Goal: Task Accomplishment & Management: Use online tool/utility

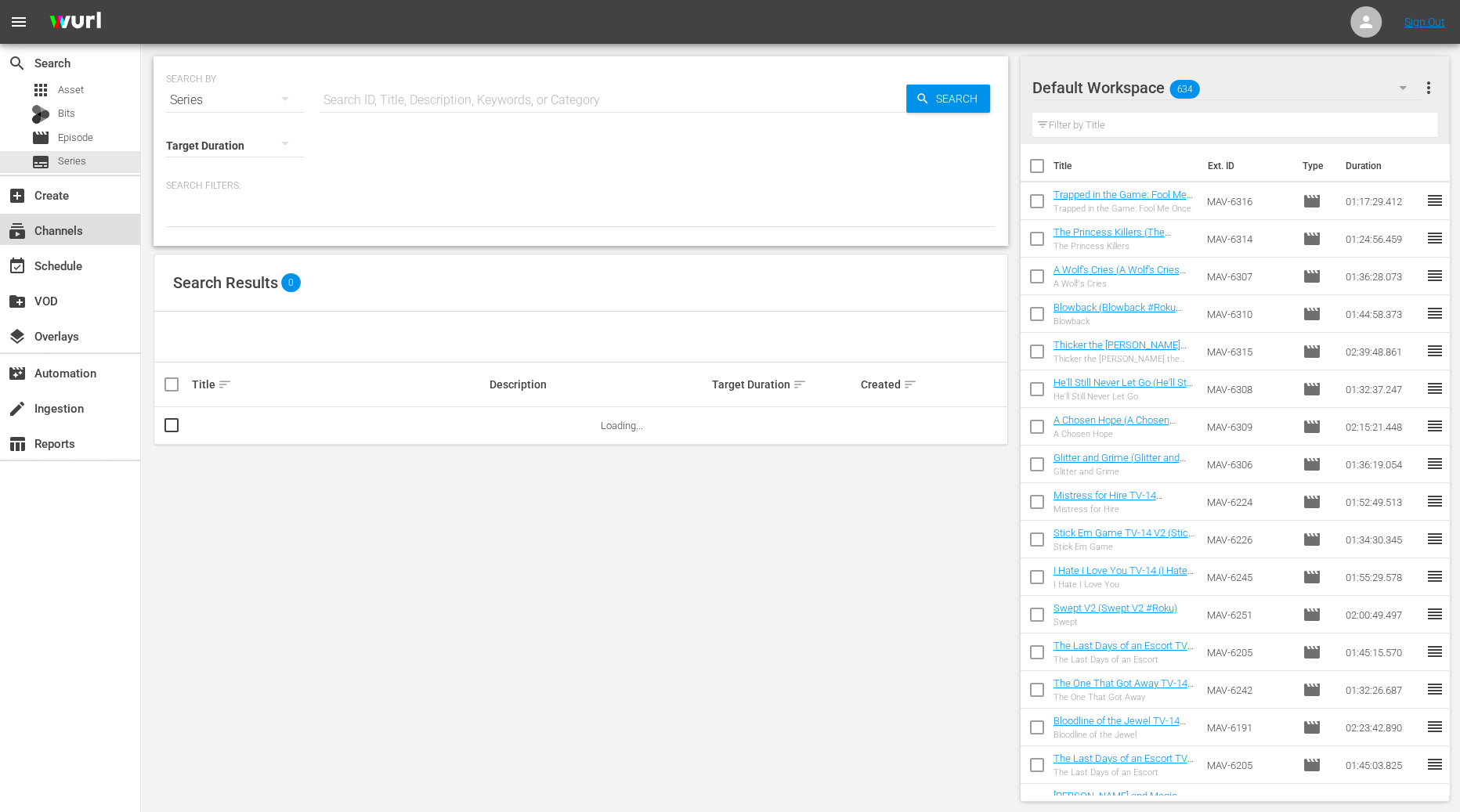
click at [64, 222] on div "subscriptions Channels" at bounding box center [43, 228] width 87 height 14
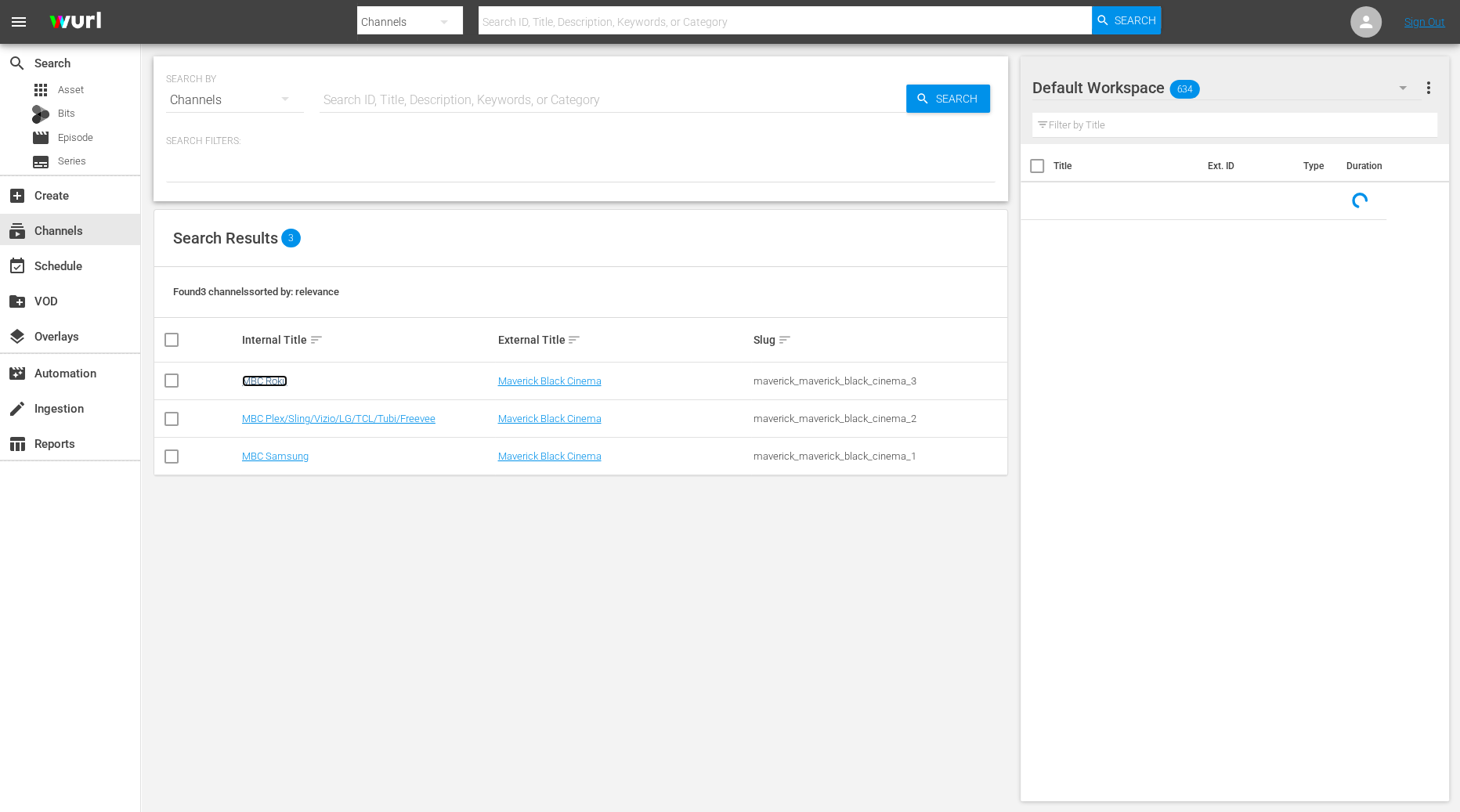
click at [278, 385] on link "MBC Roku" at bounding box center [264, 381] width 45 height 12
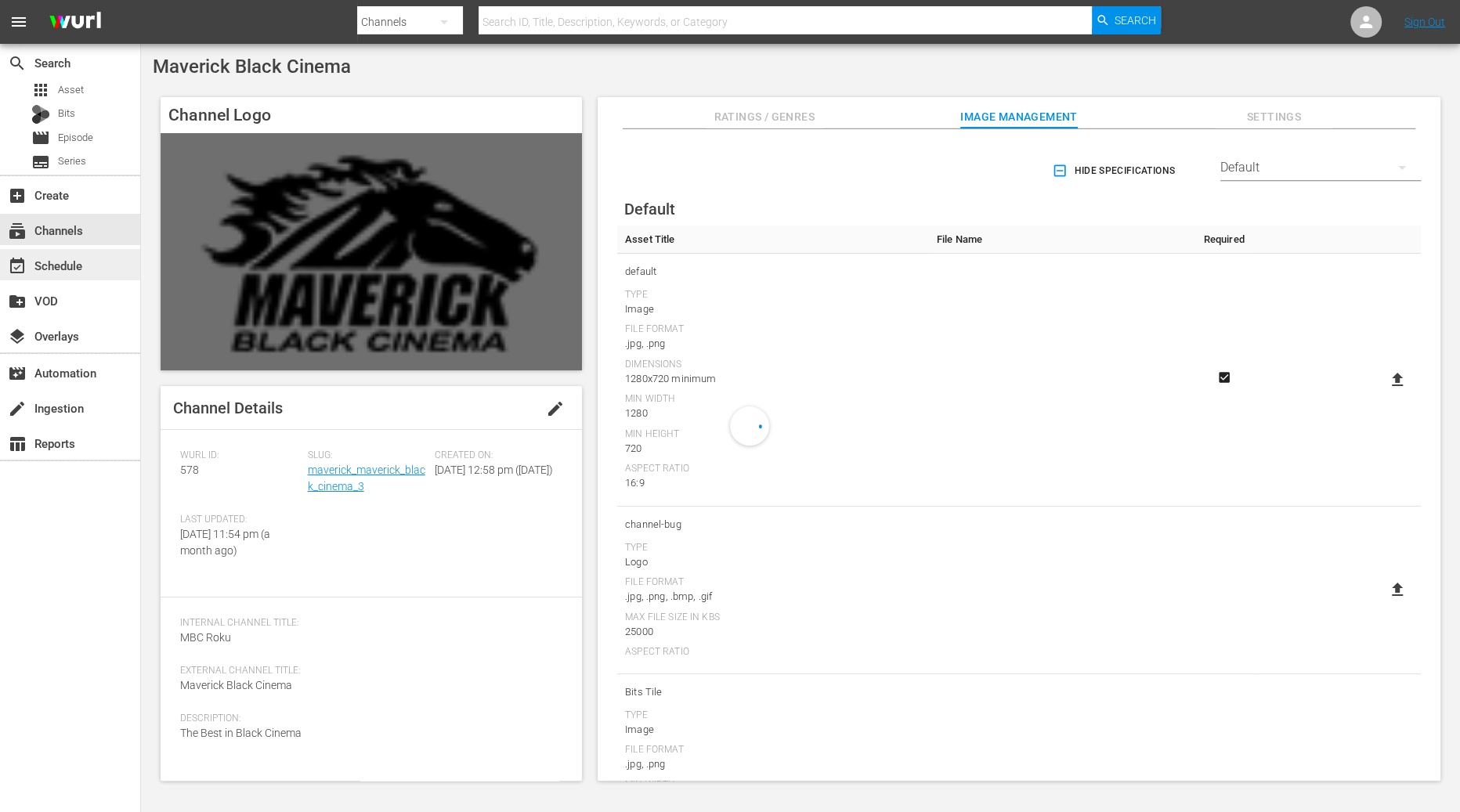
click at [105, 265] on div "event_available Schedule" at bounding box center [70, 265] width 140 height 31
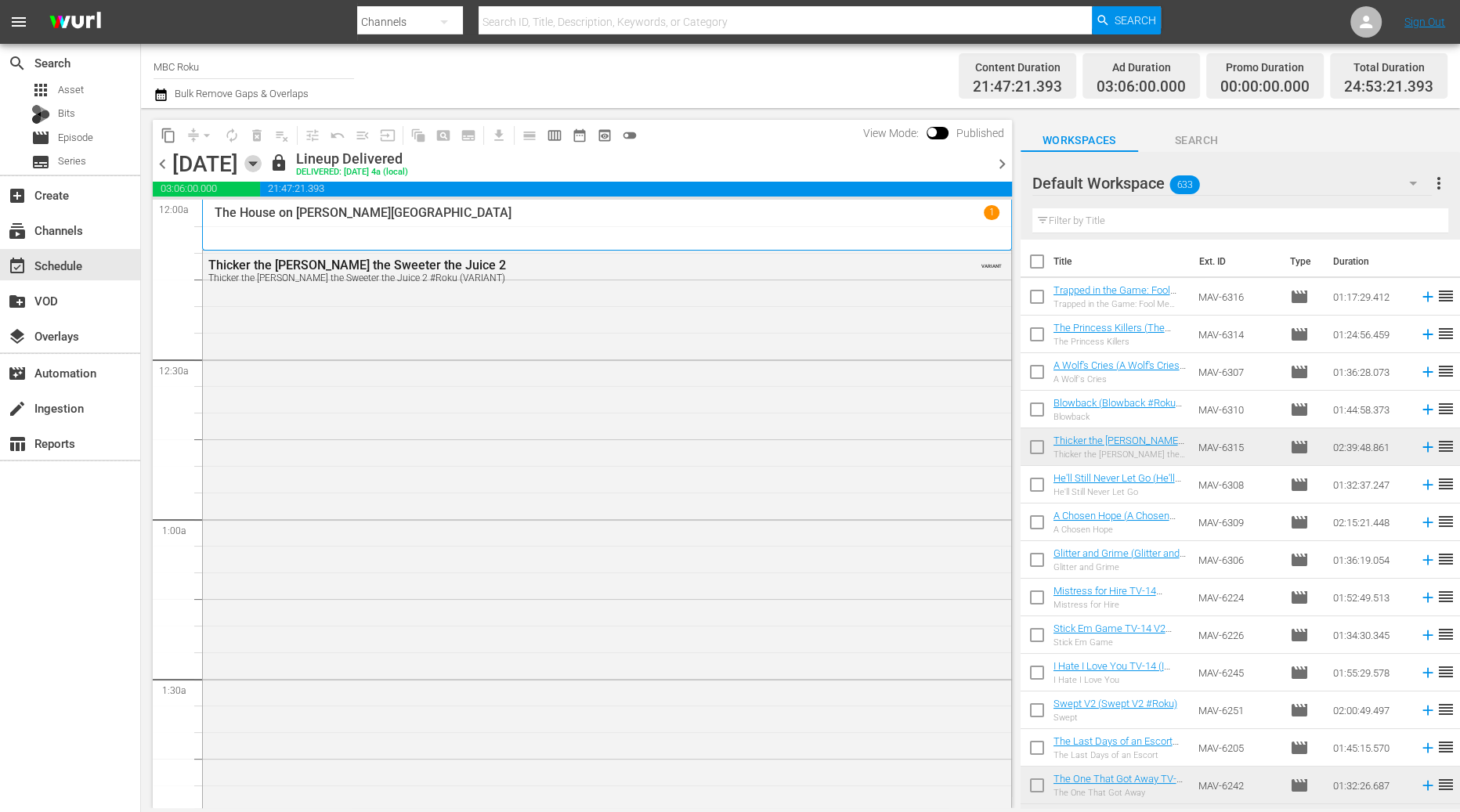
click at [262, 157] on icon "button" at bounding box center [253, 164] width 17 height 17
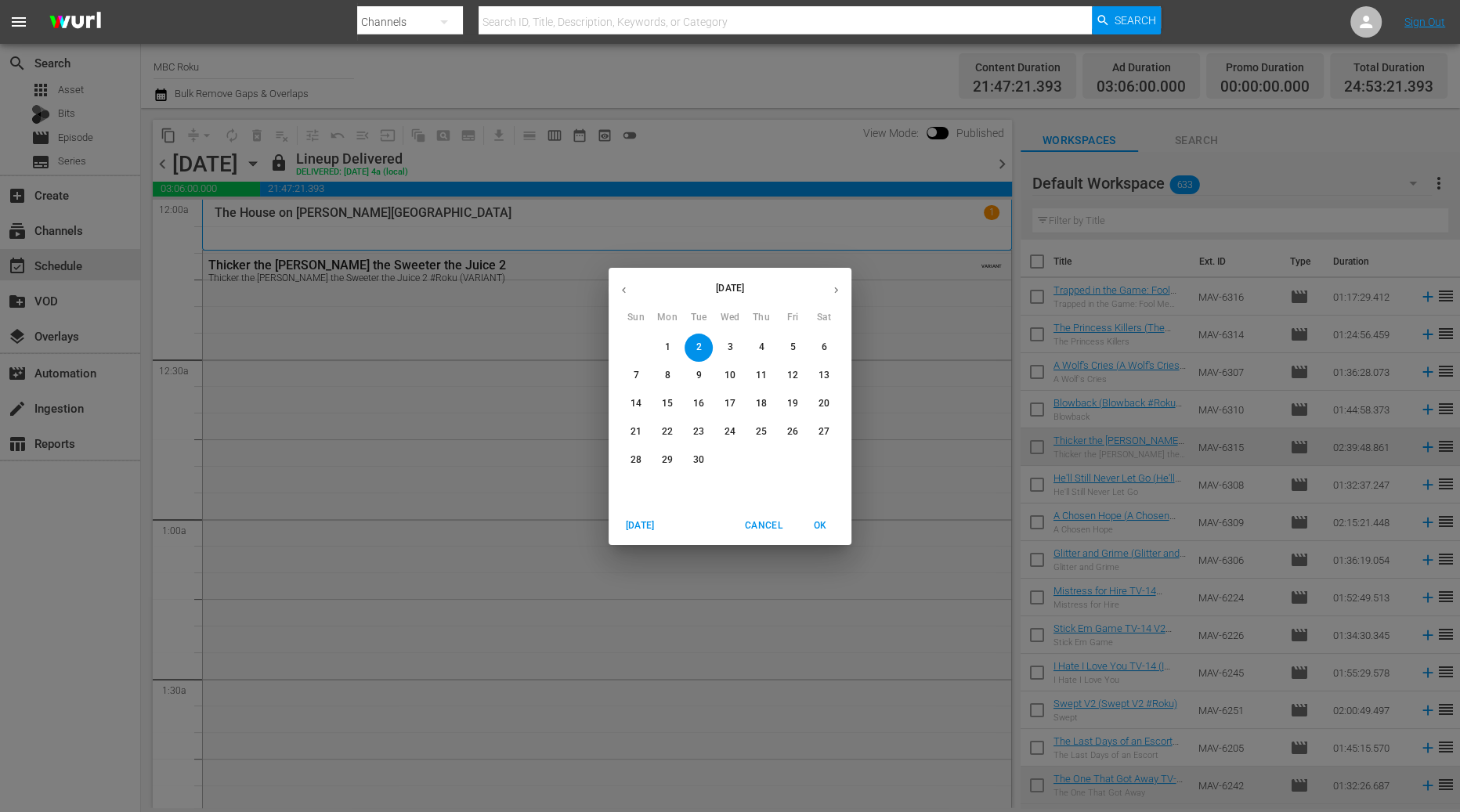
click at [433, 170] on div "[DATE] Sun Mon Tue Wed Thu Fri Sat 31 1 2 3 4 5 6 7 8 9 10 11 12 13 14 15 16 17…" at bounding box center [730, 406] width 1460 height 812
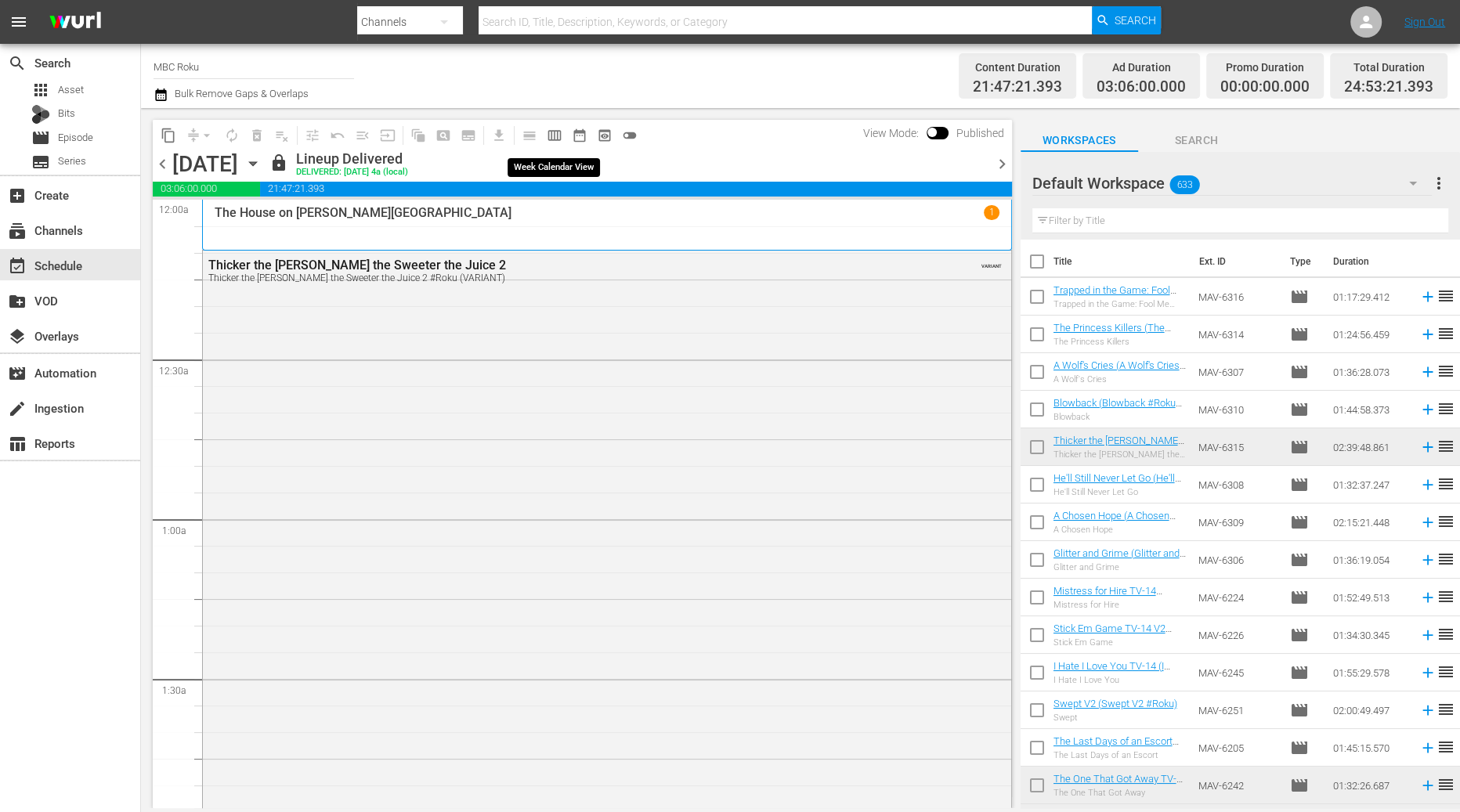
click at [562, 128] on button "calendar_view_week_outlined" at bounding box center [554, 135] width 25 height 25
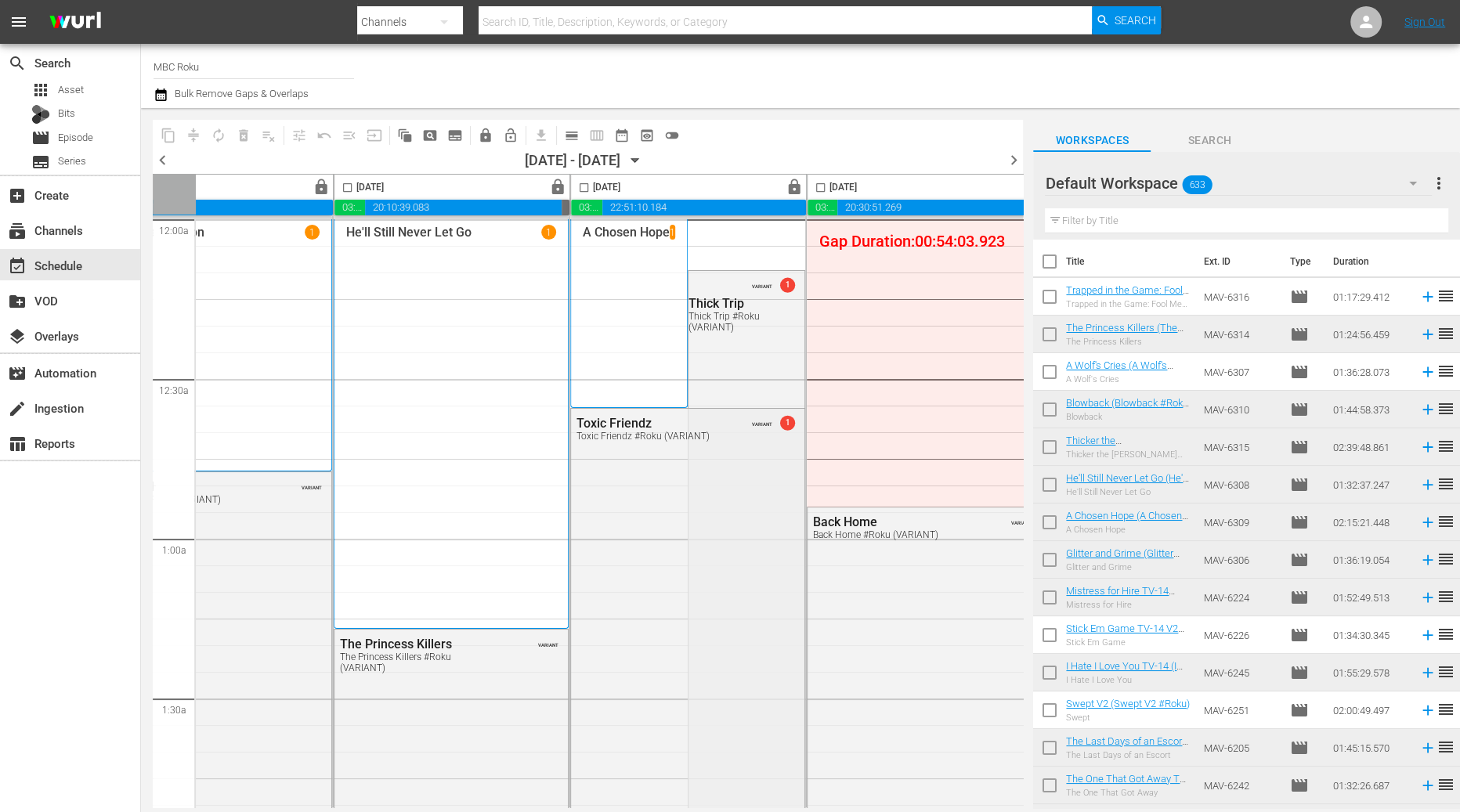
scroll to position [0, 833]
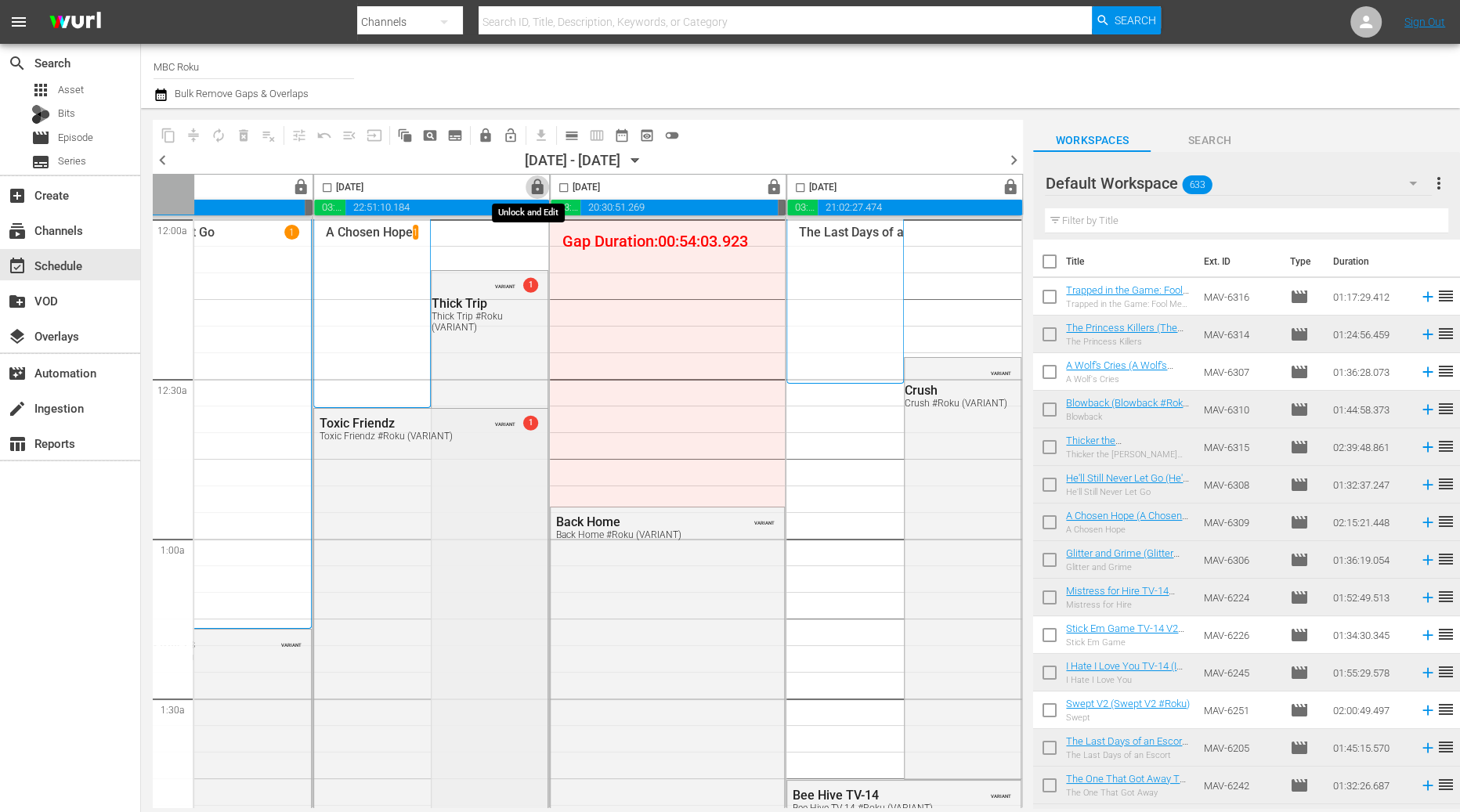
click at [533, 185] on span "lock" at bounding box center [538, 187] width 18 height 18
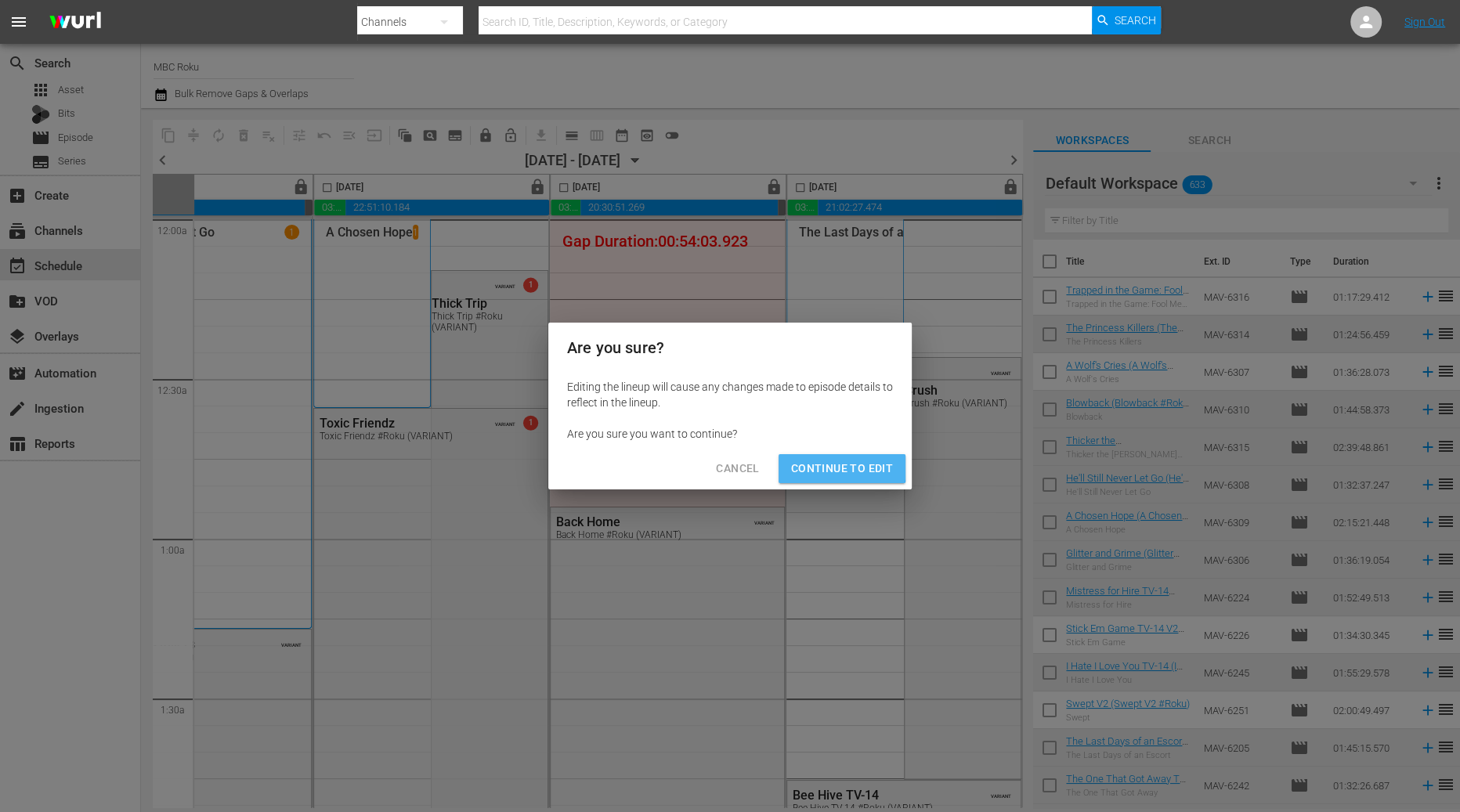
drag, startPoint x: 824, startPoint y: 467, endPoint x: 734, endPoint y: 135, distance: 344.0
click at [824, 467] on span "Continue to Edit" at bounding box center [843, 468] width 102 height 20
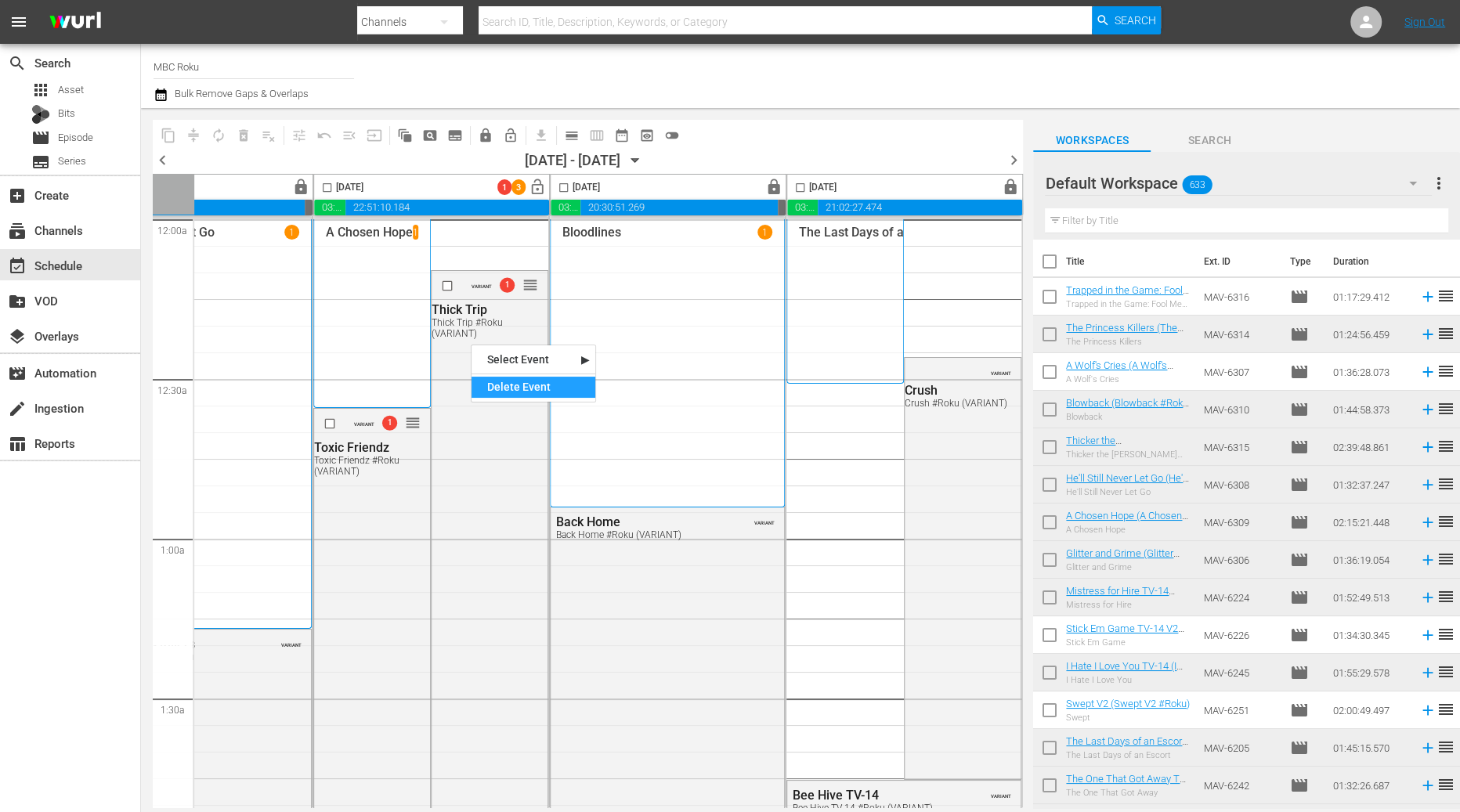
click at [506, 390] on div "Delete Event" at bounding box center [533, 387] width 124 height 21
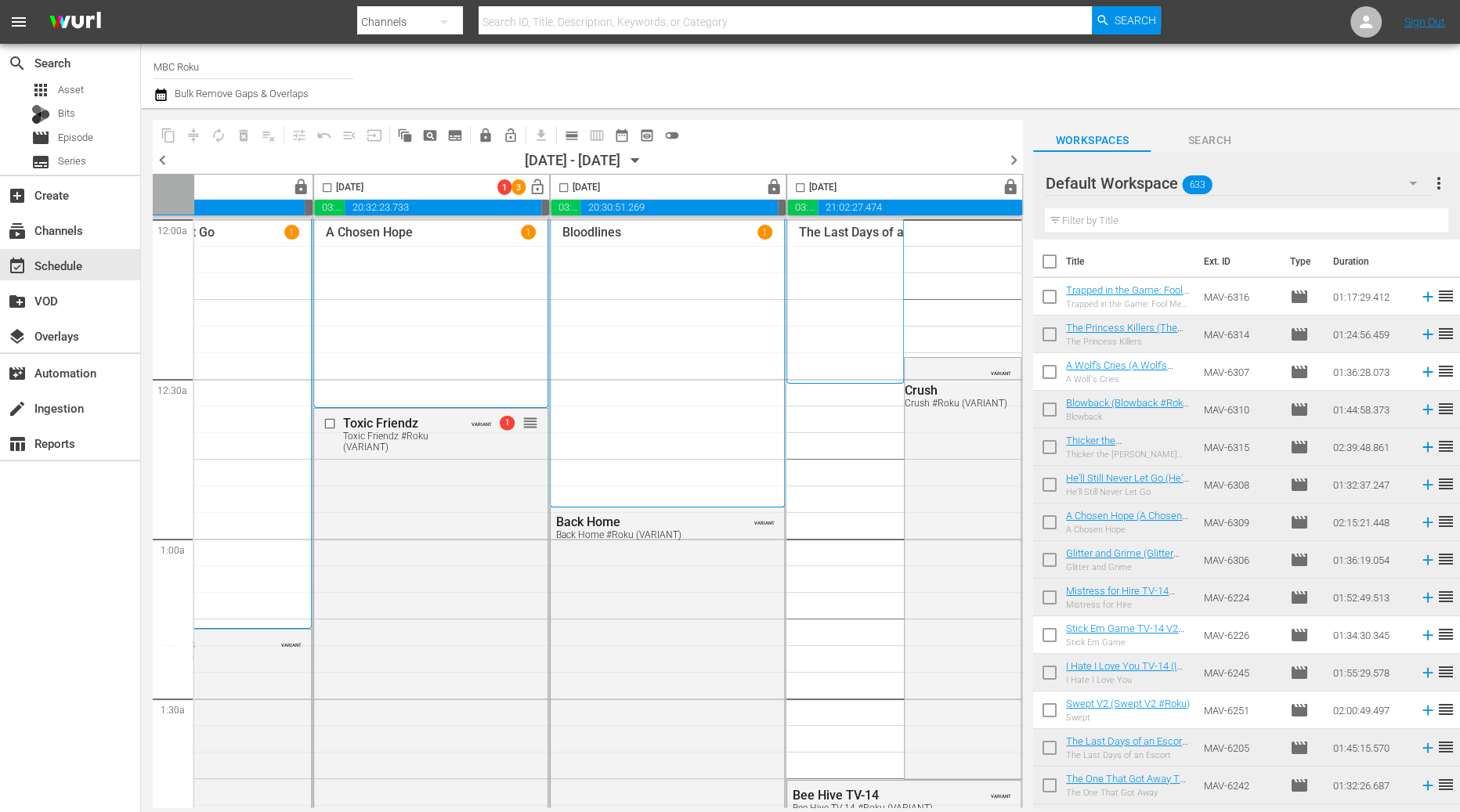
click at [364, 184] on div "[DATE]" at bounding box center [339, 187] width 49 height 18
click at [572, 136] on span "calendar_view_day_outlined" at bounding box center [572, 135] width 16 height 16
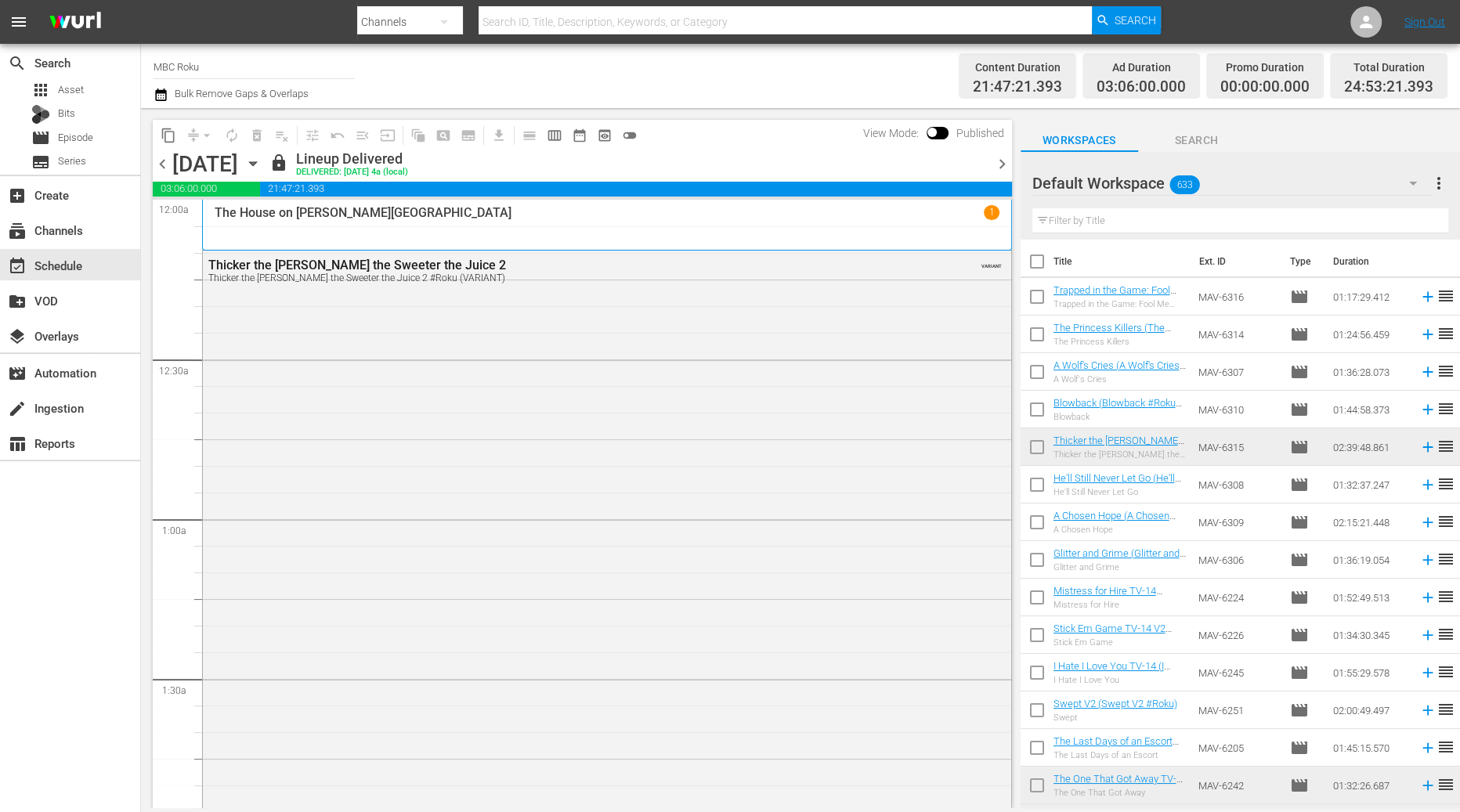
click at [262, 163] on icon "button" at bounding box center [253, 164] width 17 height 17
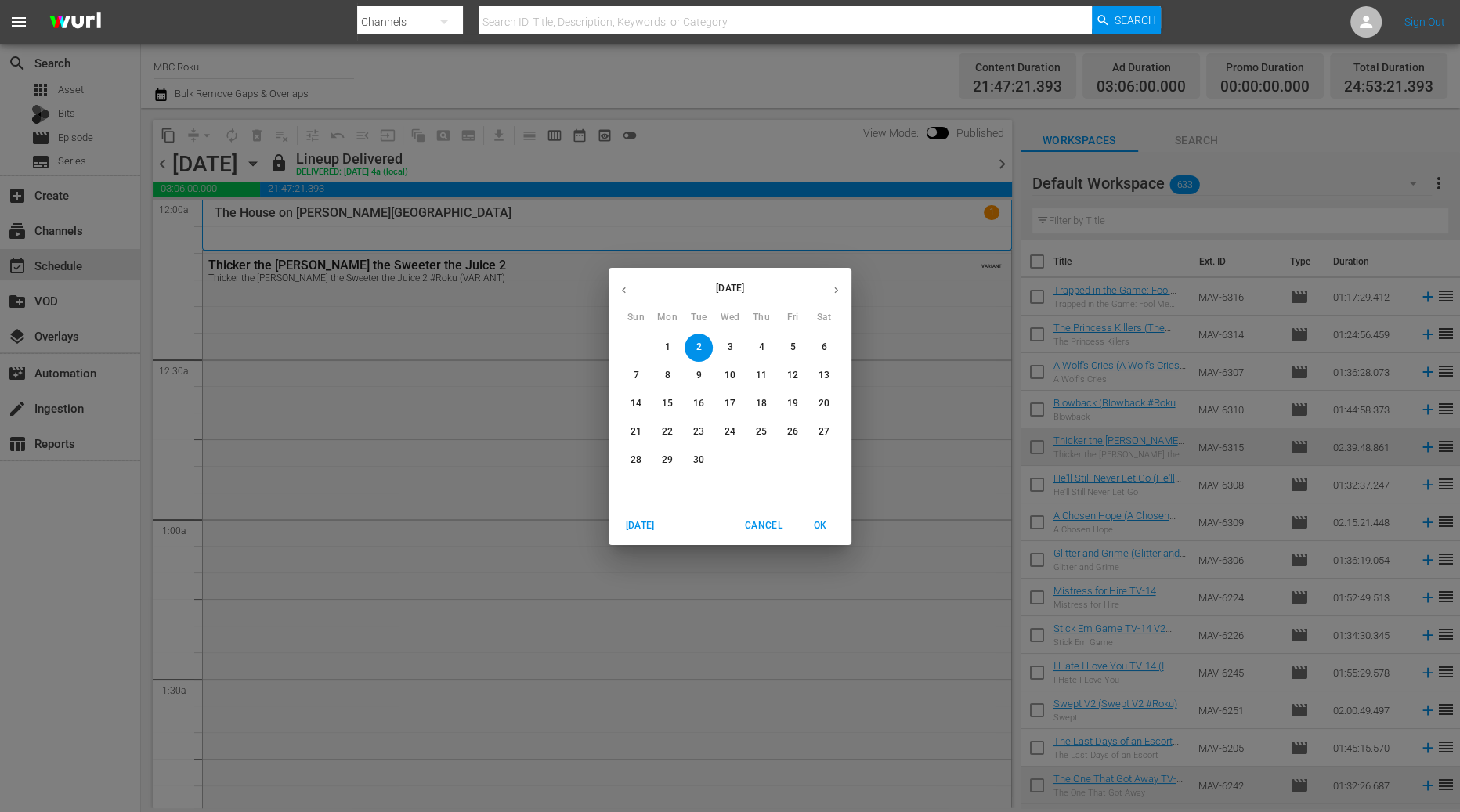
click at [824, 349] on p "6" at bounding box center [824, 346] width 5 height 13
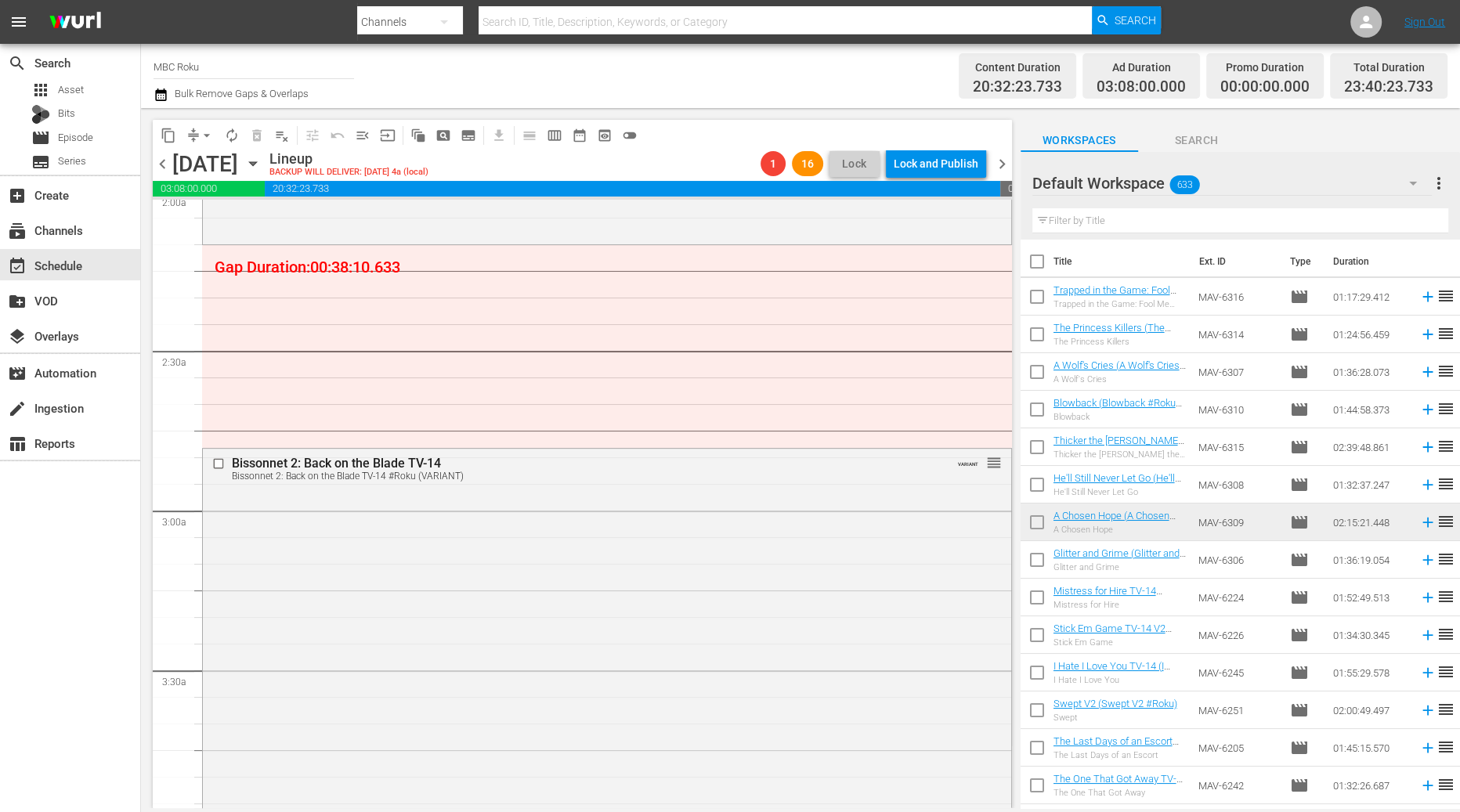
scroll to position [651, 0]
click at [195, 126] on button "compress" at bounding box center [193, 135] width 25 height 25
click at [209, 139] on span "arrow_drop_down" at bounding box center [207, 135] width 16 height 16
click at [263, 222] on li "Align to End of Previous Day" at bounding box center [208, 218] width 165 height 26
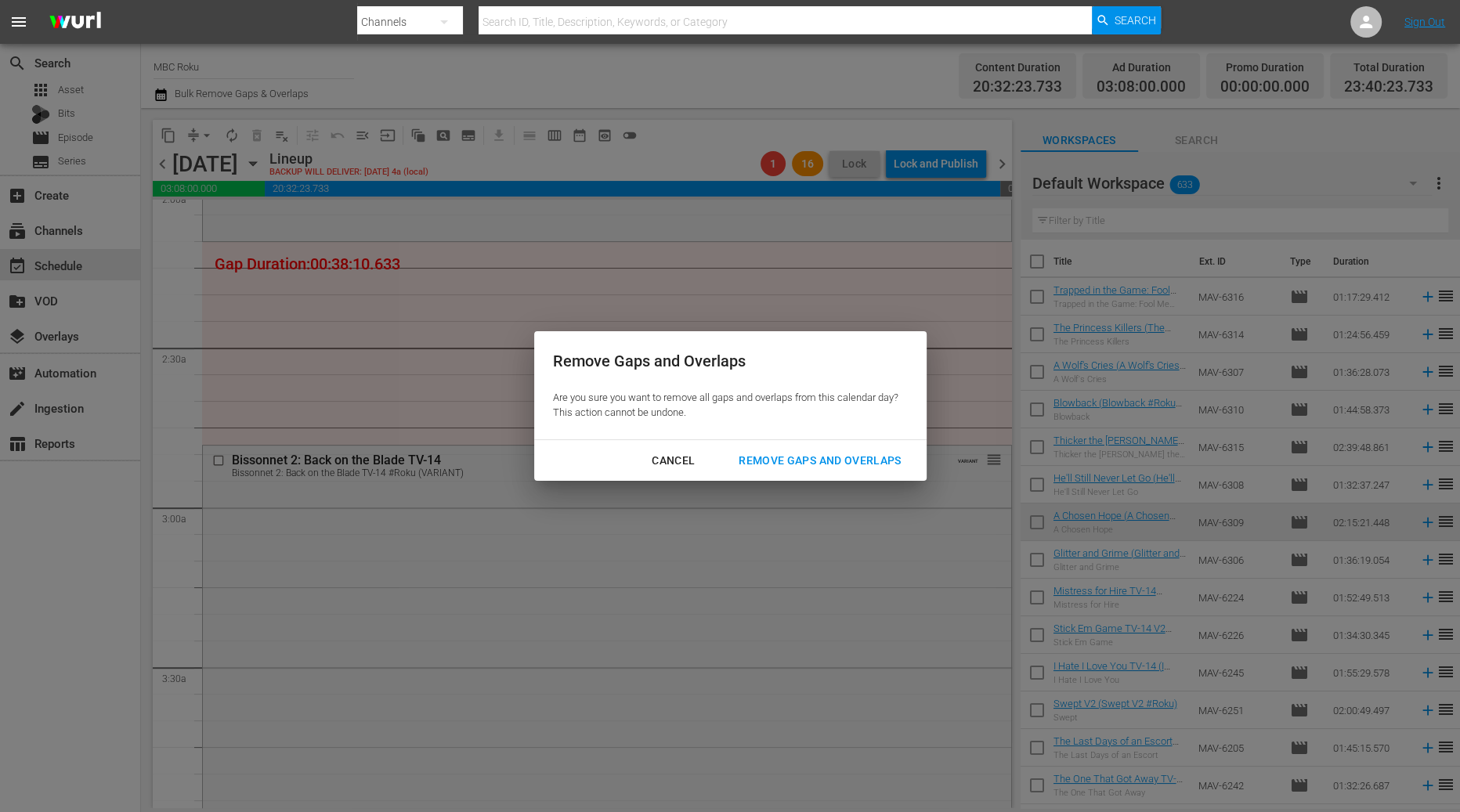
click at [888, 472] on button "Remove Gaps and Overlaps" at bounding box center [819, 461] width 200 height 29
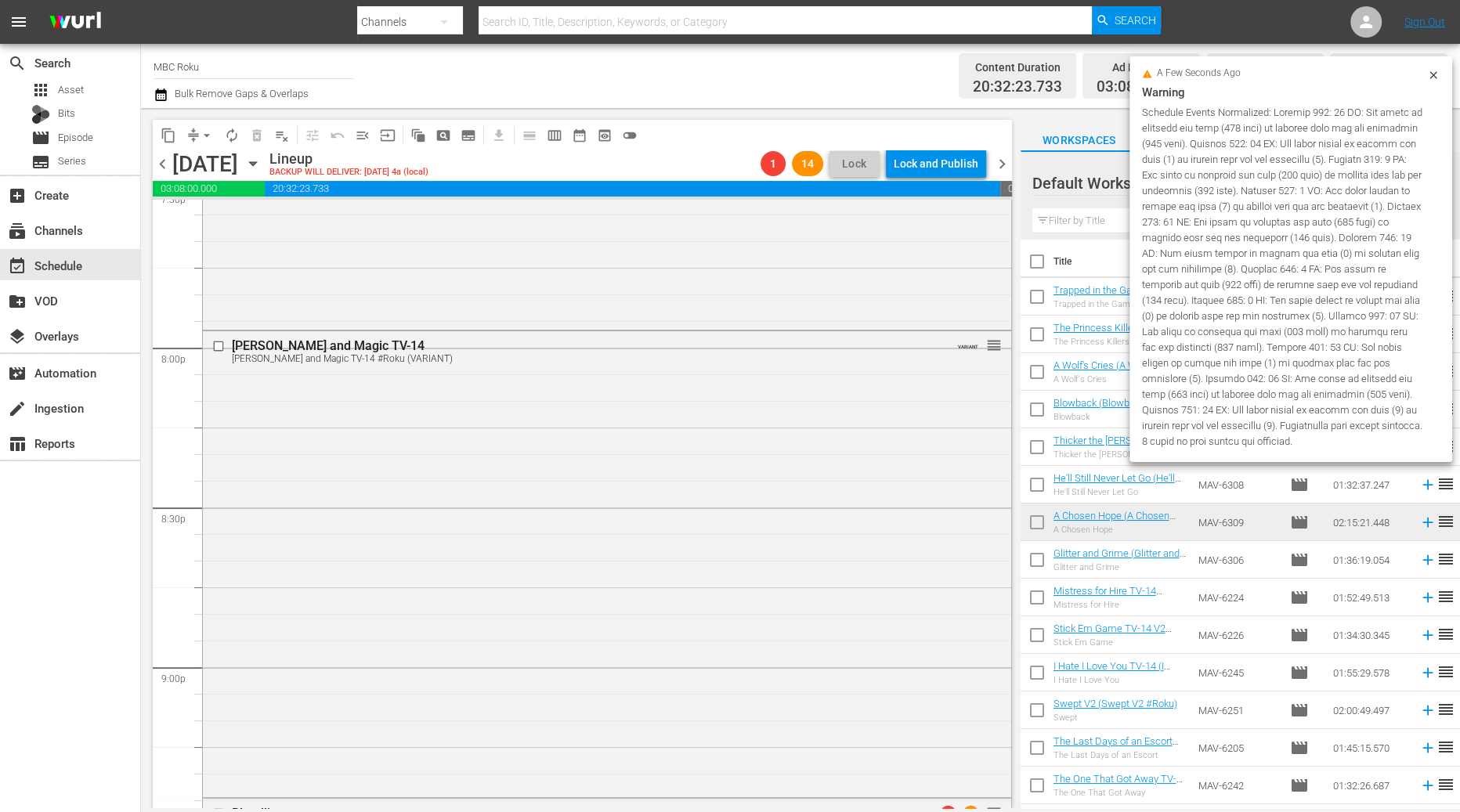
scroll to position [7142, 0]
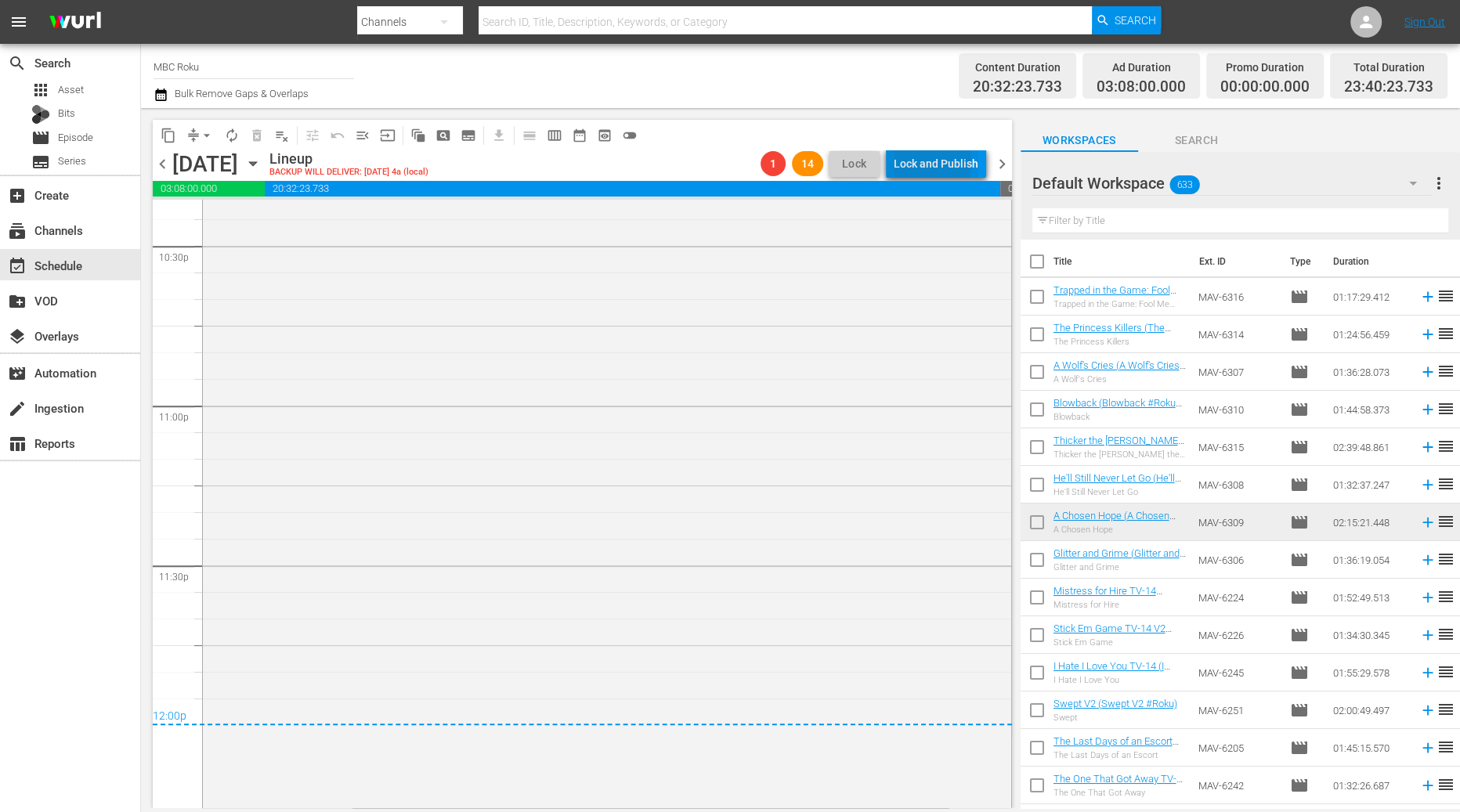
click at [925, 163] on div "Lock and Publish" at bounding box center [936, 164] width 85 height 29
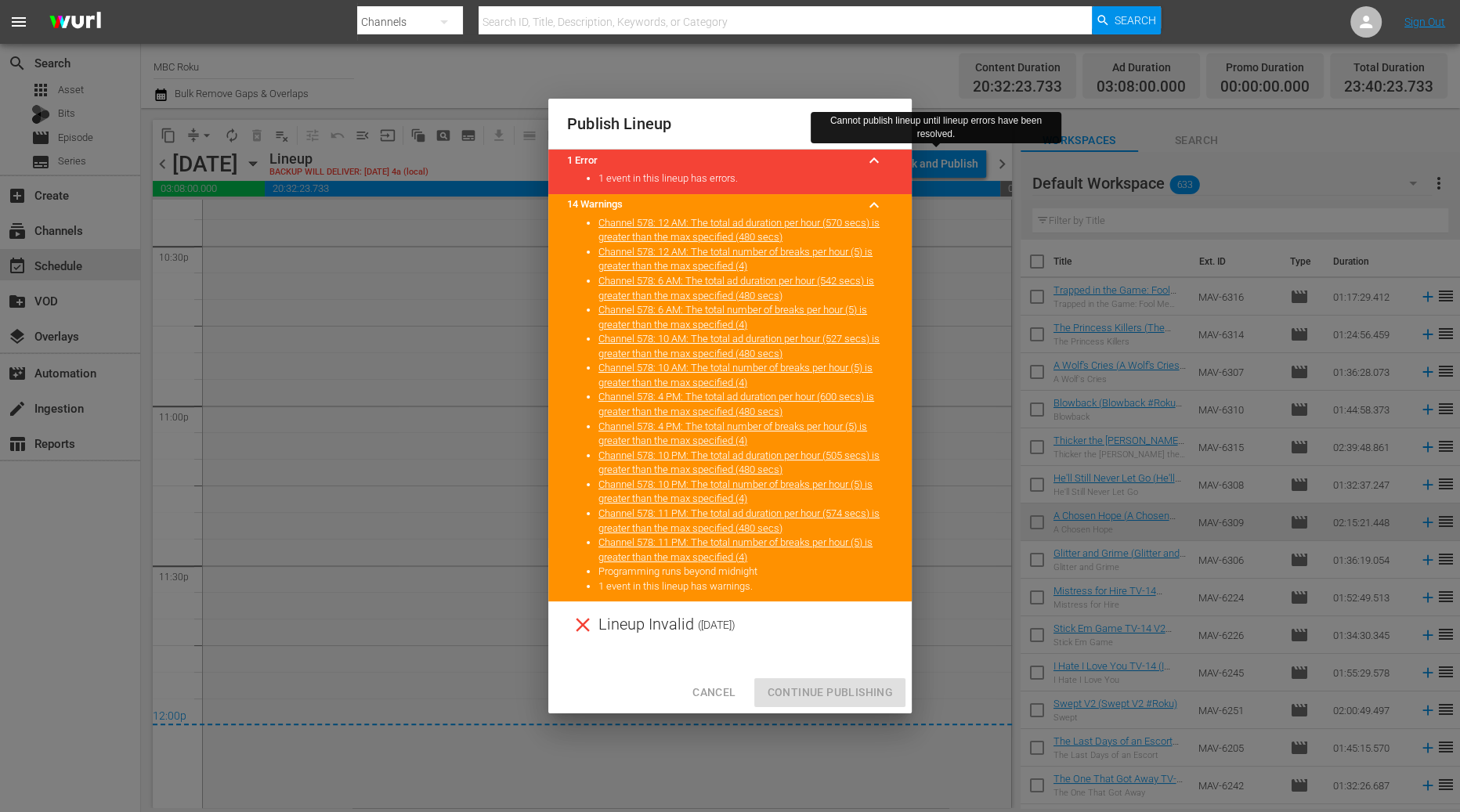
click at [727, 693] on span "Cancel" at bounding box center [714, 693] width 43 height 20
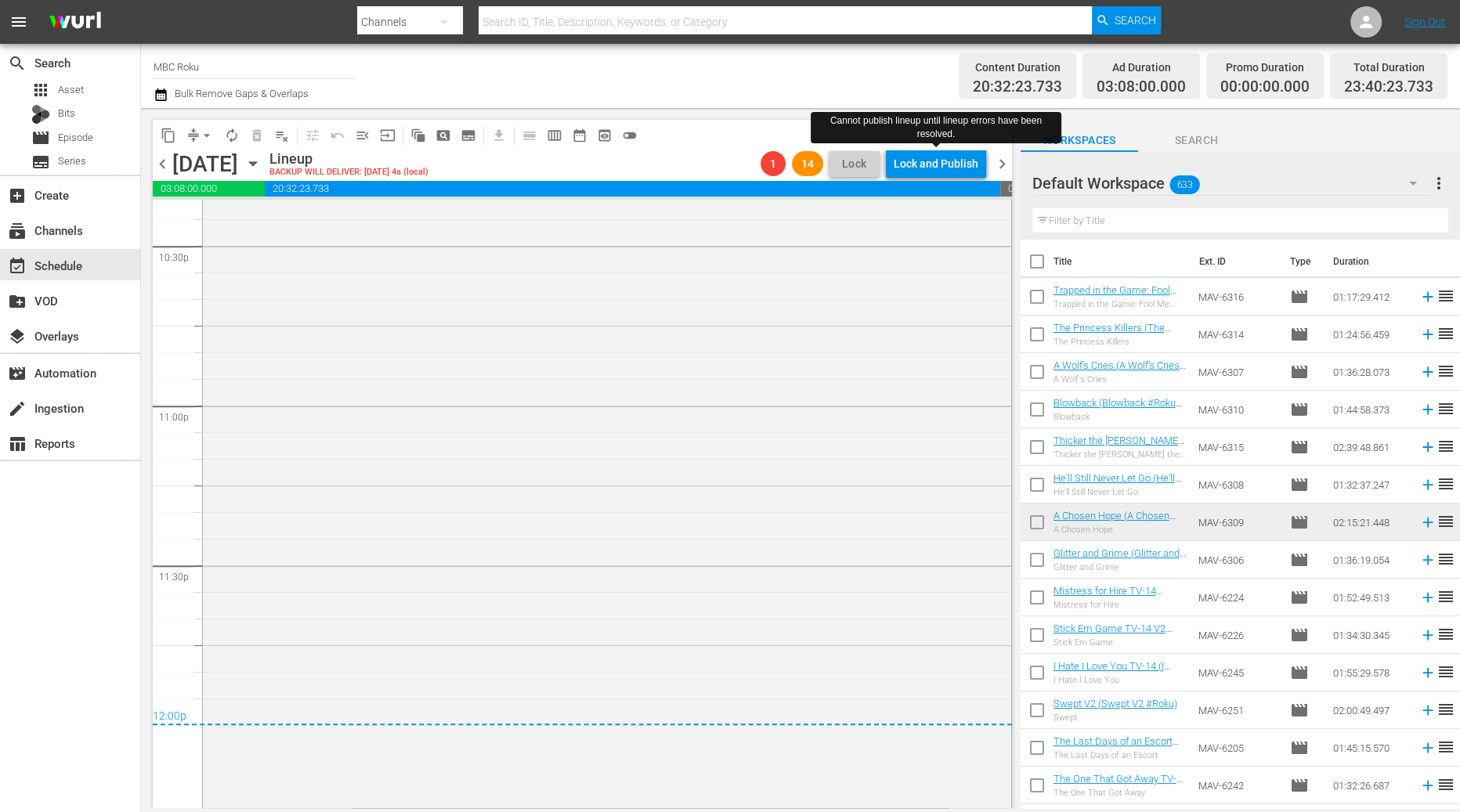
click at [1004, 167] on span "chevron_right" at bounding box center [1002, 164] width 20 height 20
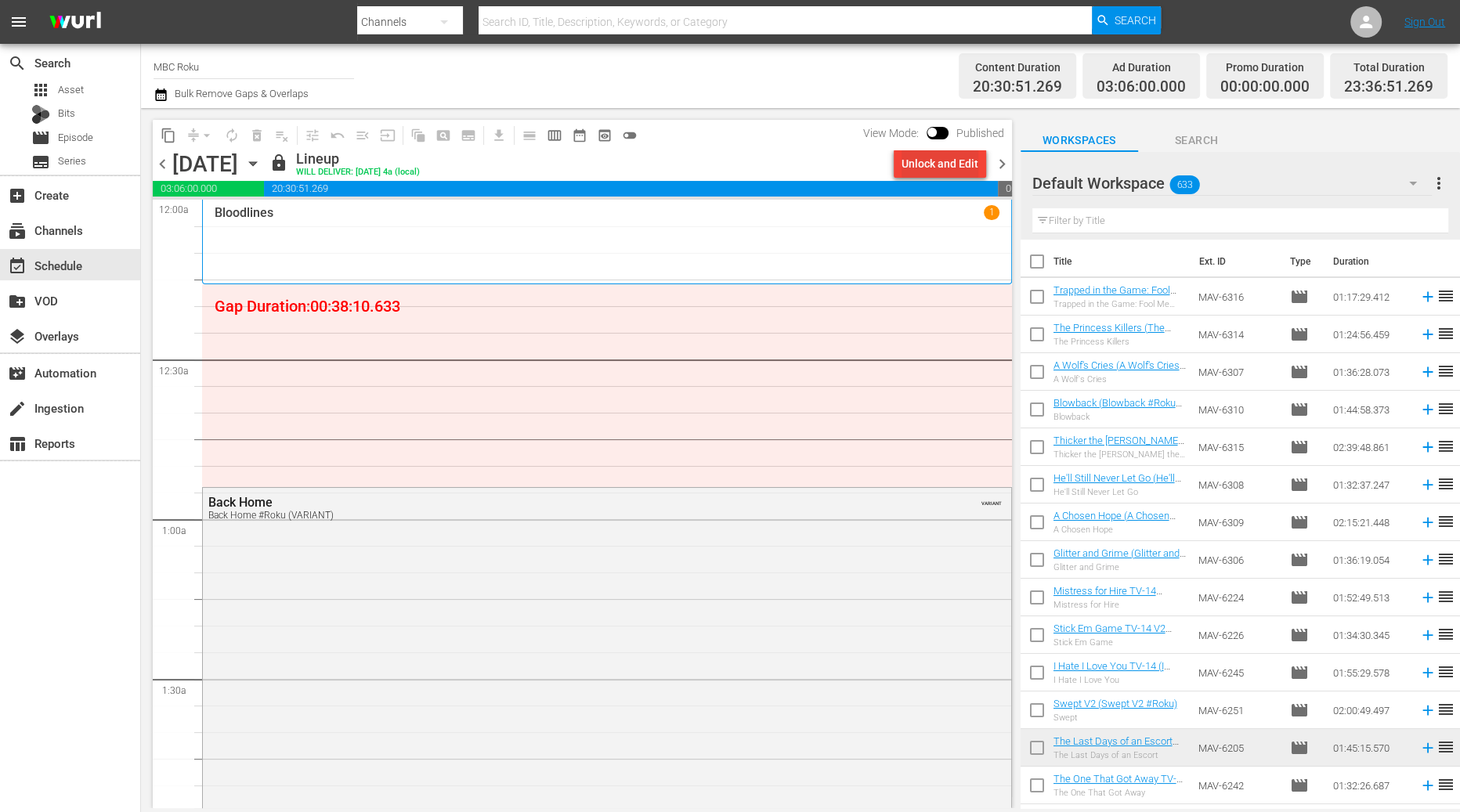
click at [931, 168] on div "Unlock and Edit" at bounding box center [940, 164] width 77 height 29
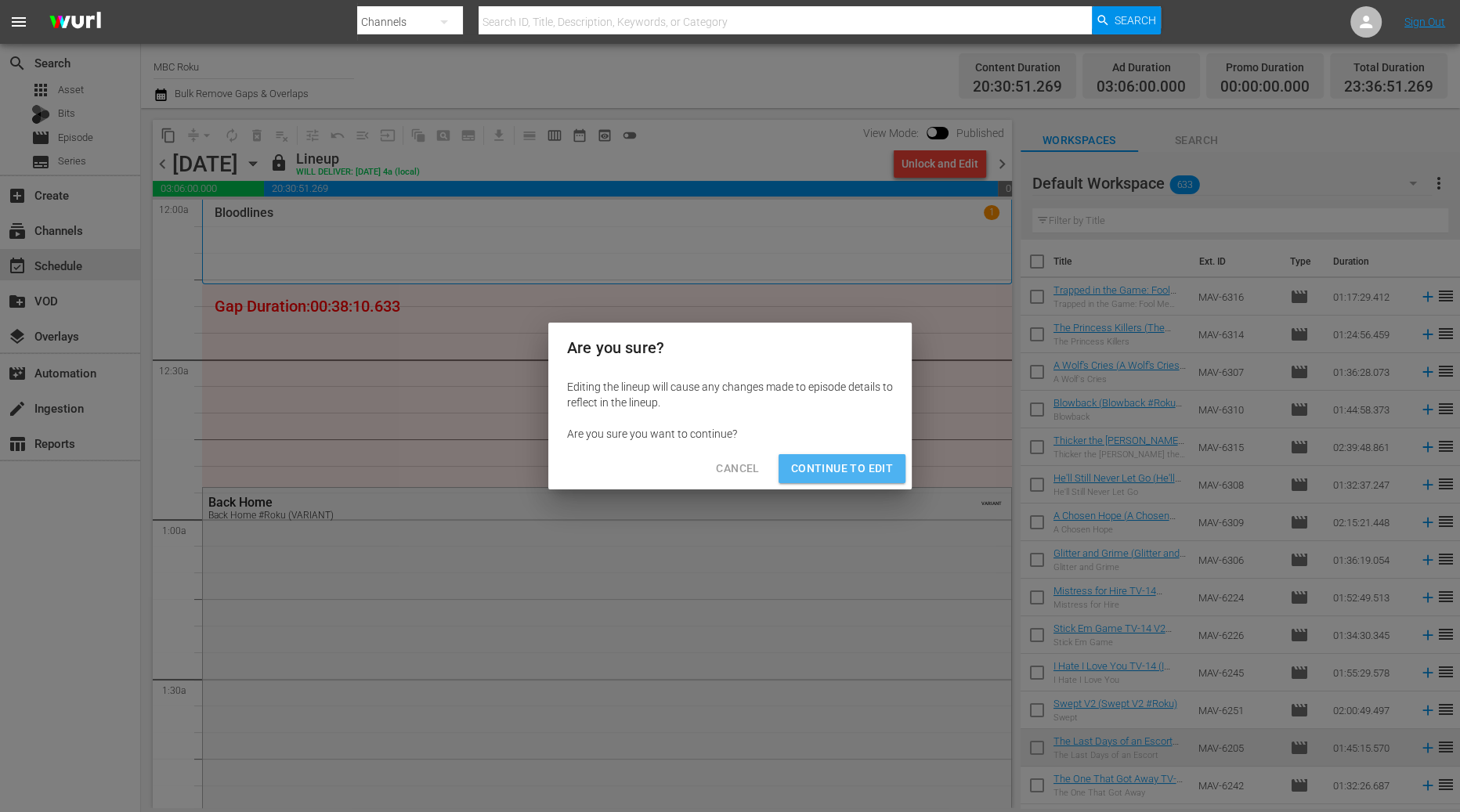
click at [849, 473] on span "Continue to Edit" at bounding box center [843, 468] width 102 height 20
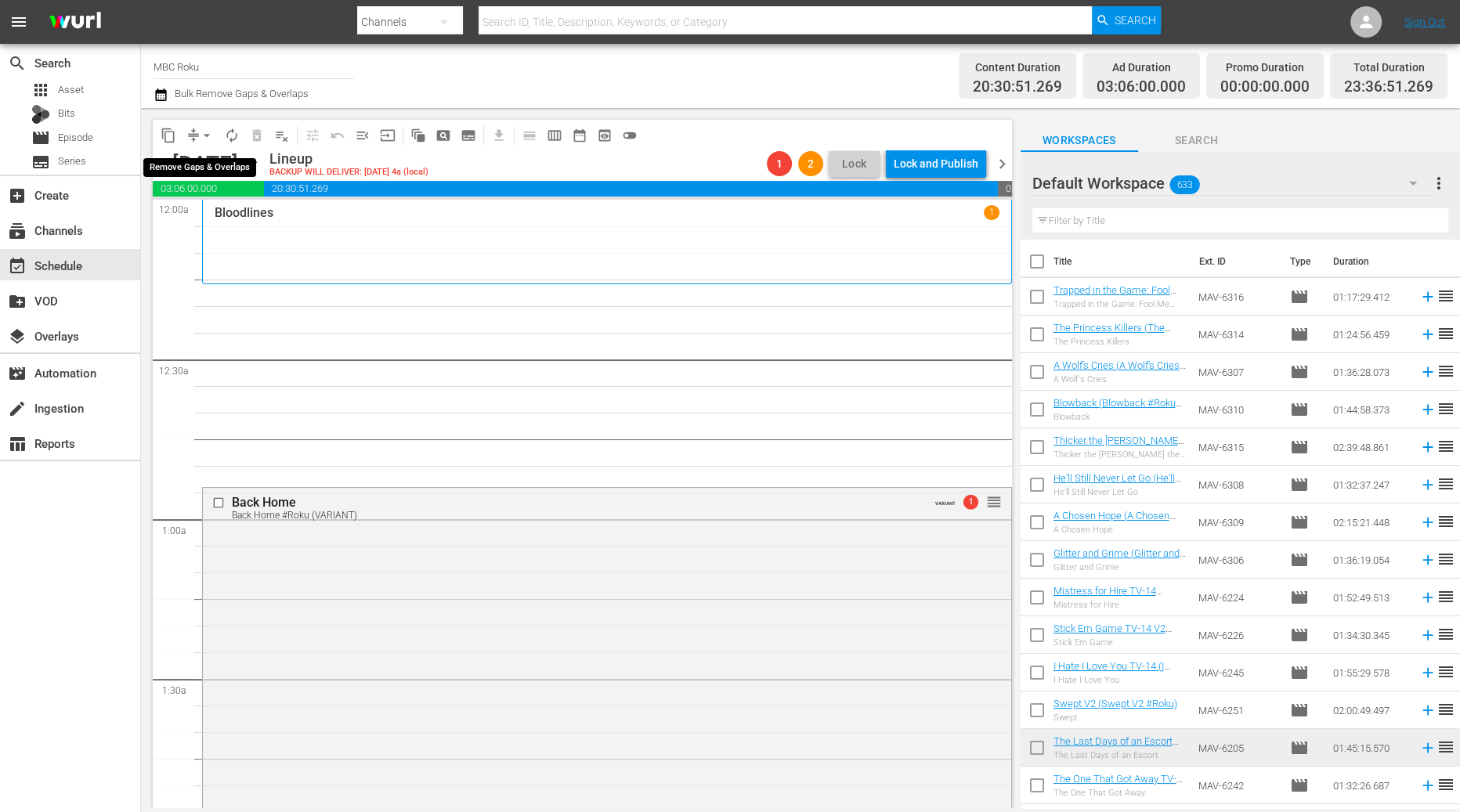
click at [204, 135] on span "arrow_drop_down" at bounding box center [207, 135] width 16 height 16
click at [256, 220] on li "Align to End of Previous Day" at bounding box center [208, 218] width 165 height 26
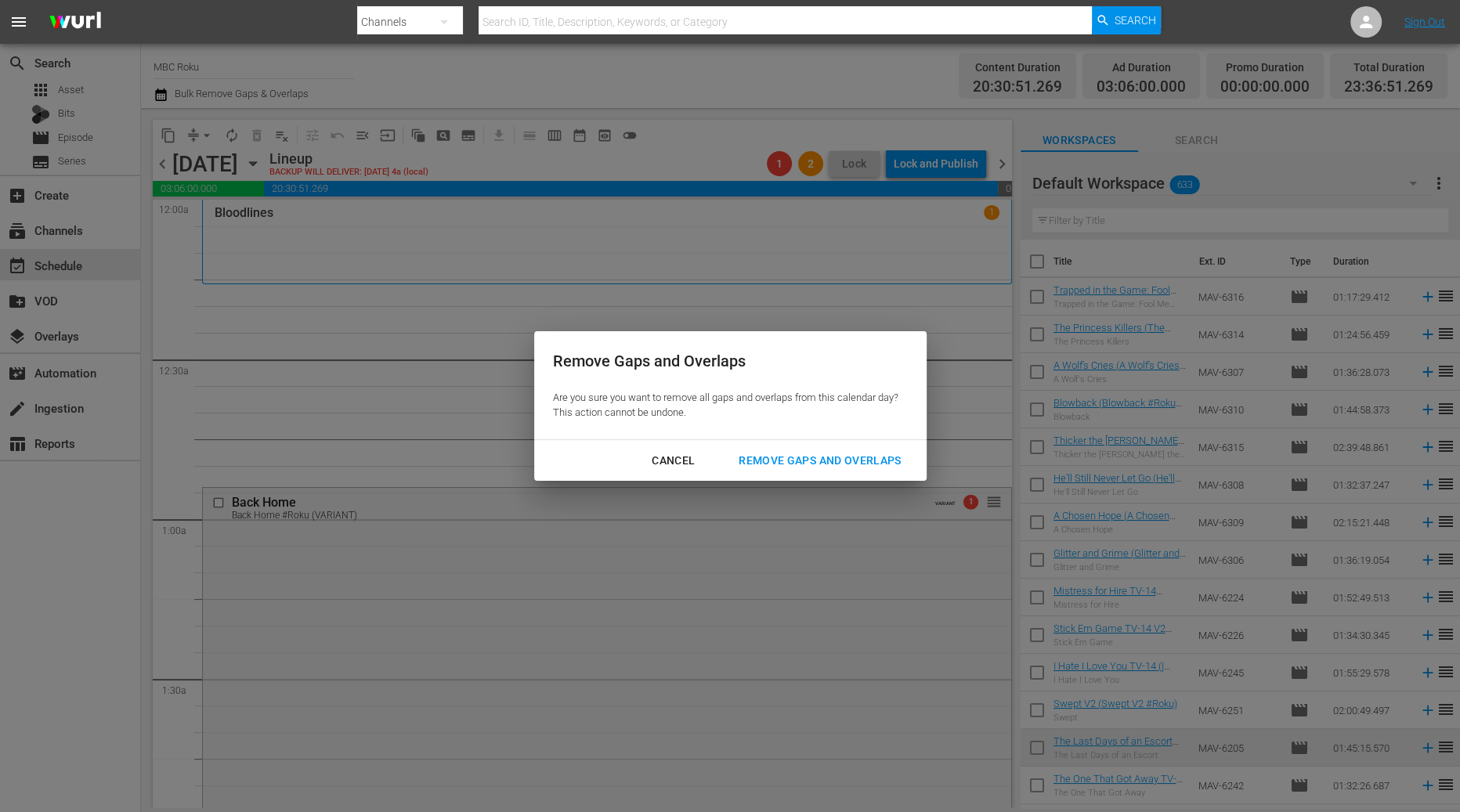
click at [843, 464] on div "Remove Gaps and Overlaps" at bounding box center [819, 461] width 187 height 20
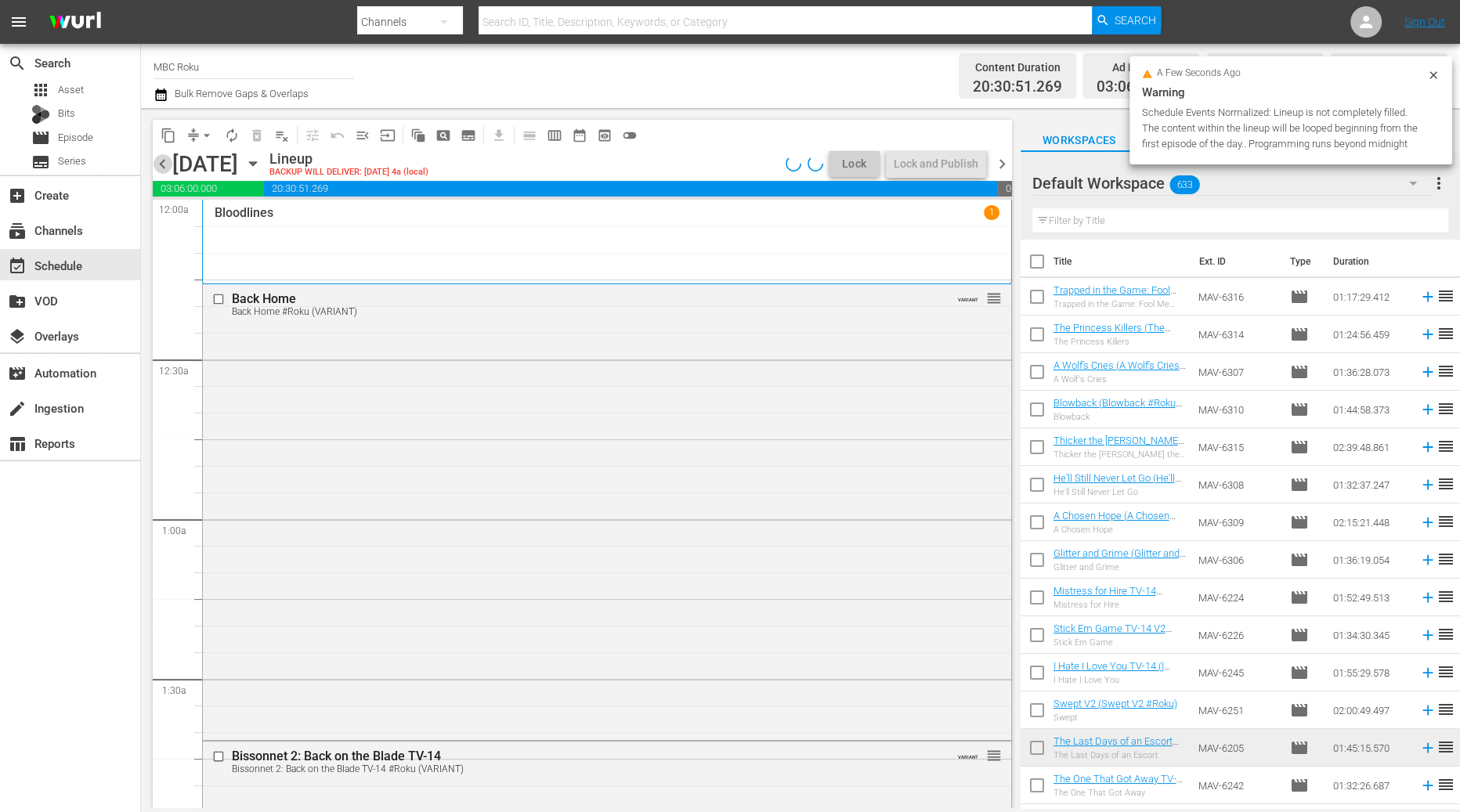
click at [165, 168] on span "chevron_left" at bounding box center [162, 164] width 20 height 20
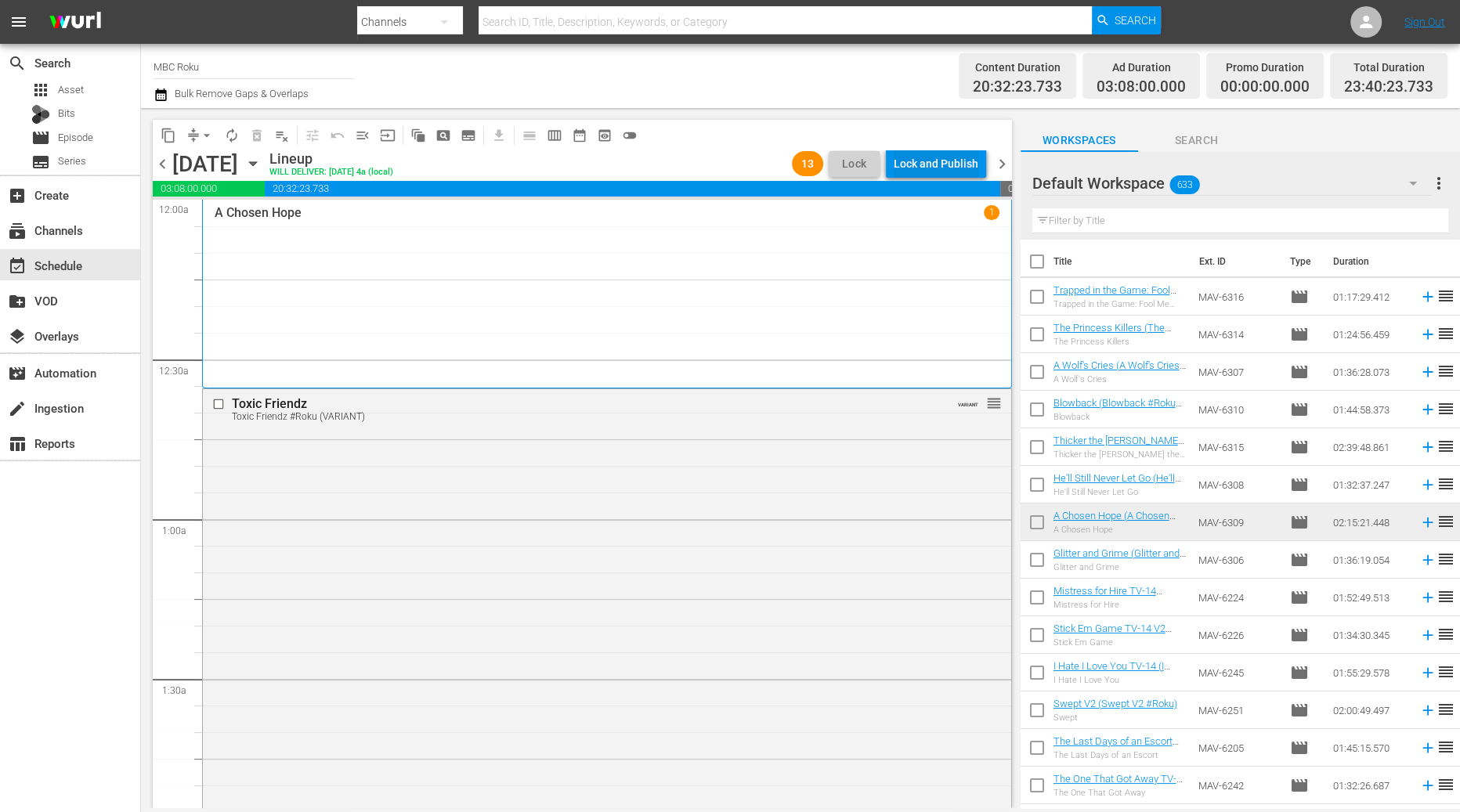
click at [951, 166] on div "Lock and Publish" at bounding box center [936, 164] width 85 height 29
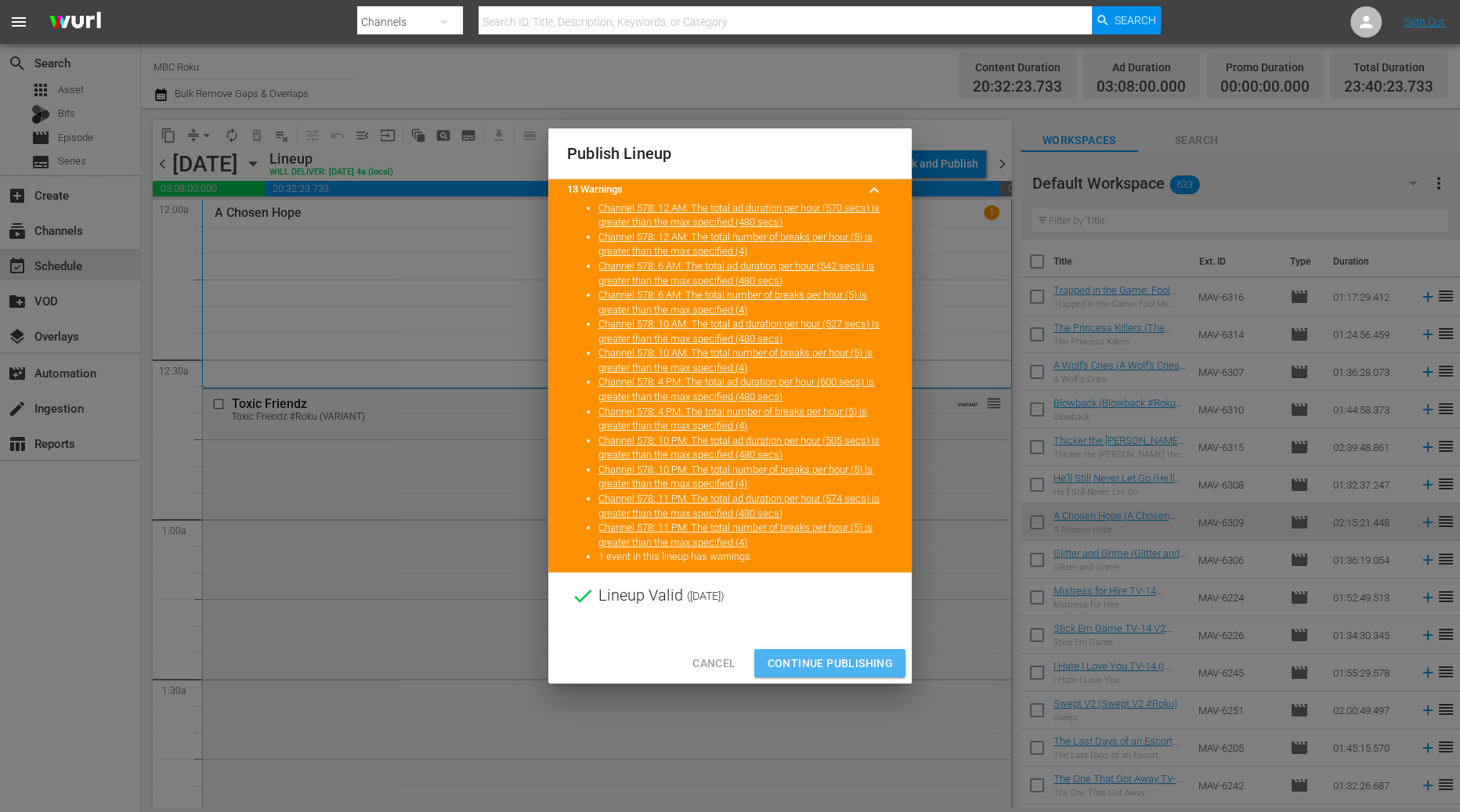
click at [879, 654] on span "Continue Publishing" at bounding box center [830, 663] width 126 height 20
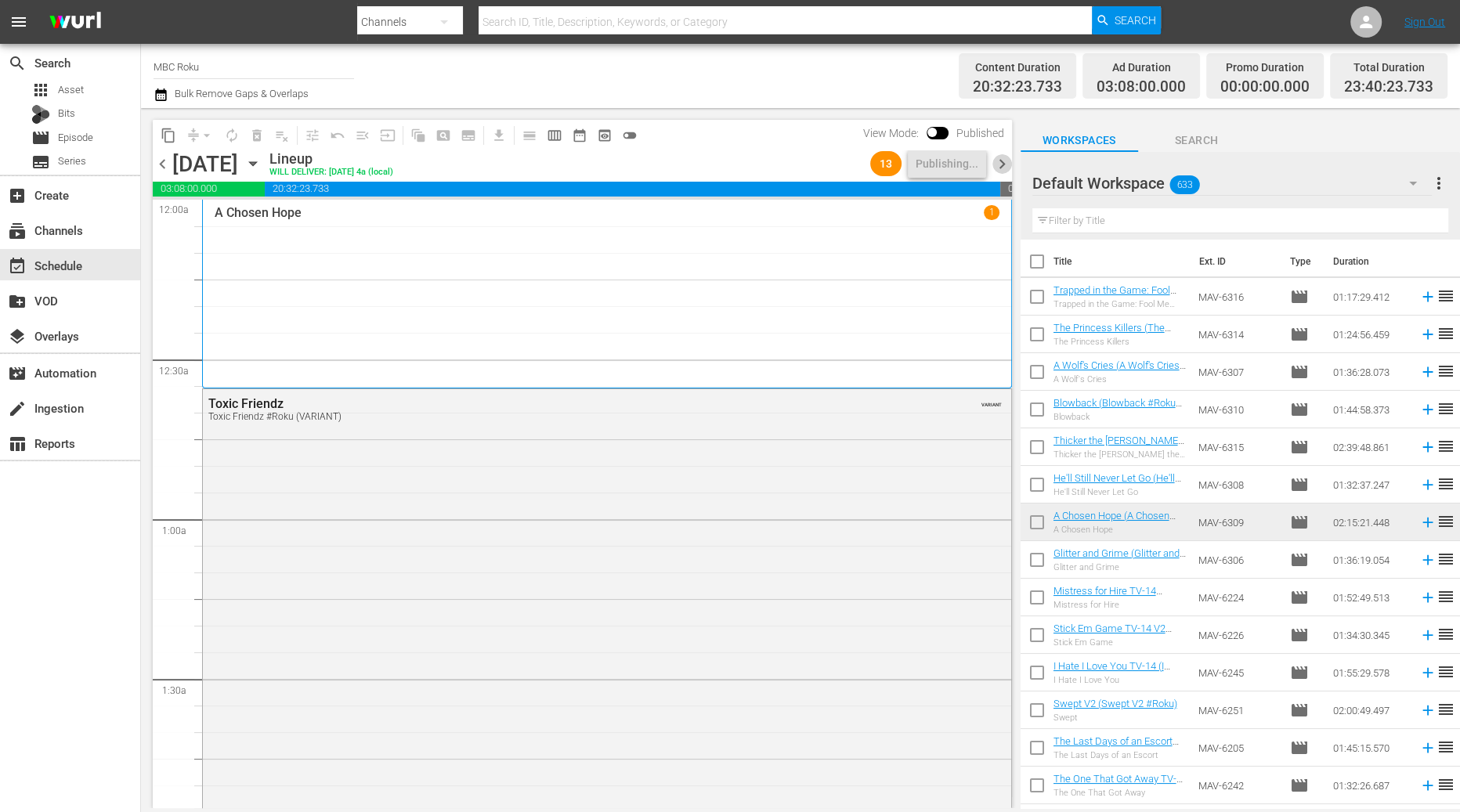
click at [997, 165] on span "chevron_right" at bounding box center [1002, 164] width 20 height 20
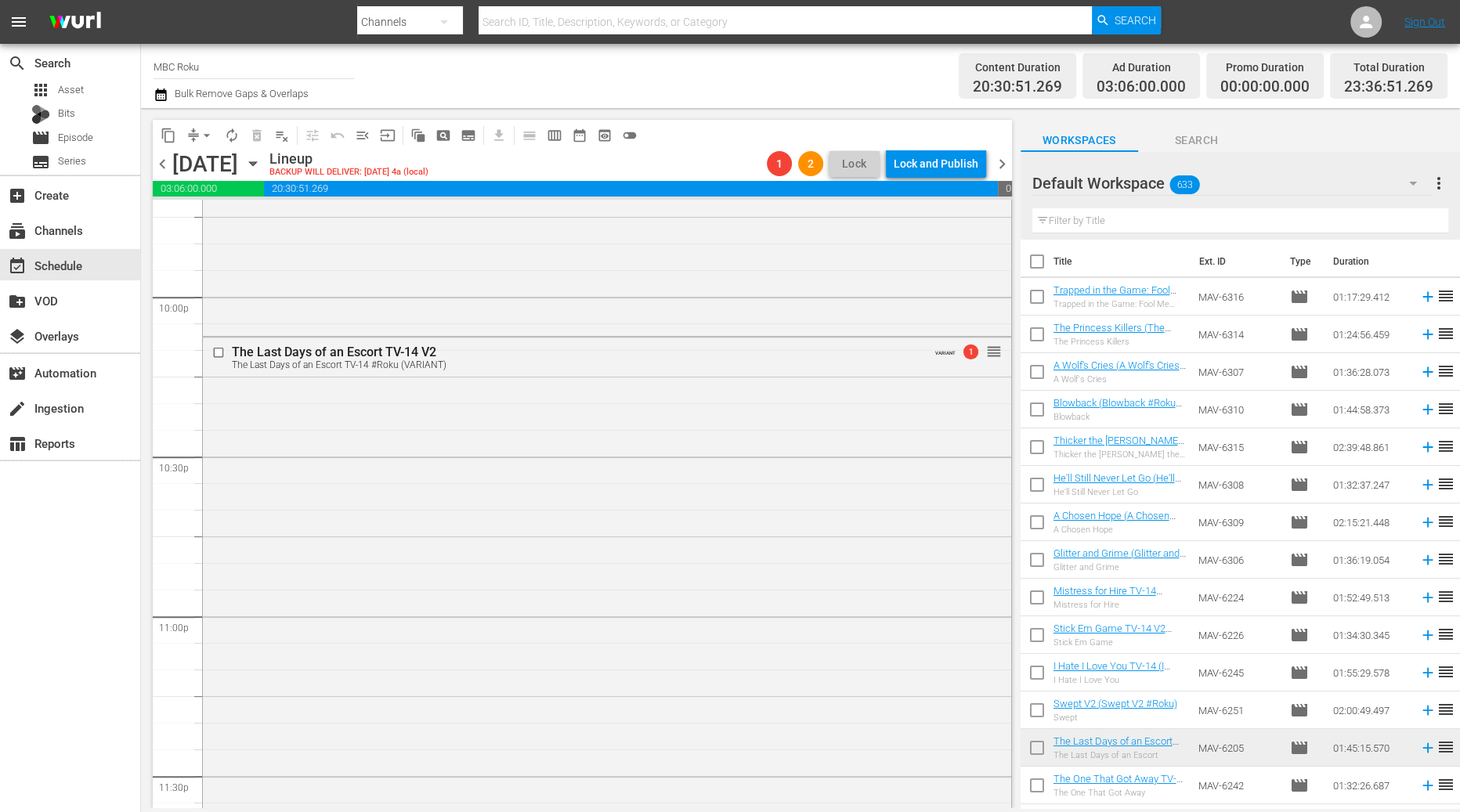
scroll to position [6932, 0]
click at [646, 446] on div "Delete Event" at bounding box center [652, 447] width 124 height 21
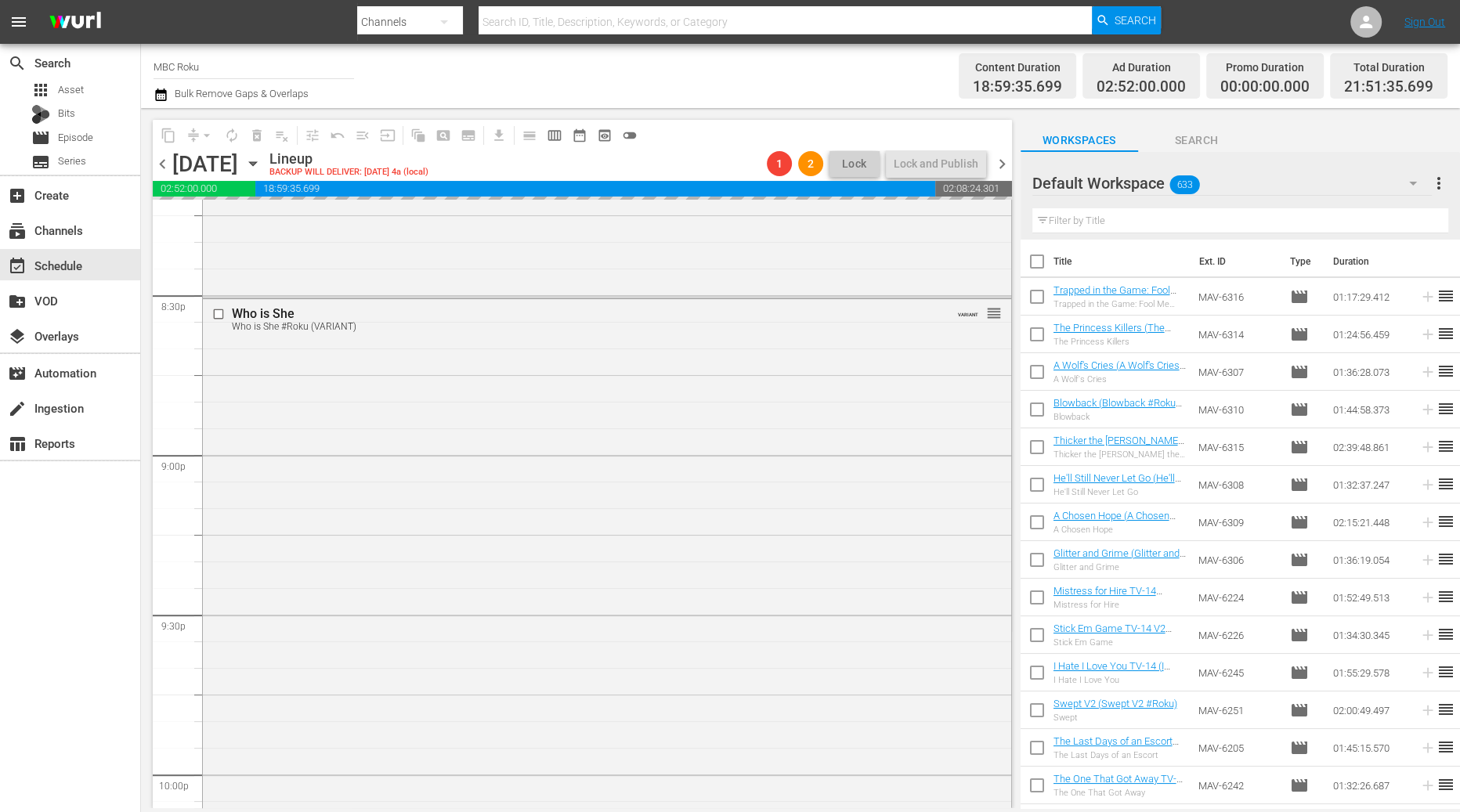
scroll to position [6456, 0]
click at [636, 416] on div "Delete Event" at bounding box center [675, 418] width 124 height 21
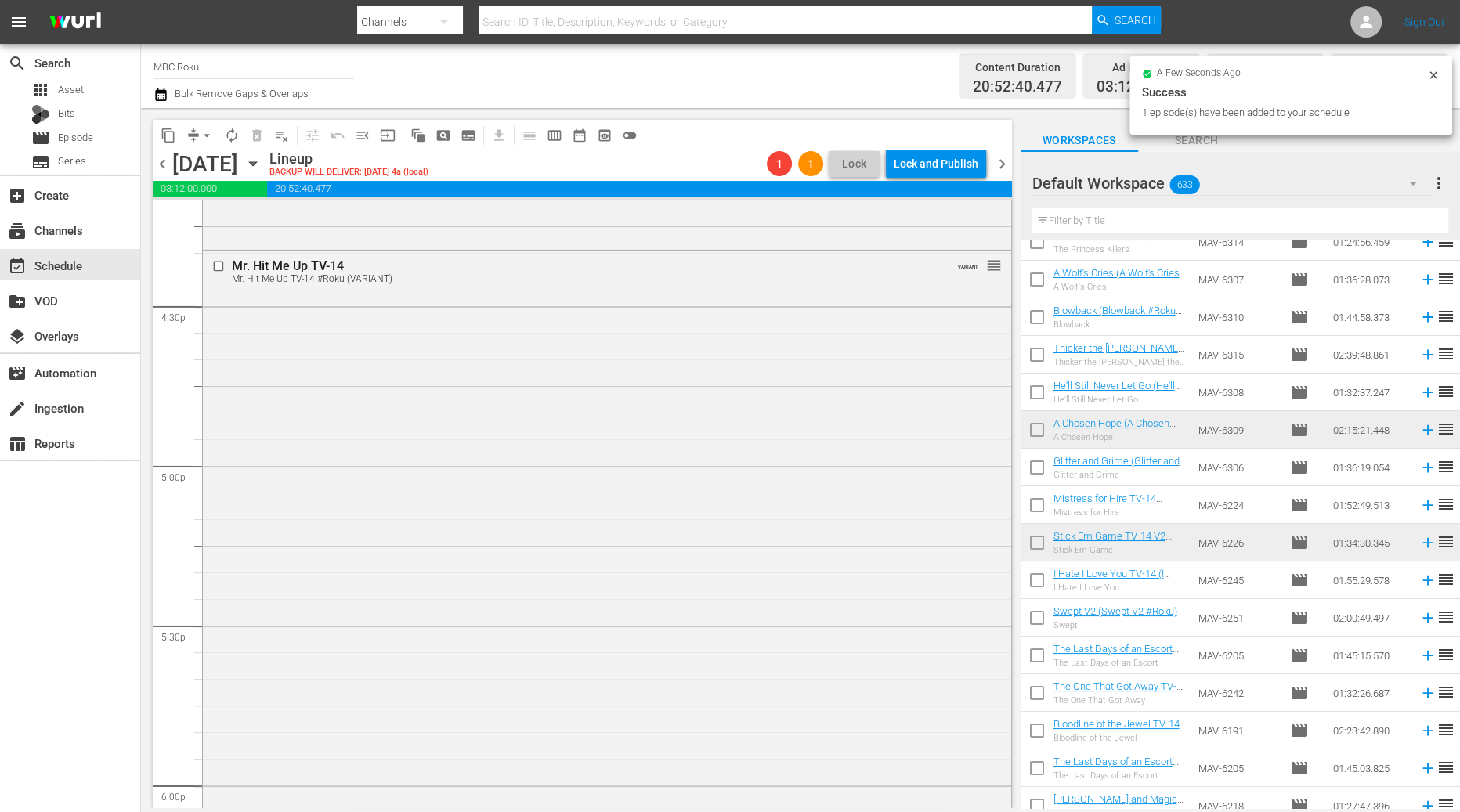
scroll to position [4199, 0]
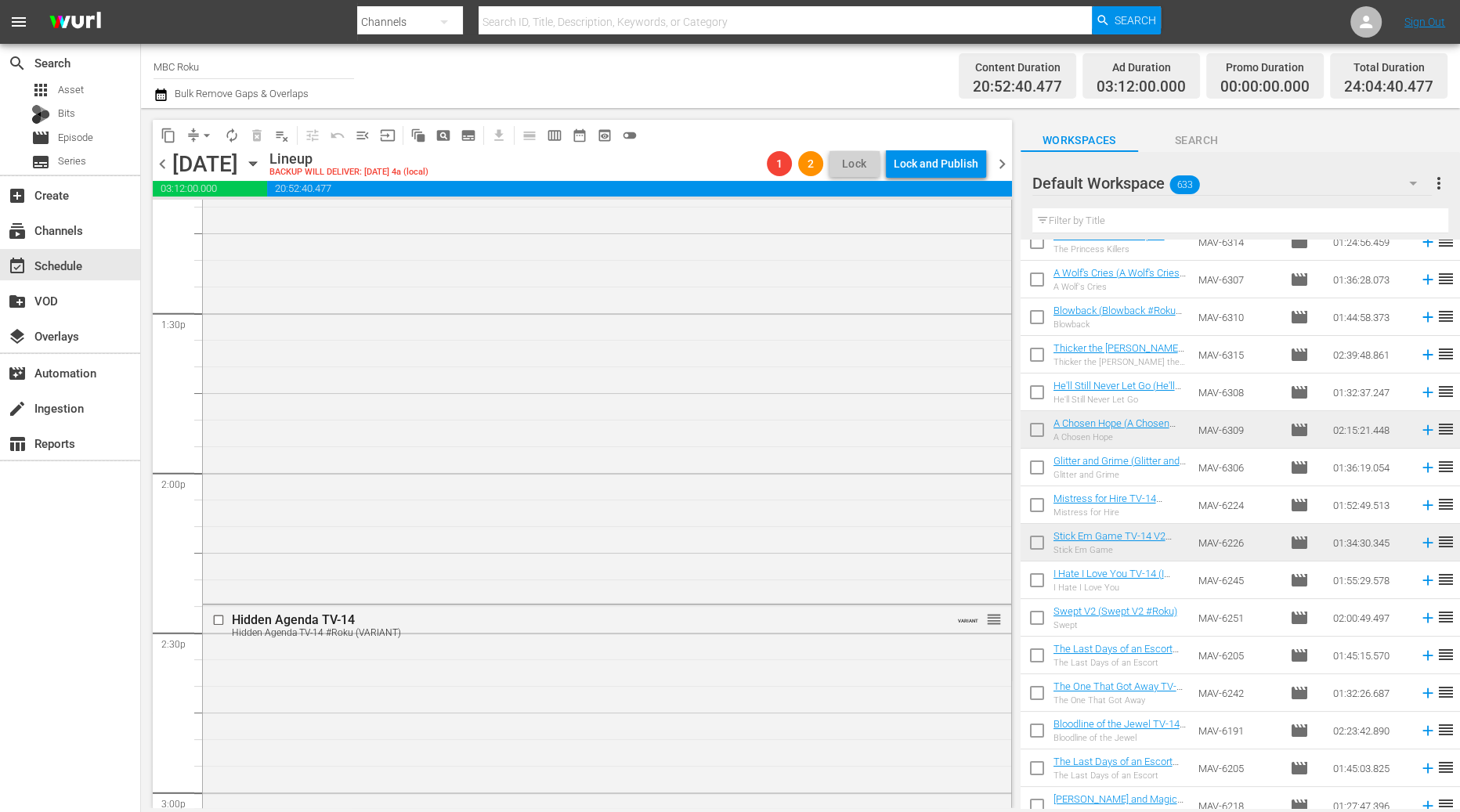
click at [1003, 167] on span "chevron_right" at bounding box center [1002, 164] width 20 height 20
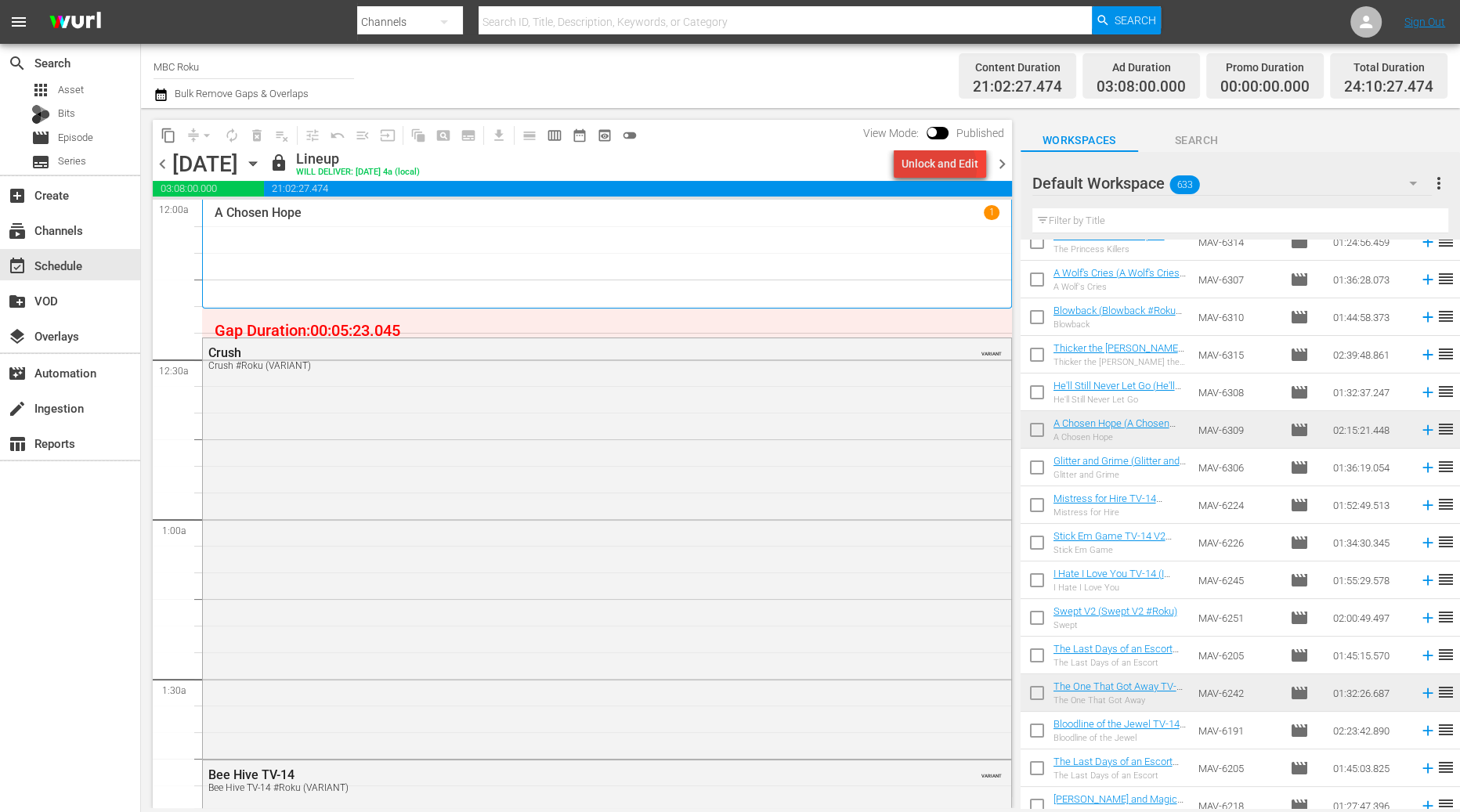
click at [941, 168] on div "Unlock and Edit" at bounding box center [940, 164] width 77 height 29
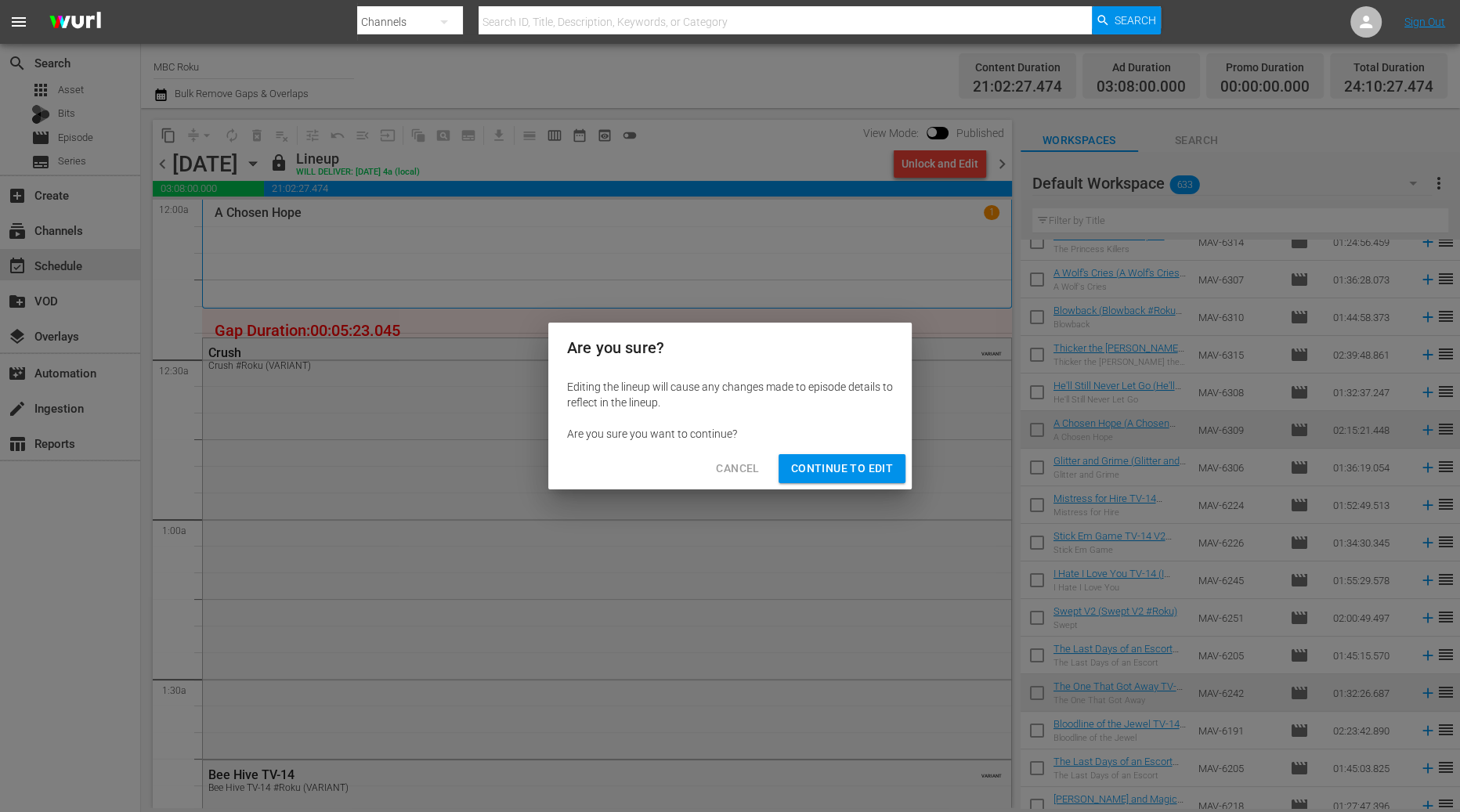
click at [852, 489] on div "Are you sure? Editing the lineup will cause any changes made to episode details…" at bounding box center [730, 406] width 1460 height 812
click at [862, 469] on span "Continue to Edit" at bounding box center [843, 468] width 102 height 20
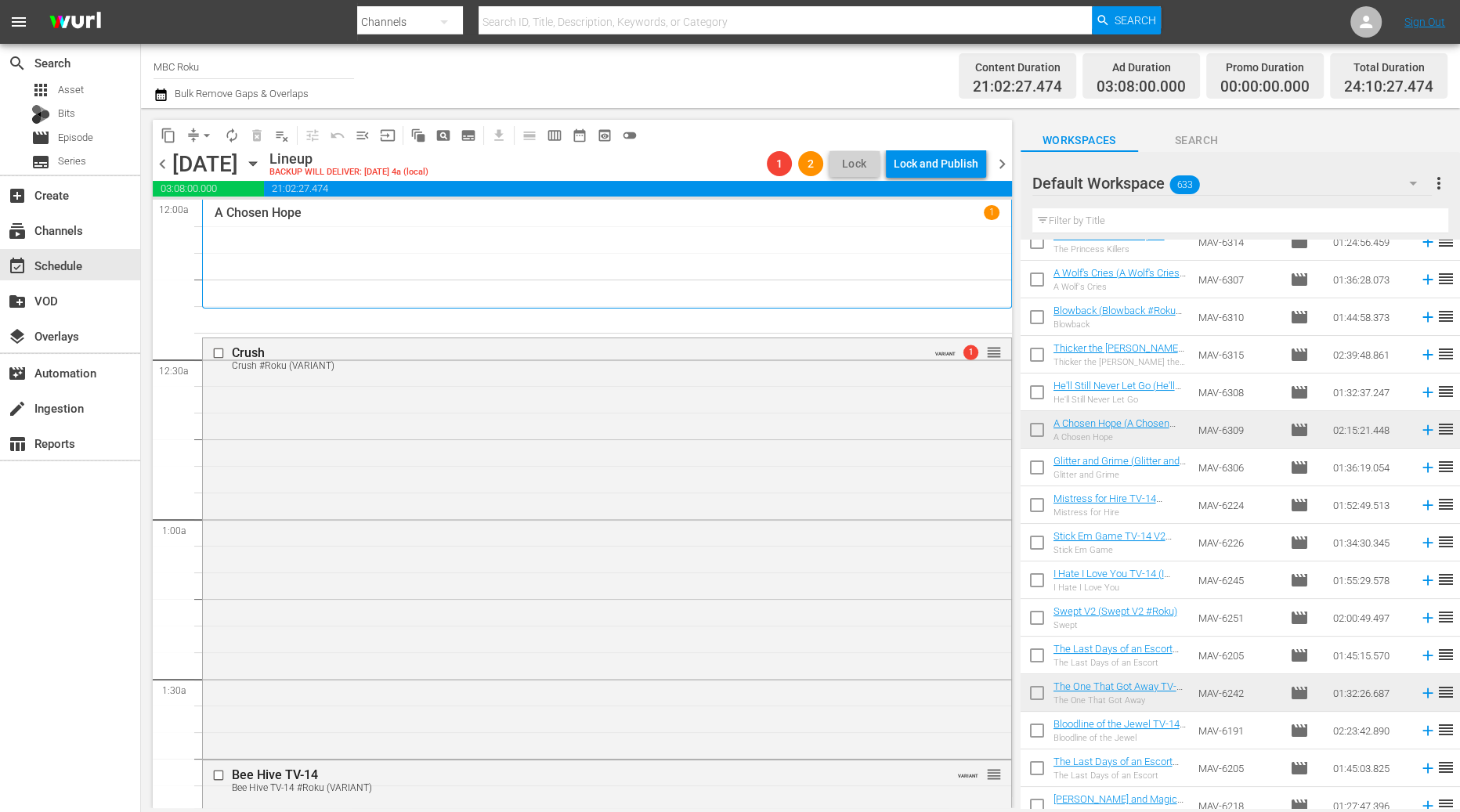
click at [168, 170] on span "chevron_left" at bounding box center [162, 164] width 20 height 20
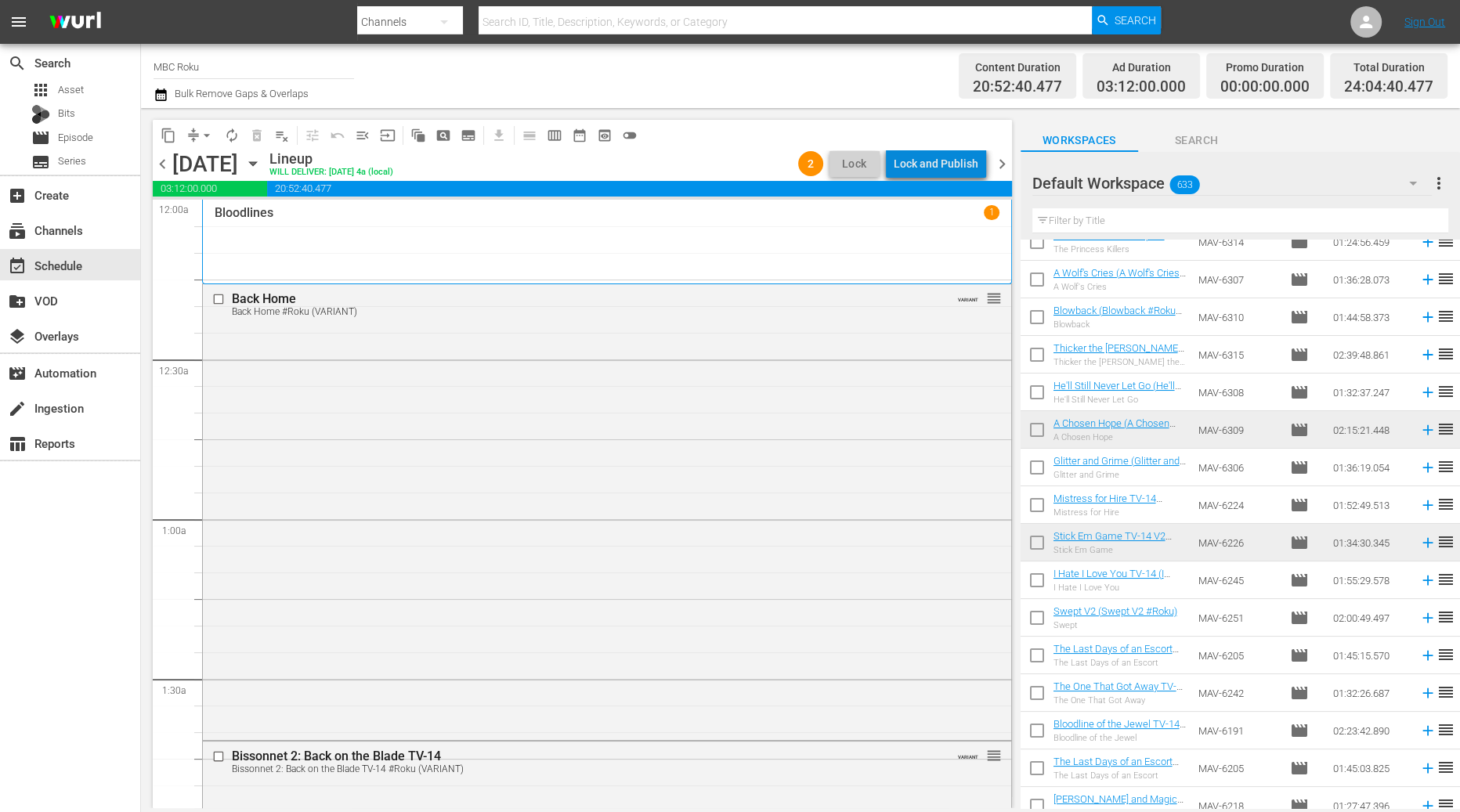
click at [964, 166] on div "Lock and Publish" at bounding box center [936, 164] width 85 height 29
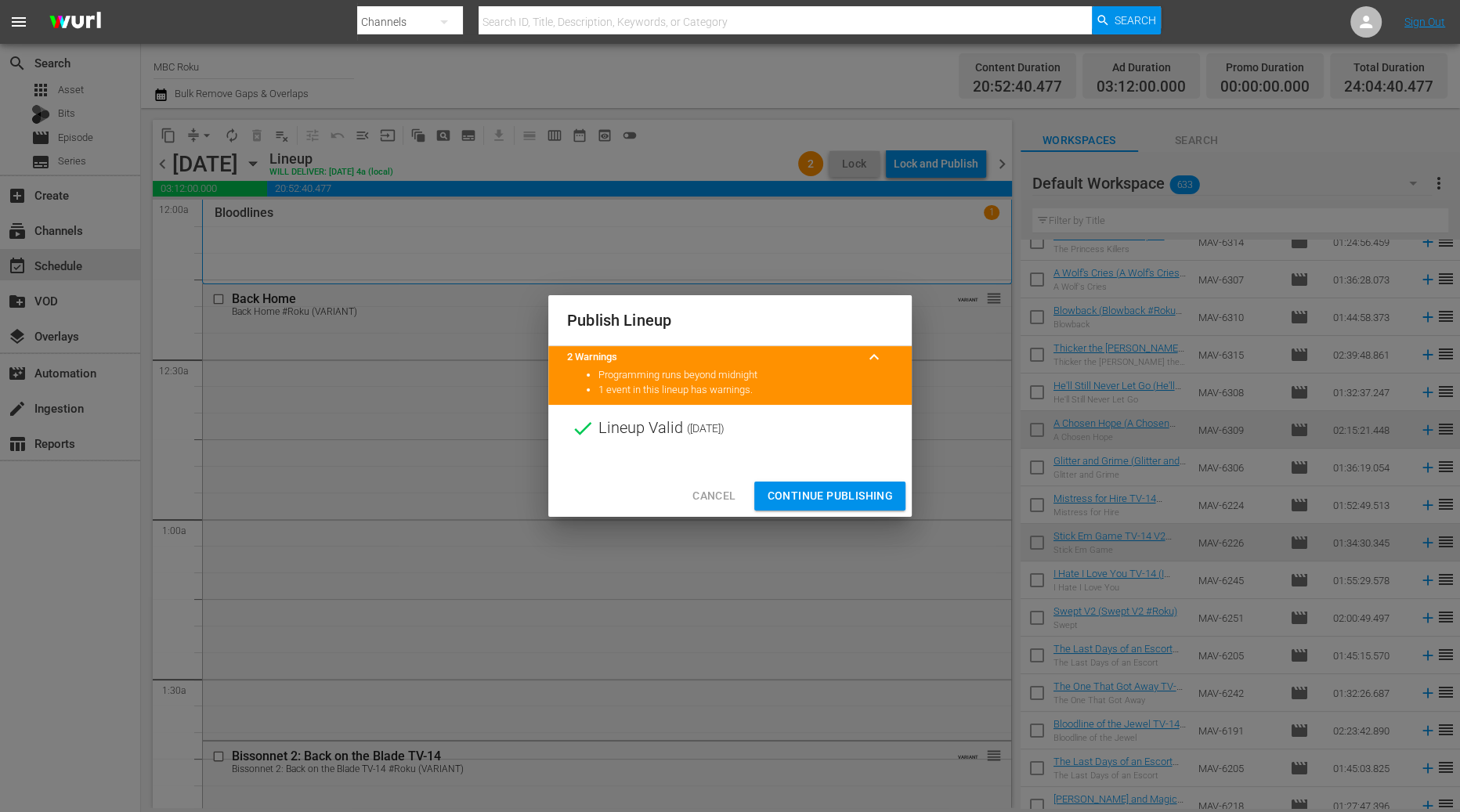
click at [847, 502] on span "Continue Publishing" at bounding box center [830, 496] width 126 height 20
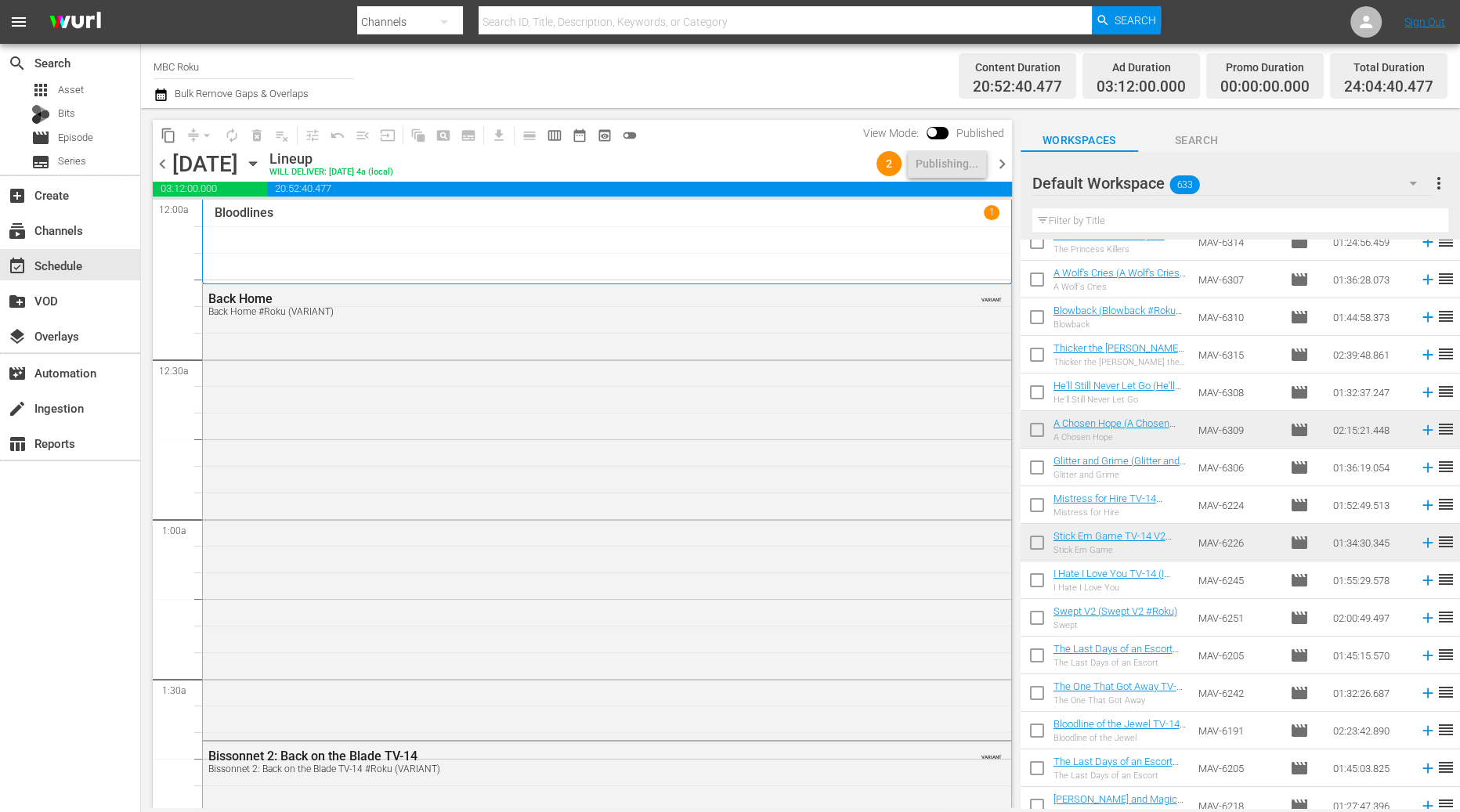
click at [166, 167] on span "chevron_left" at bounding box center [162, 164] width 20 height 20
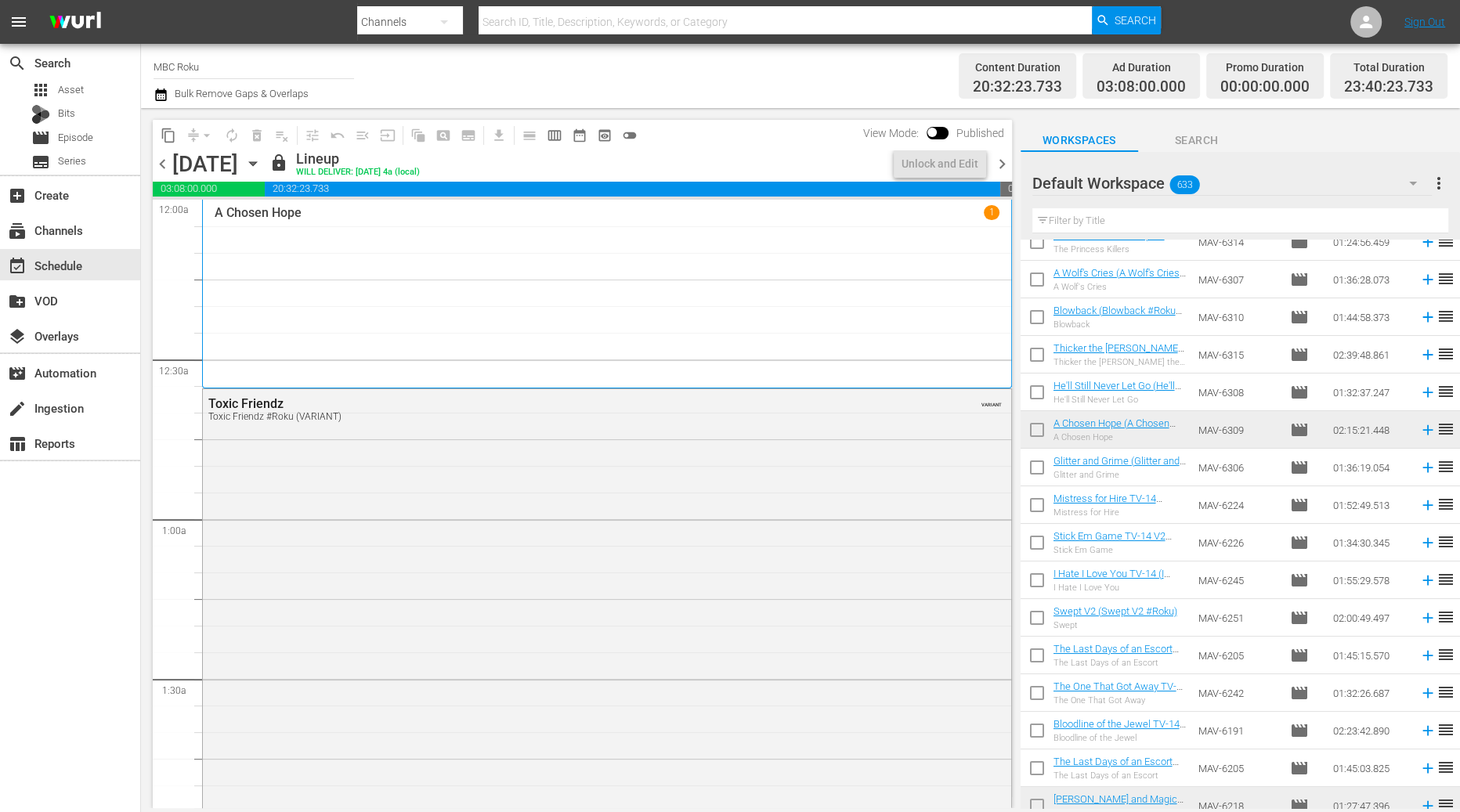
click at [1005, 161] on span "chevron_right" at bounding box center [1002, 164] width 20 height 20
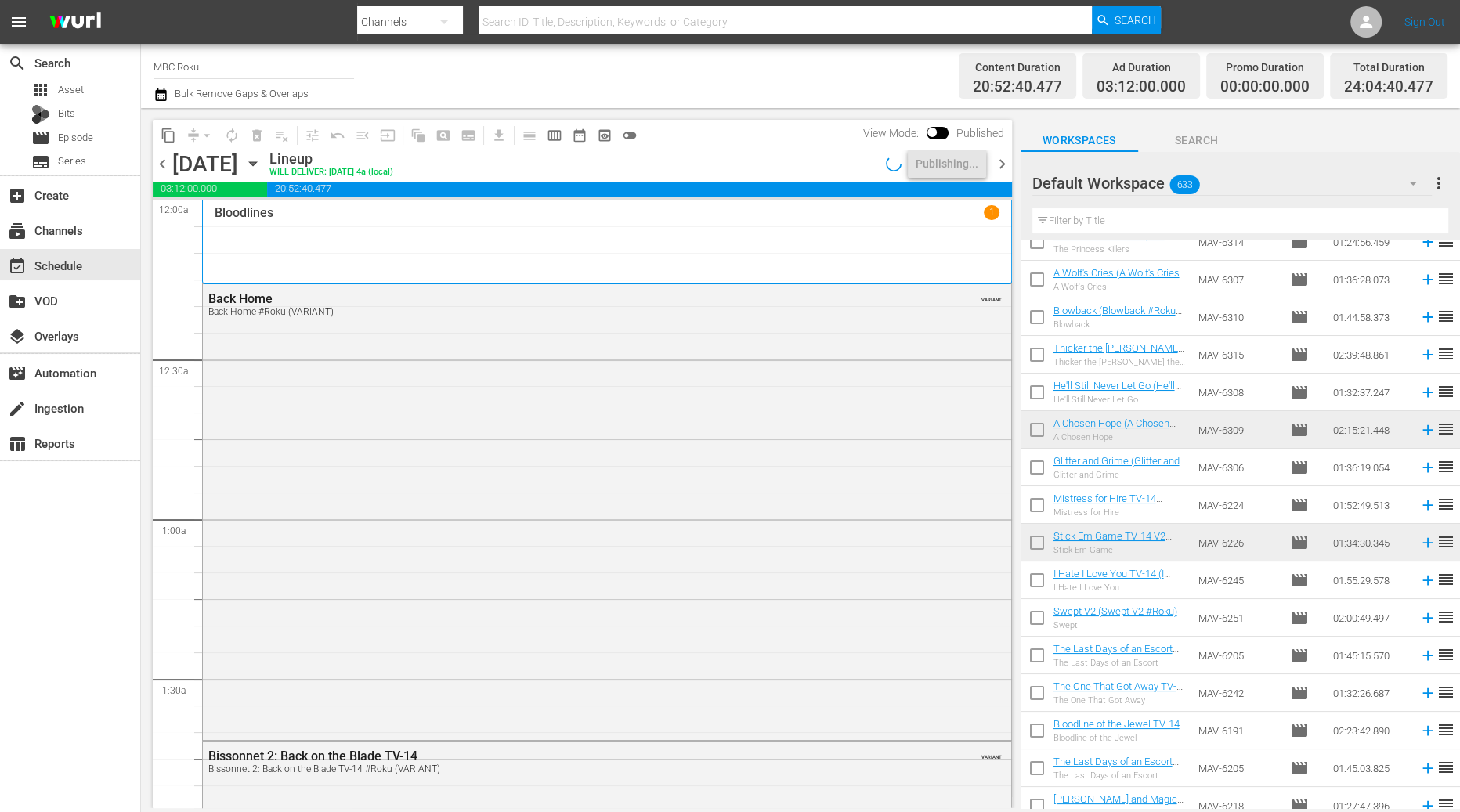
click at [1005, 163] on span "chevron_right" at bounding box center [1002, 164] width 20 height 20
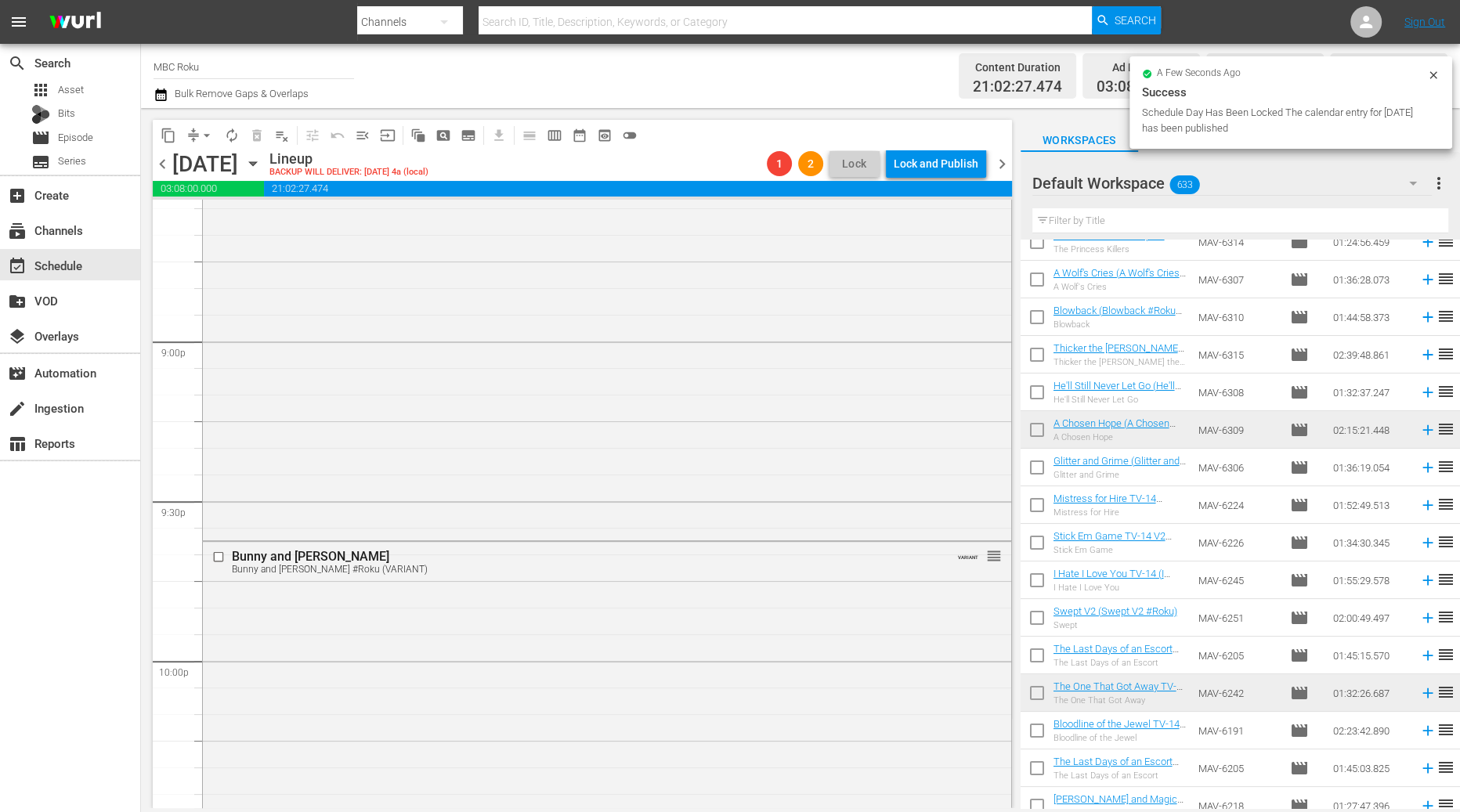
scroll to position [7252, 0]
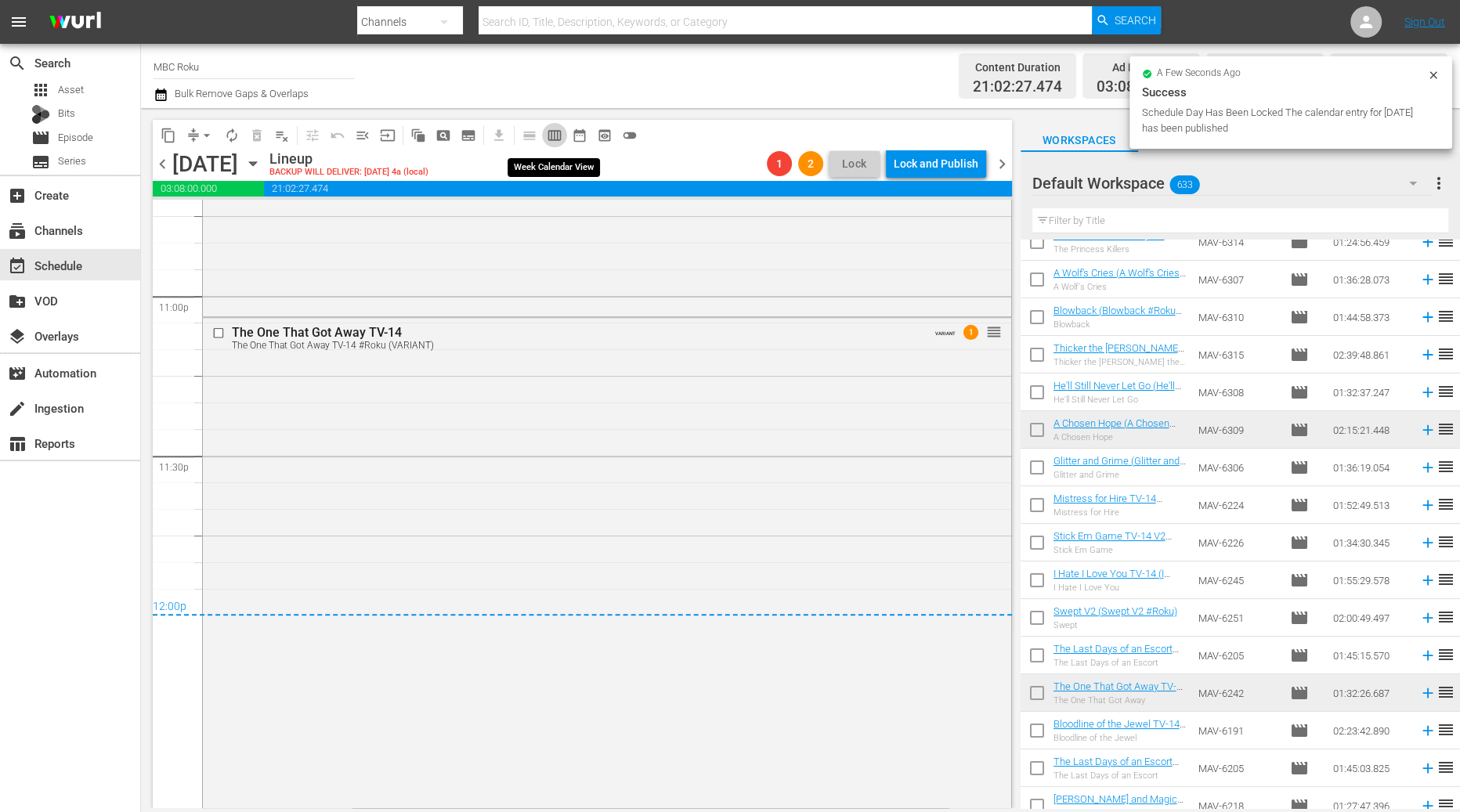
click at [559, 134] on span "calendar_view_week_outlined" at bounding box center [554, 135] width 16 height 16
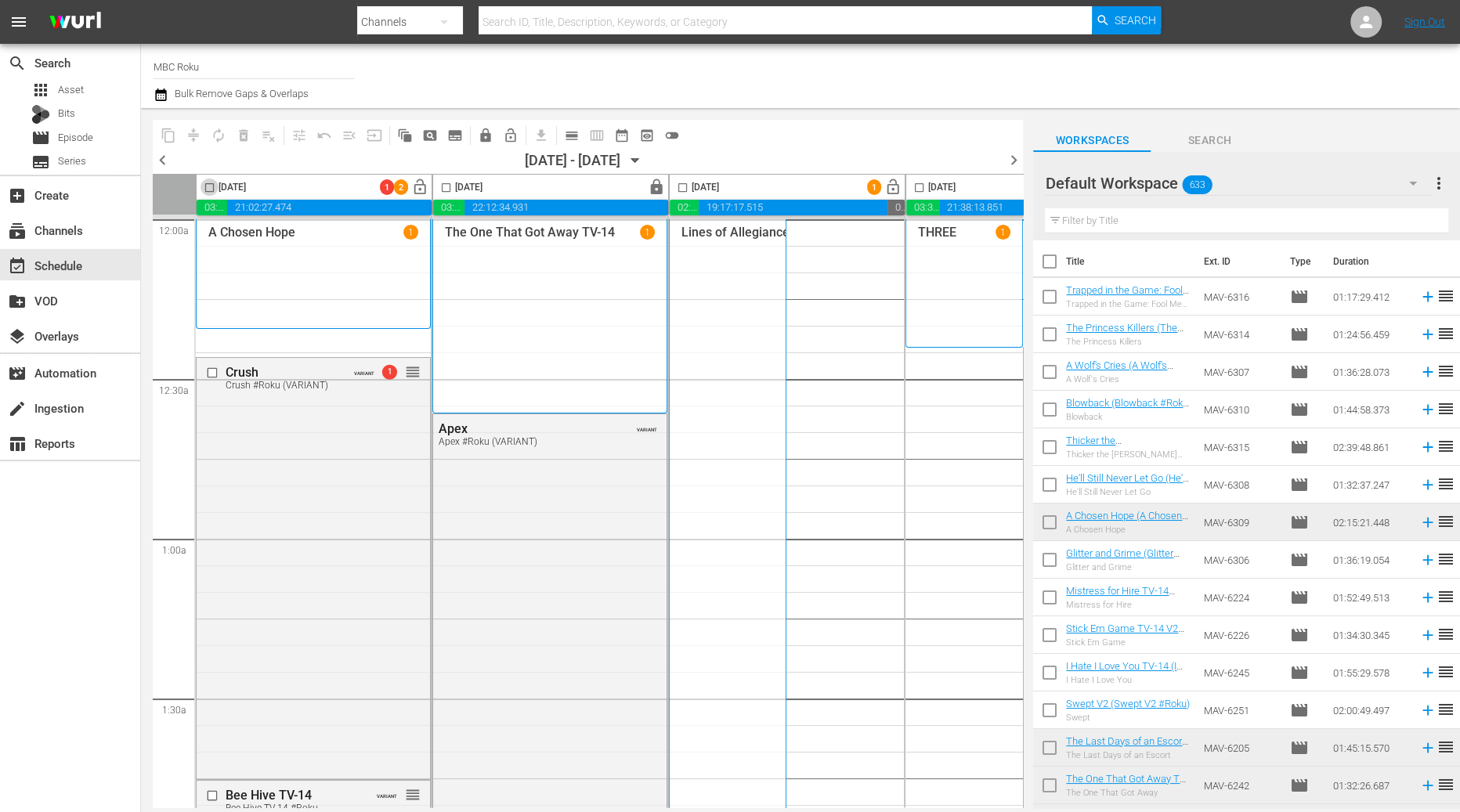
click at [210, 190] on input "checkbox" at bounding box center [210, 190] width 18 height 18
click at [196, 133] on span "compress" at bounding box center [193, 135] width 16 height 16
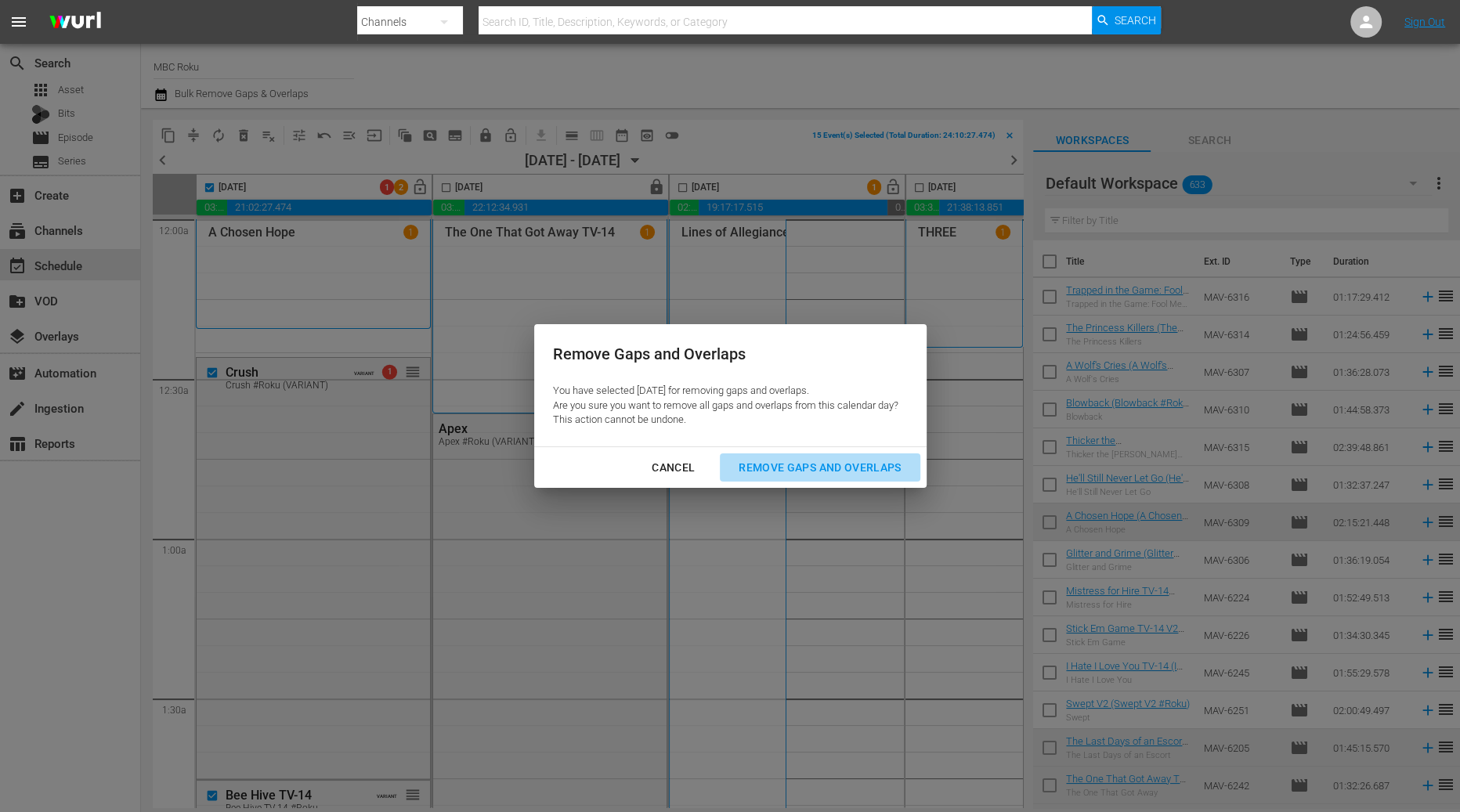
click at [809, 471] on div "Remove Gaps and Overlaps" at bounding box center [819, 467] width 187 height 20
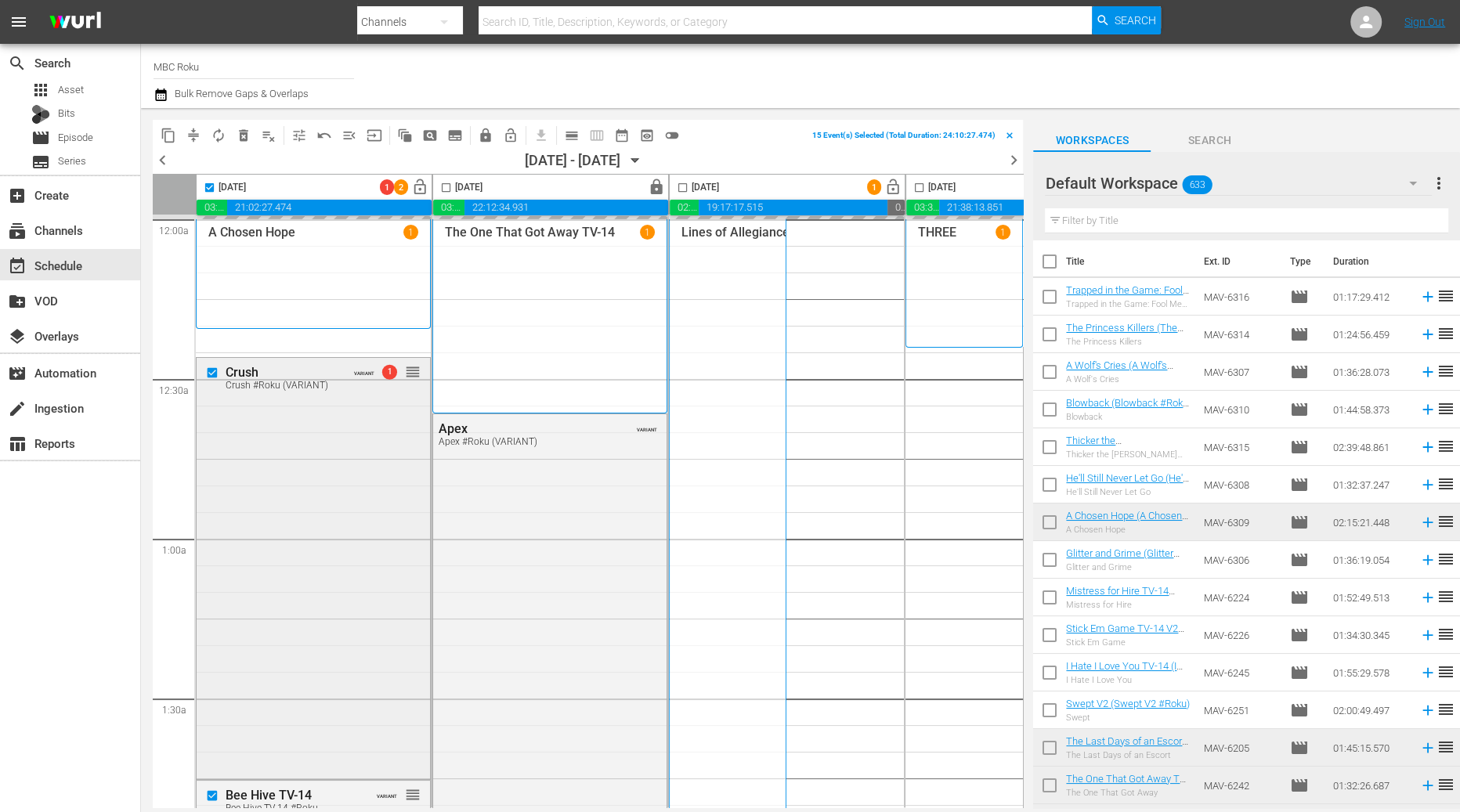
checkbox input "false"
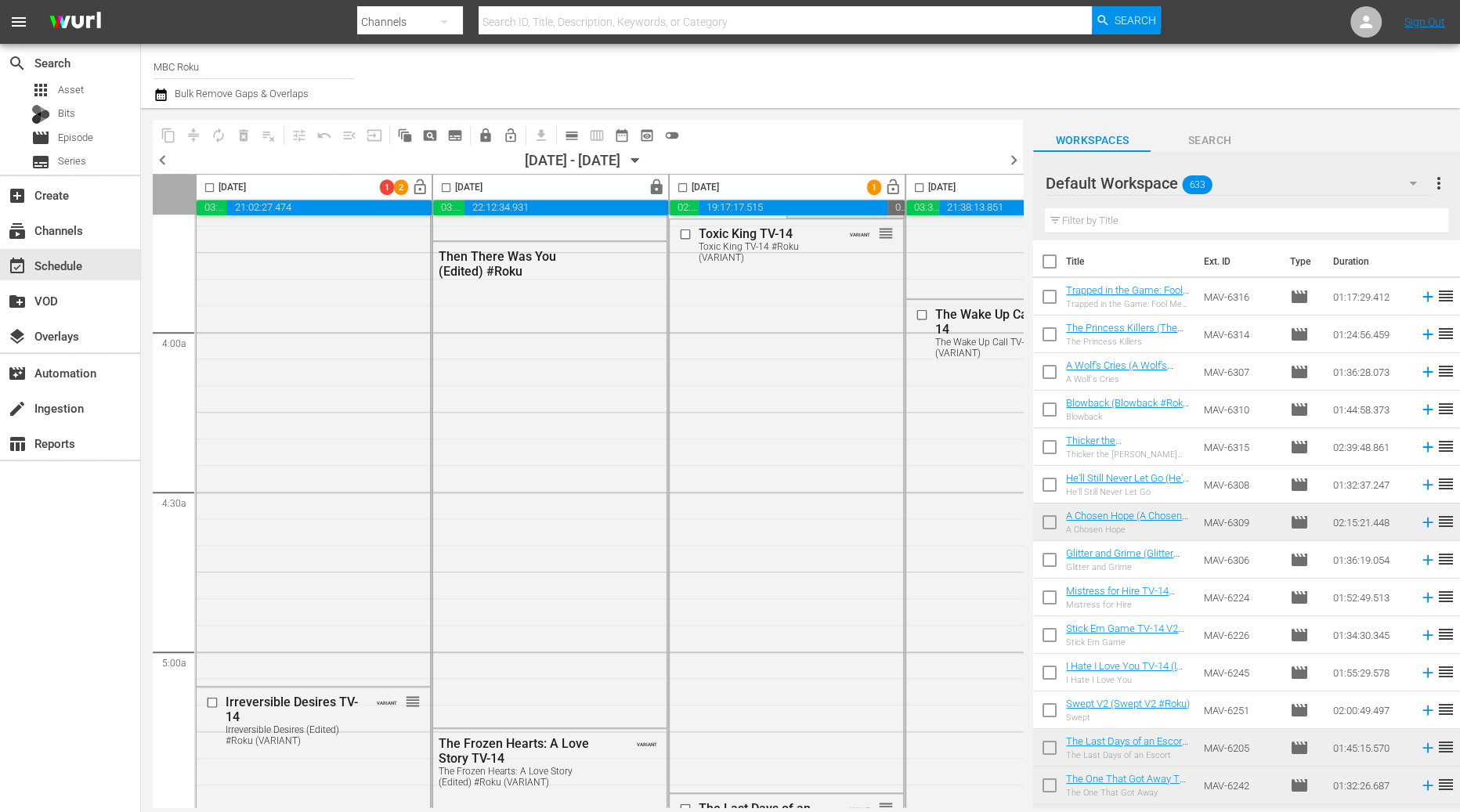
scroll to position [0, 0]
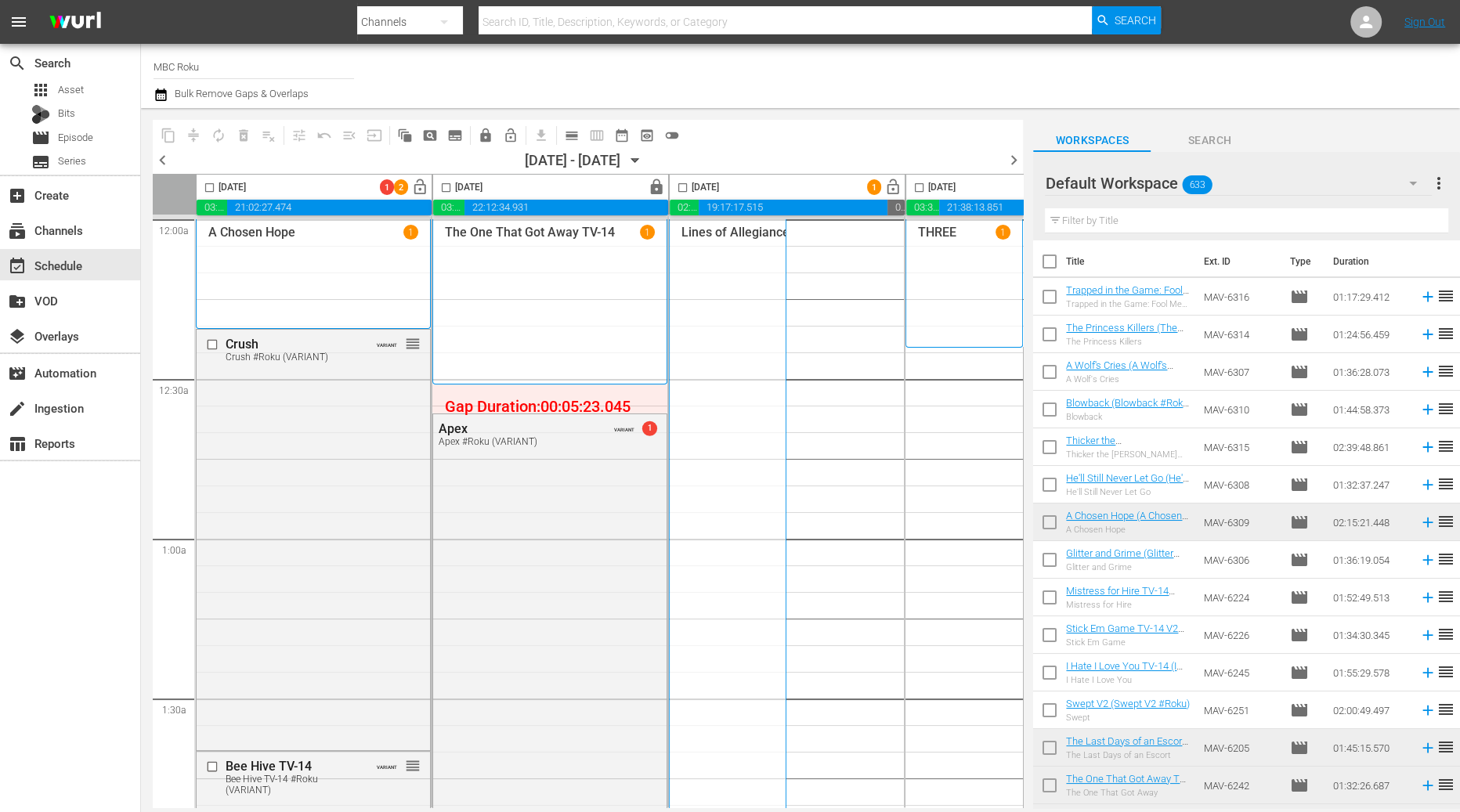
click at [440, 185] on input "checkbox" at bounding box center [446, 190] width 18 height 18
click at [655, 189] on span "lock" at bounding box center [656, 187] width 18 height 18
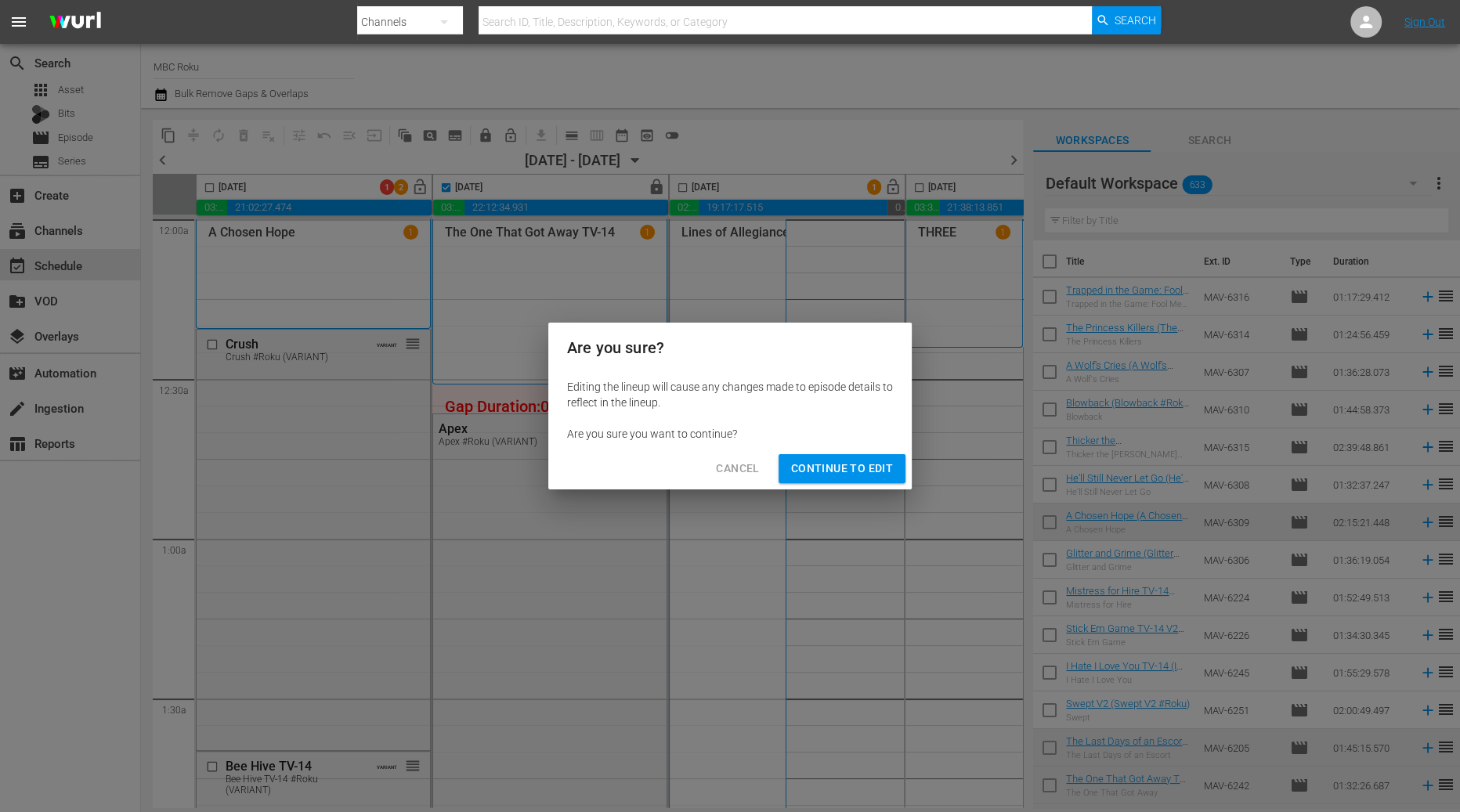
drag, startPoint x: 863, startPoint y: 480, endPoint x: 386, endPoint y: 198, distance: 554.1
click at [863, 480] on button "Continue to Edit" at bounding box center [842, 468] width 127 height 29
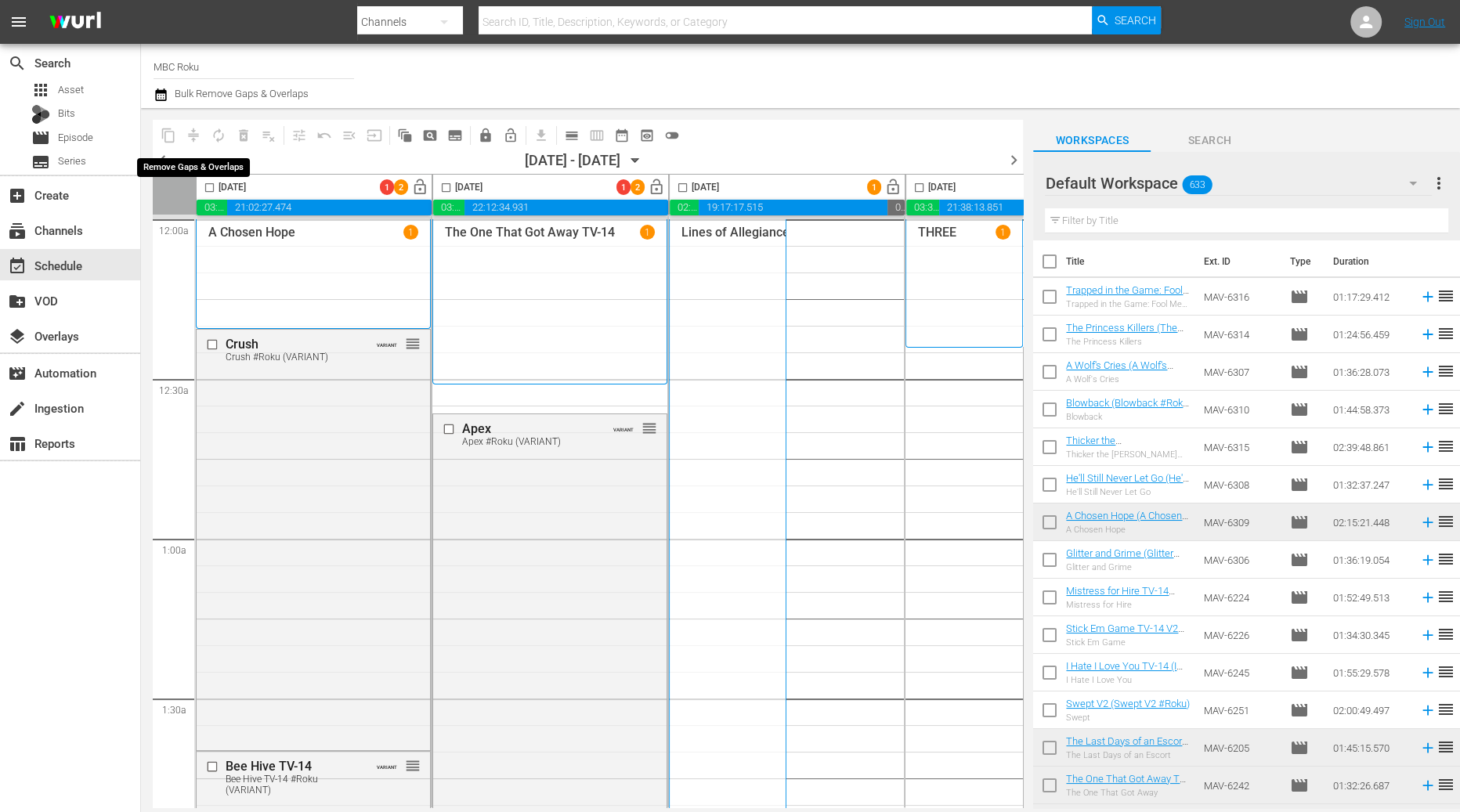
click at [194, 133] on span "compress" at bounding box center [193, 135] width 25 height 25
drag, startPoint x: 446, startPoint y: 190, endPoint x: 188, endPoint y: 140, distance: 262.8
click at [446, 190] on input "checkbox" at bounding box center [446, 190] width 18 height 18
click at [189, 135] on span "compress" at bounding box center [193, 135] width 16 height 16
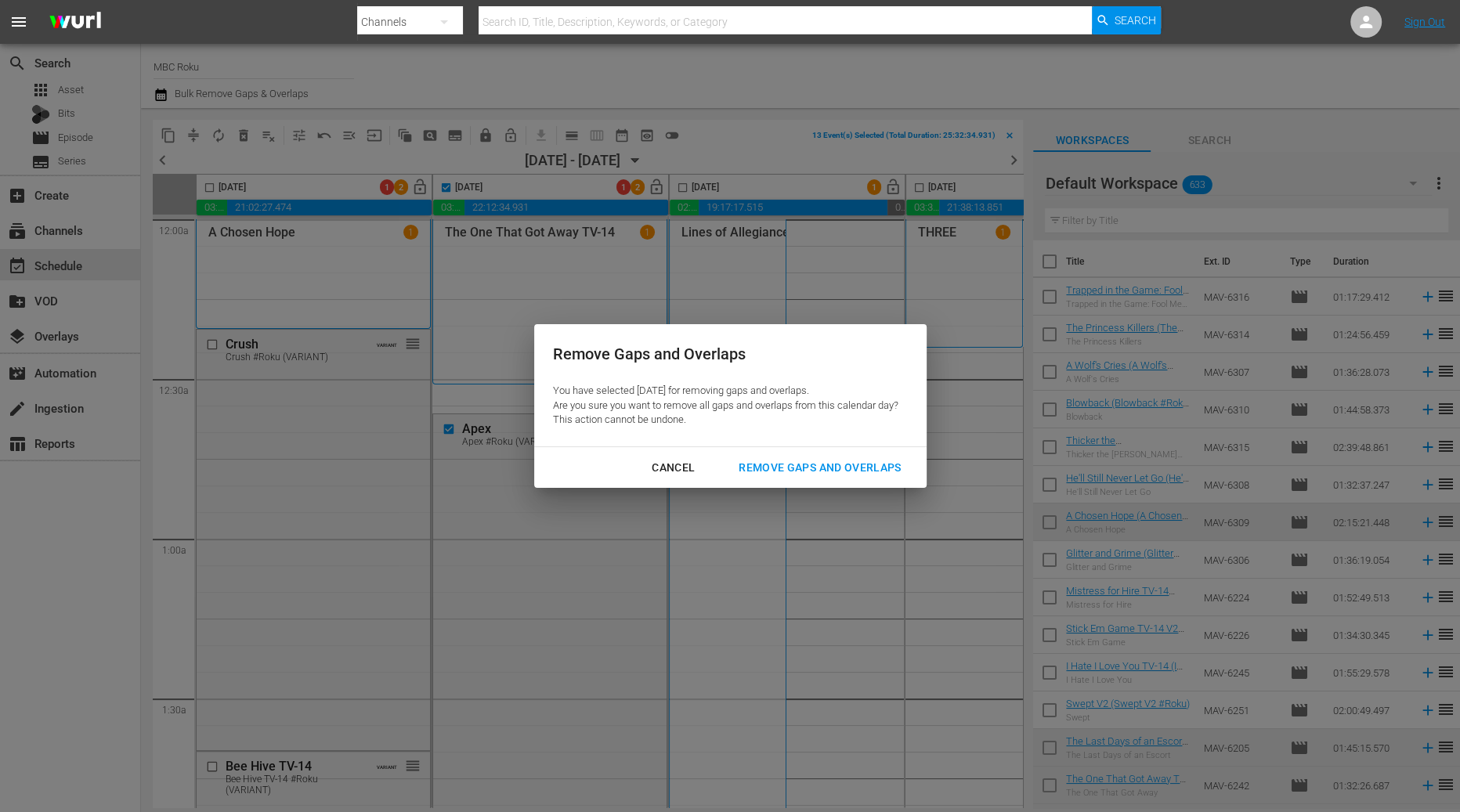
click at [822, 467] on div "Remove Gaps and Overlaps" at bounding box center [819, 467] width 187 height 20
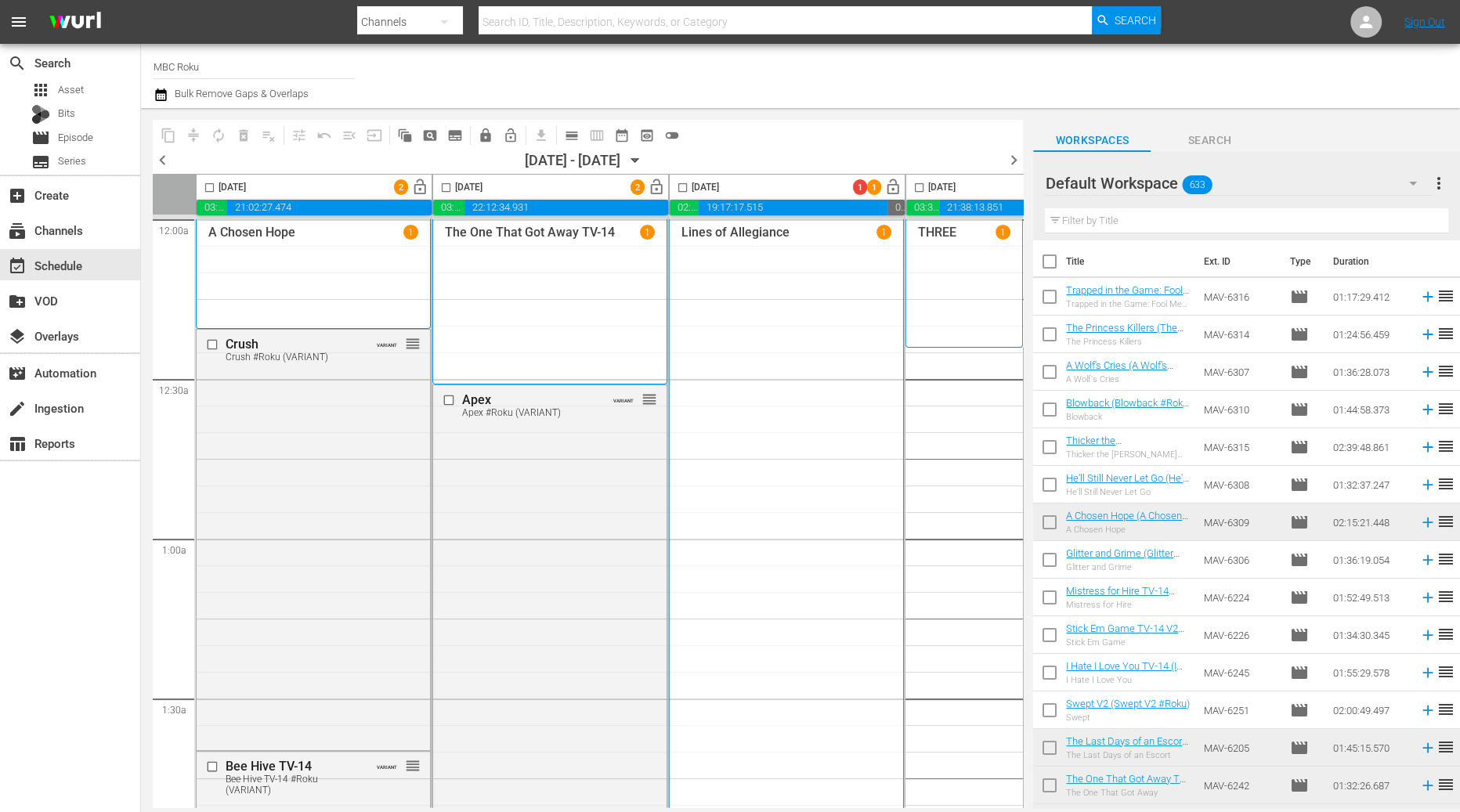
click at [445, 188] on input "checkbox" at bounding box center [446, 190] width 18 height 18
checkbox input "true"
drag, startPoint x: 210, startPoint y: 188, endPoint x: 340, endPoint y: 187, distance: 130.0
click at [210, 188] on input "checkbox" at bounding box center [210, 190] width 18 height 18
checkbox input "true"
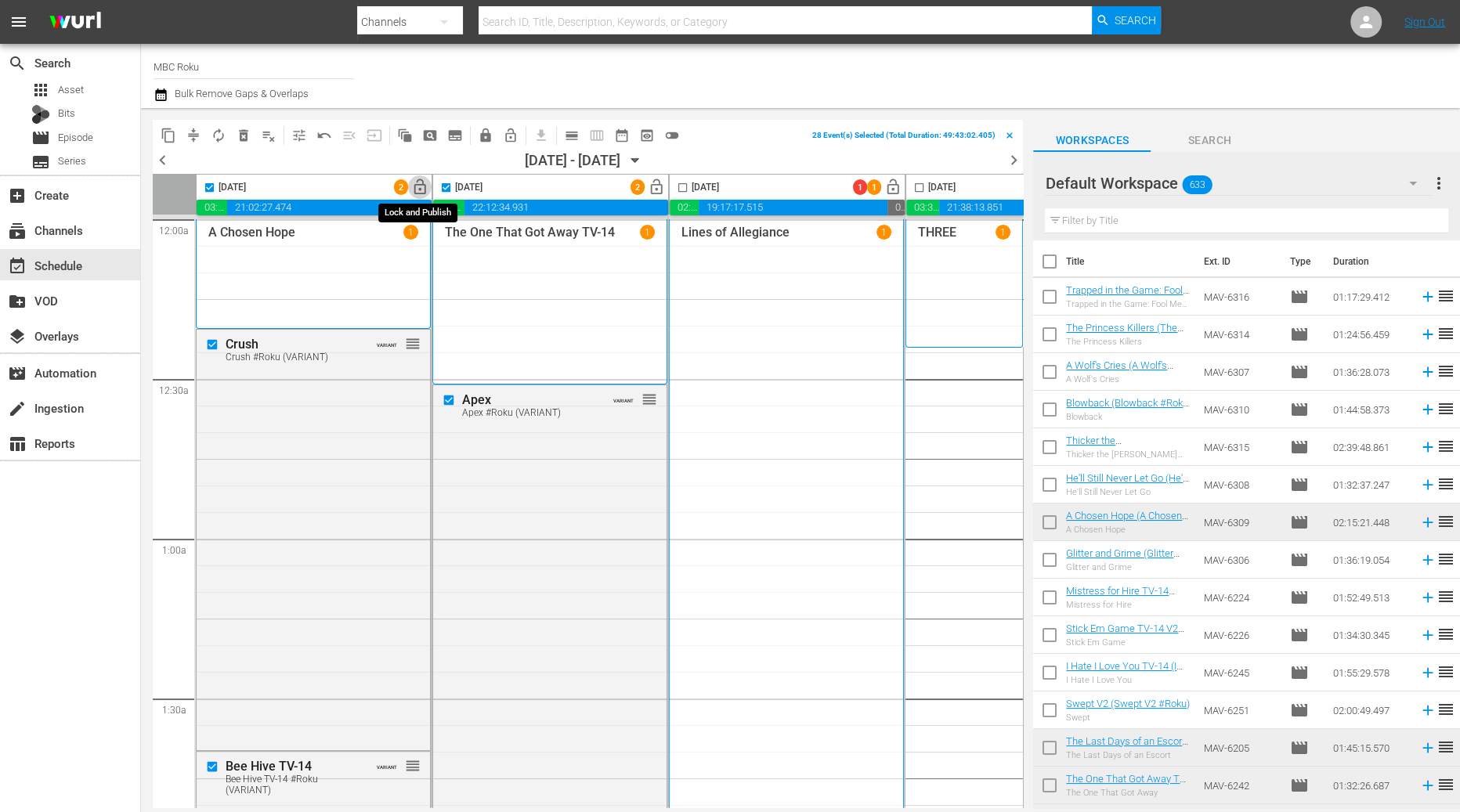
click at [425, 186] on span "lock_open" at bounding box center [420, 187] width 18 height 18
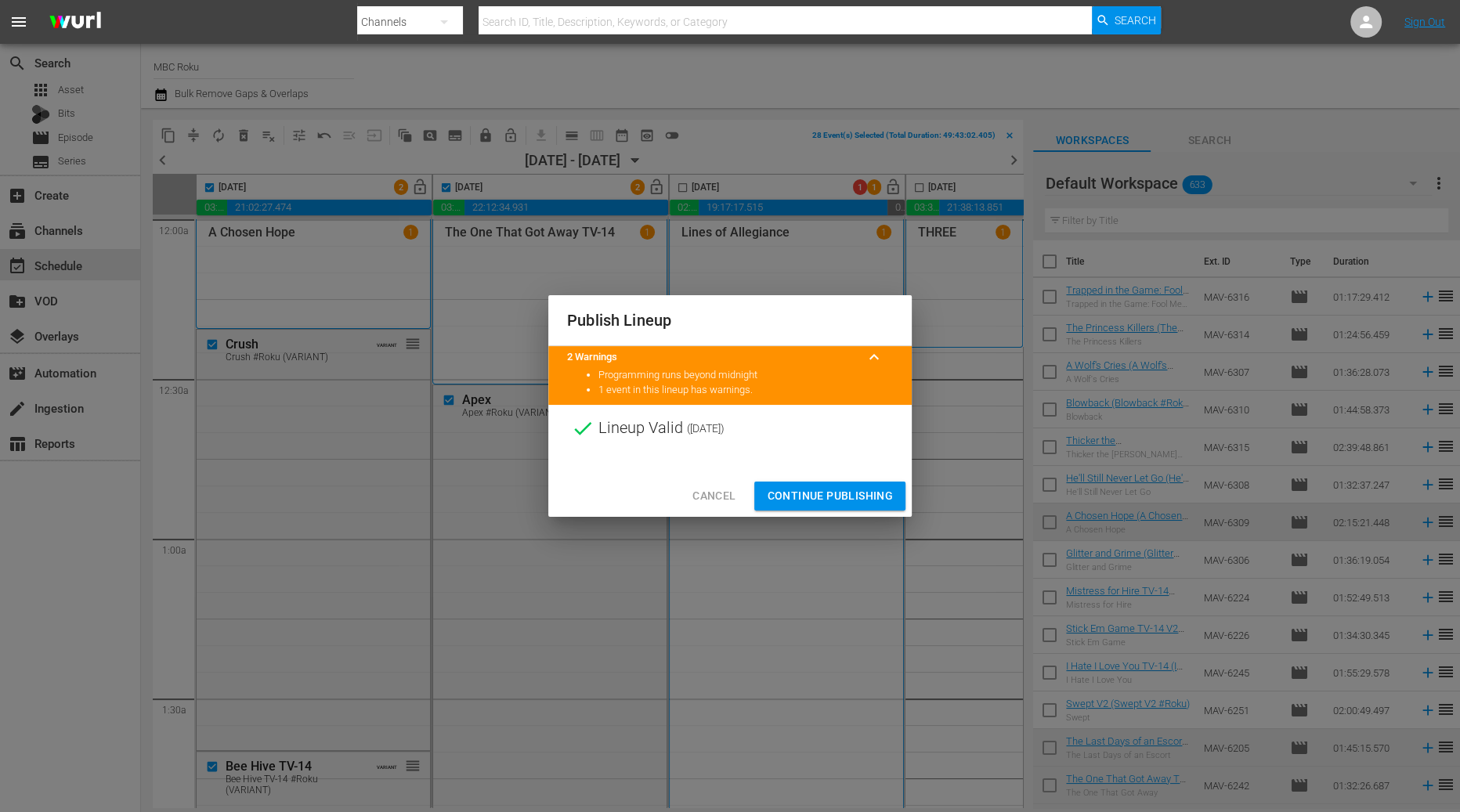
click at [841, 504] on span "Continue Publishing" at bounding box center [830, 496] width 126 height 20
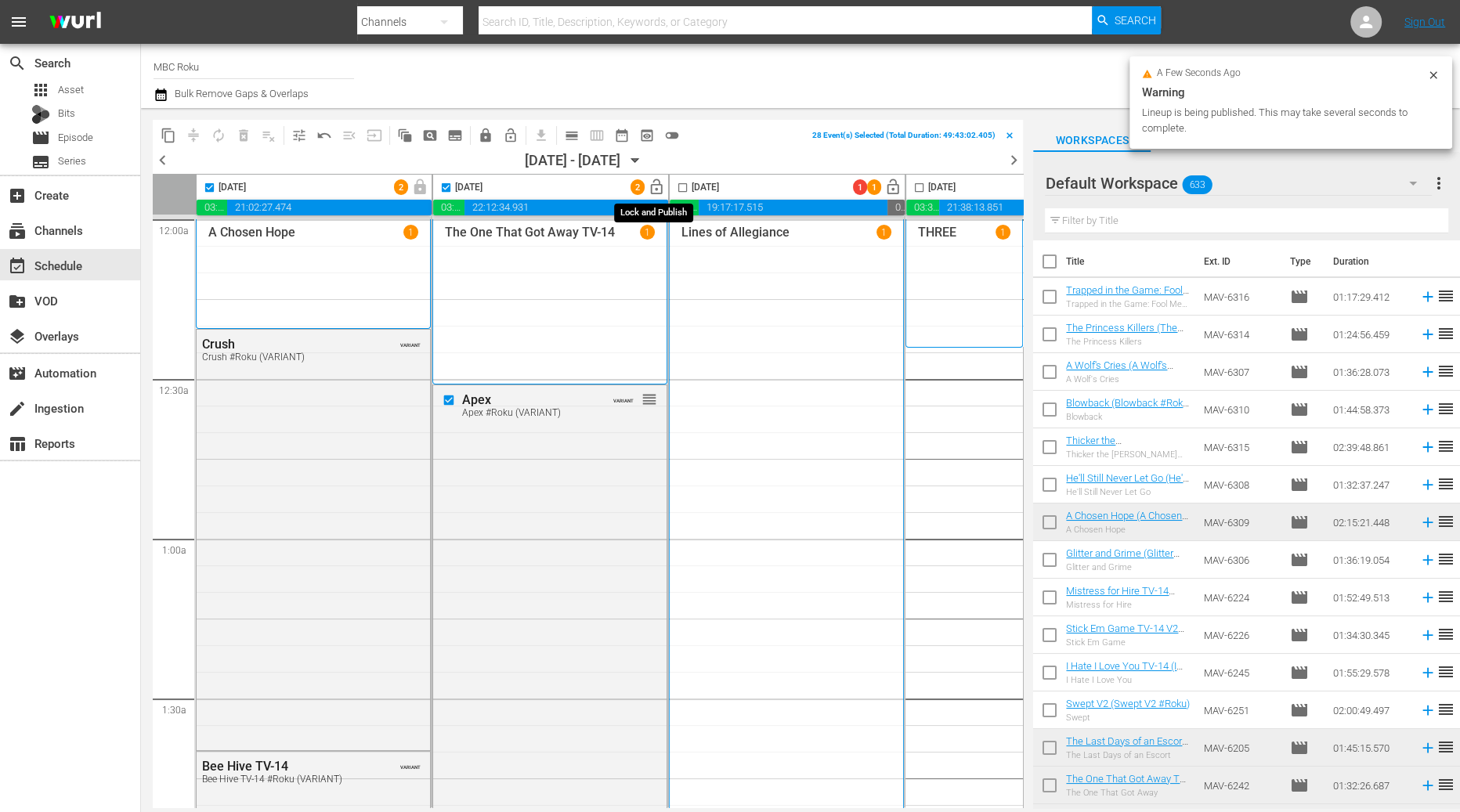
click at [652, 189] on span "lock_open" at bounding box center [656, 187] width 18 height 18
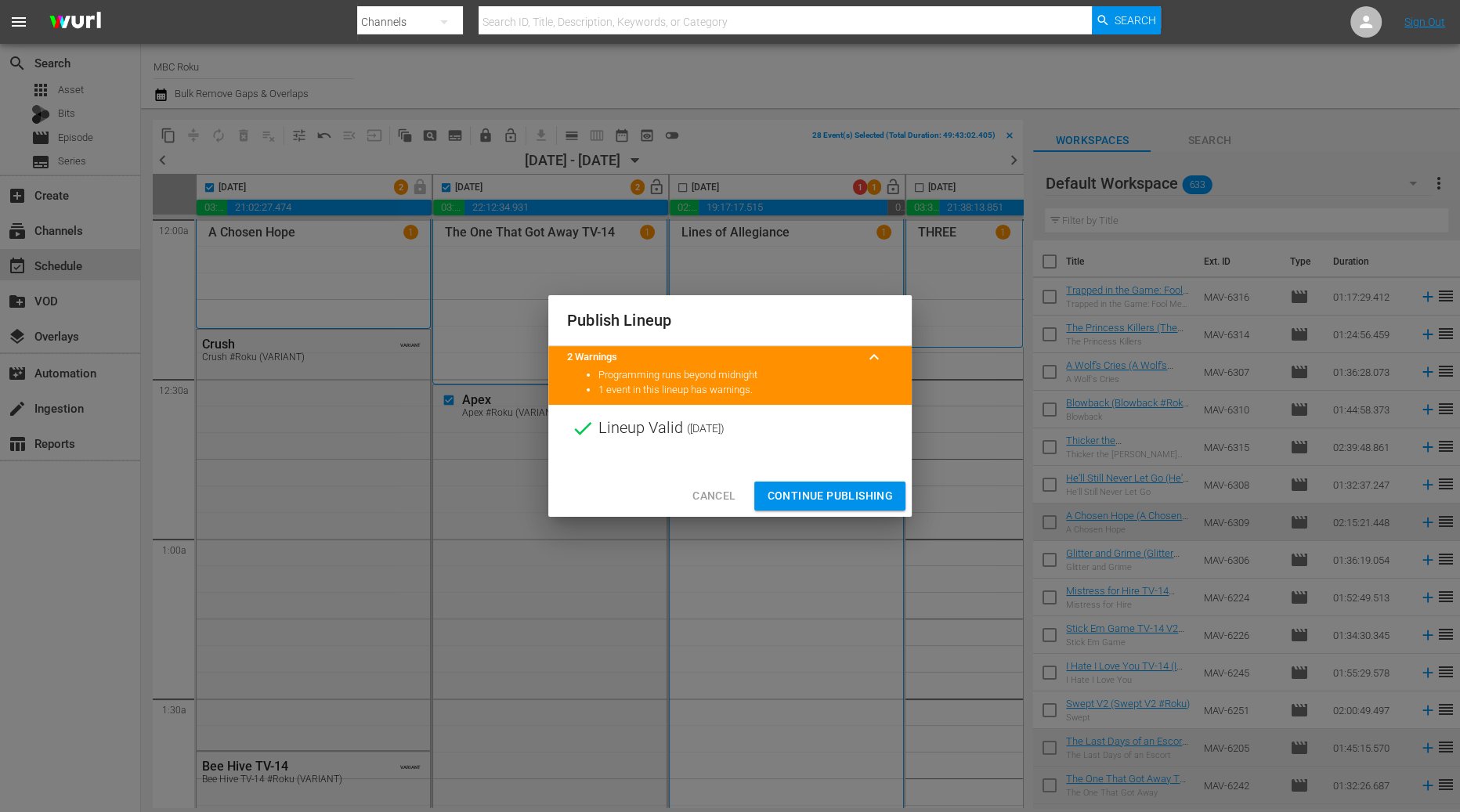
click at [838, 493] on span "Continue Publishing" at bounding box center [830, 496] width 126 height 20
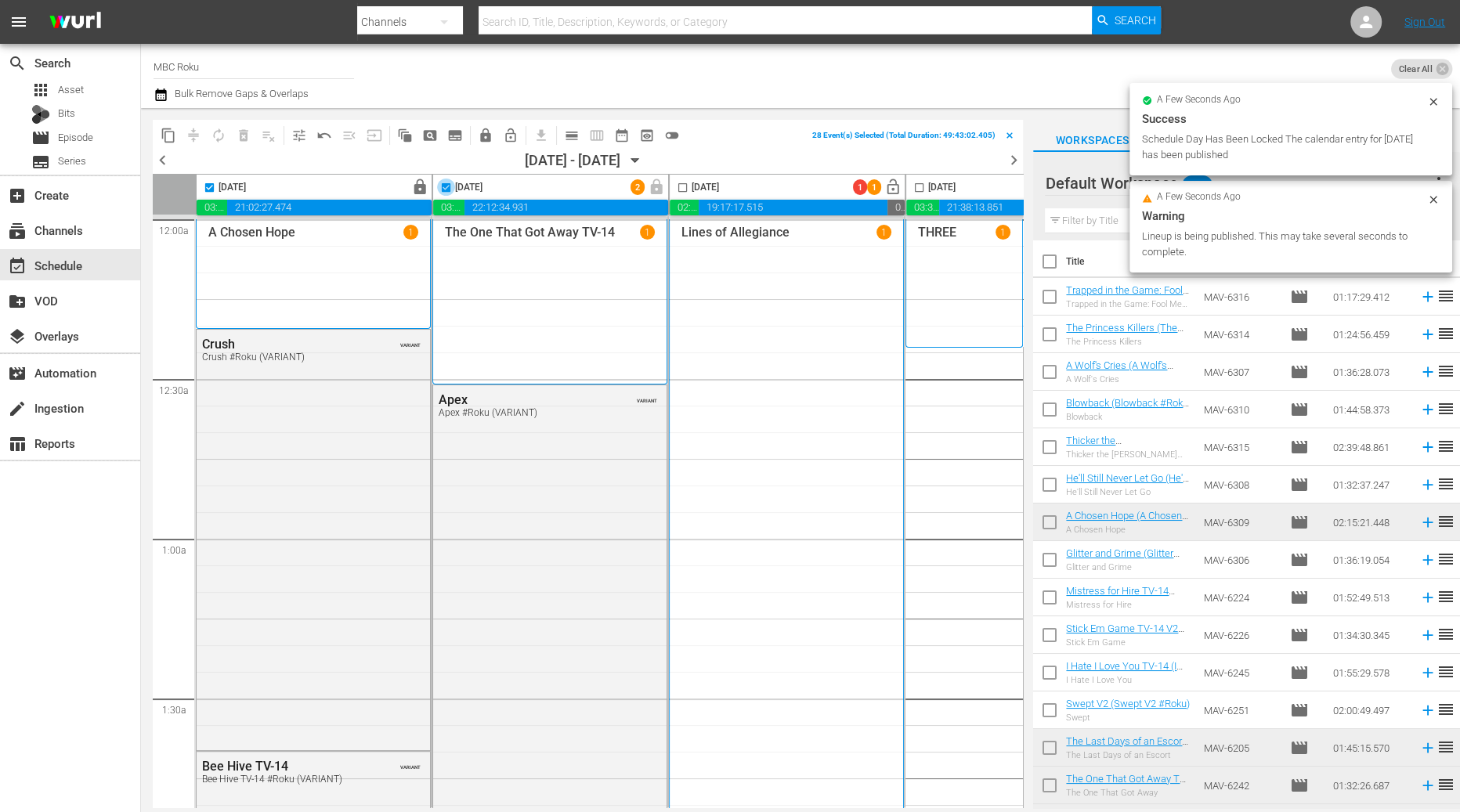
drag, startPoint x: 448, startPoint y: 188, endPoint x: 230, endPoint y: 185, distance: 218.0
click at [447, 188] on input "checkbox" at bounding box center [446, 190] width 18 height 18
checkbox input "false"
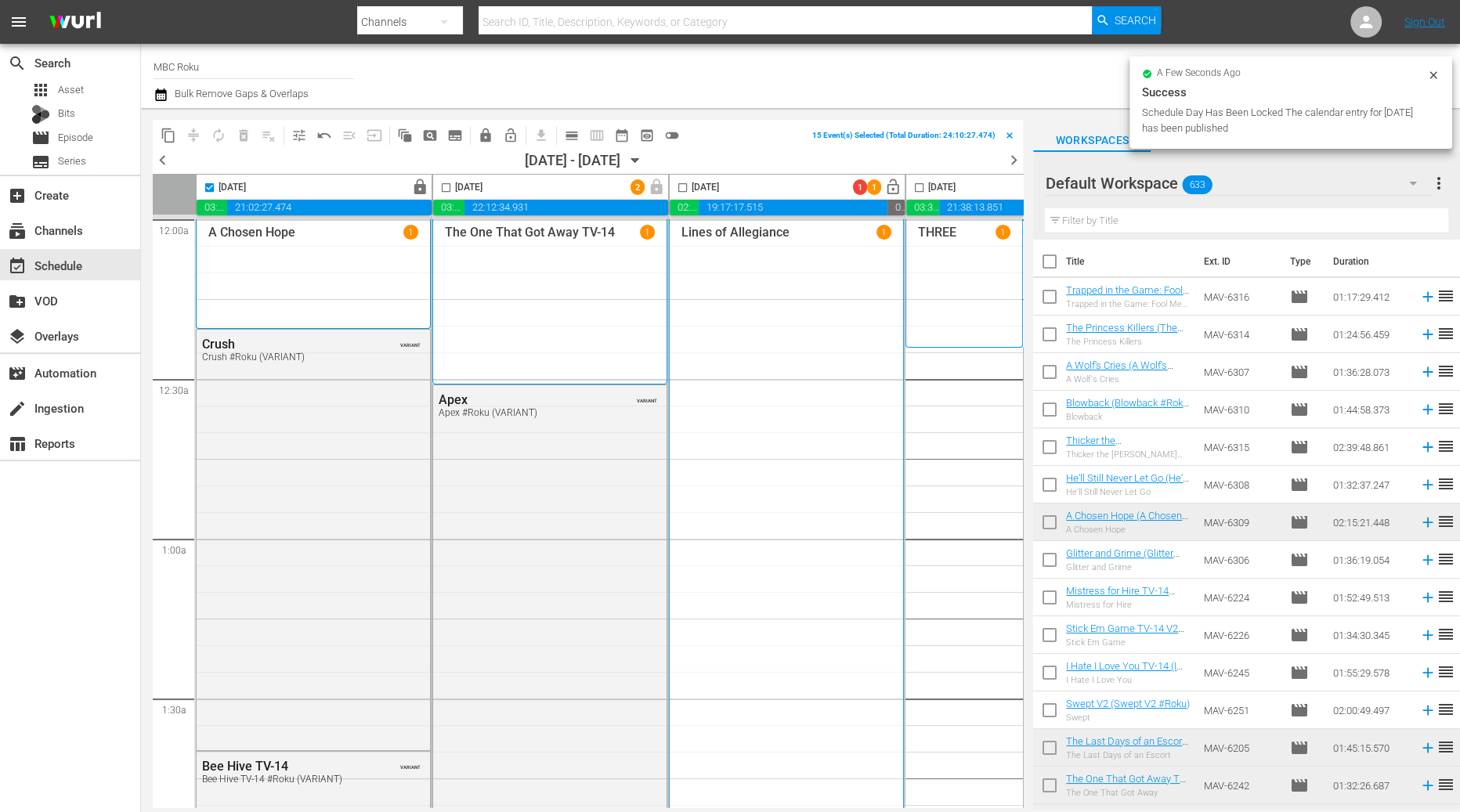
click at [204, 186] on input "checkbox" at bounding box center [210, 190] width 18 height 18
checkbox input "false"
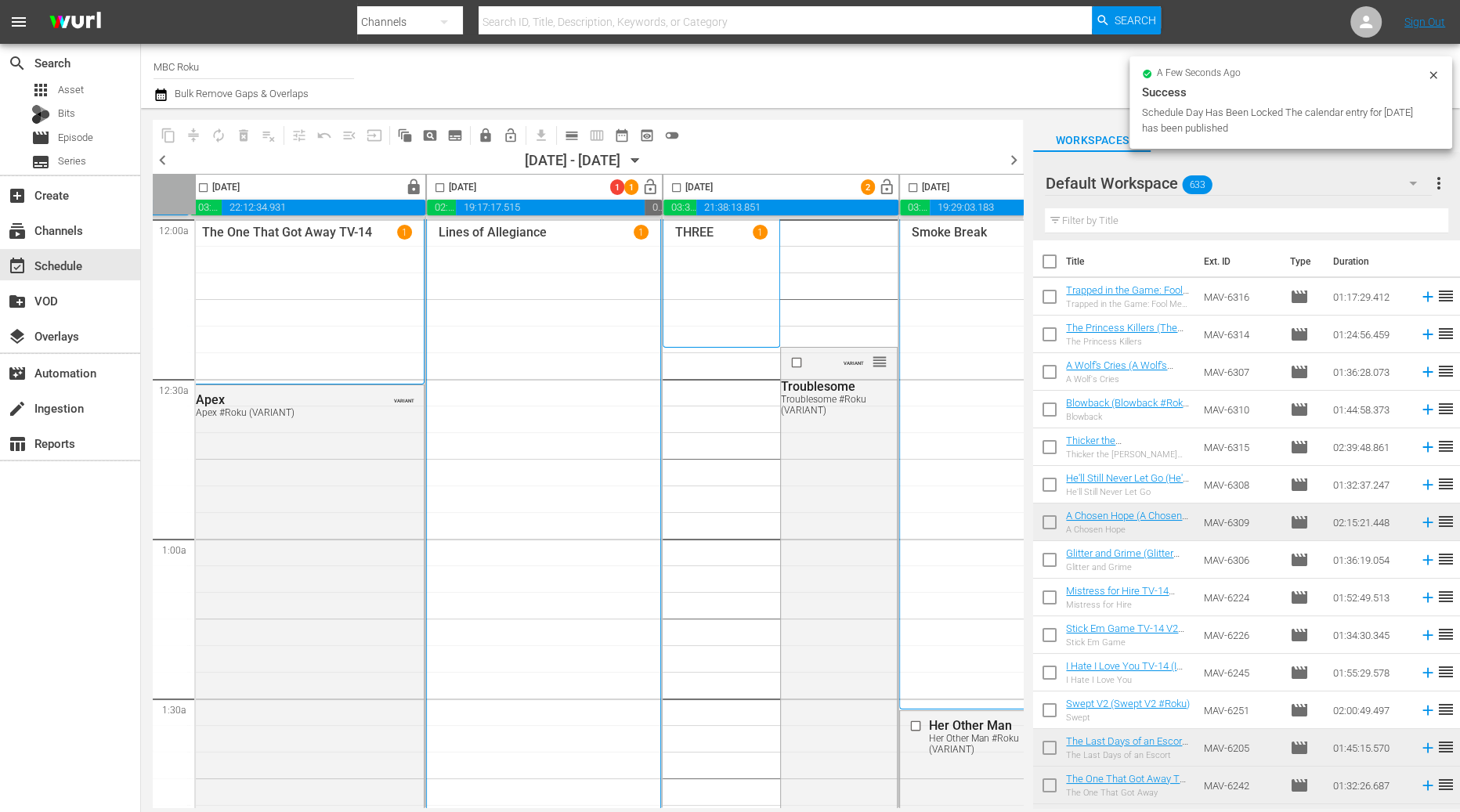
click at [573, 138] on span "calendar_view_day_outlined" at bounding box center [572, 135] width 16 height 16
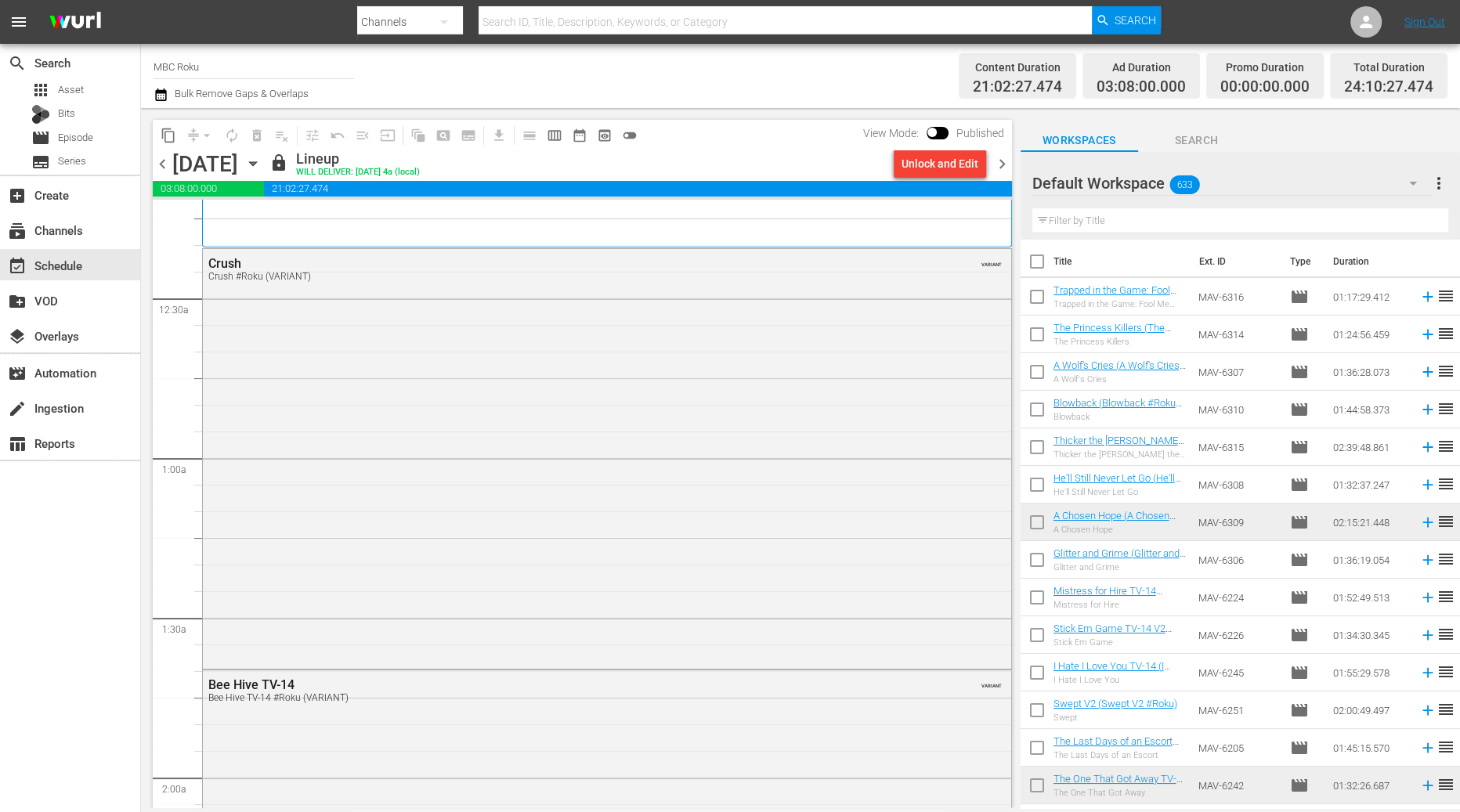
scroll to position [67, 0]
click at [266, 164] on div "[DATE] [DATE]" at bounding box center [219, 164] width 94 height 26
click at [262, 165] on icon "button" at bounding box center [253, 164] width 17 height 17
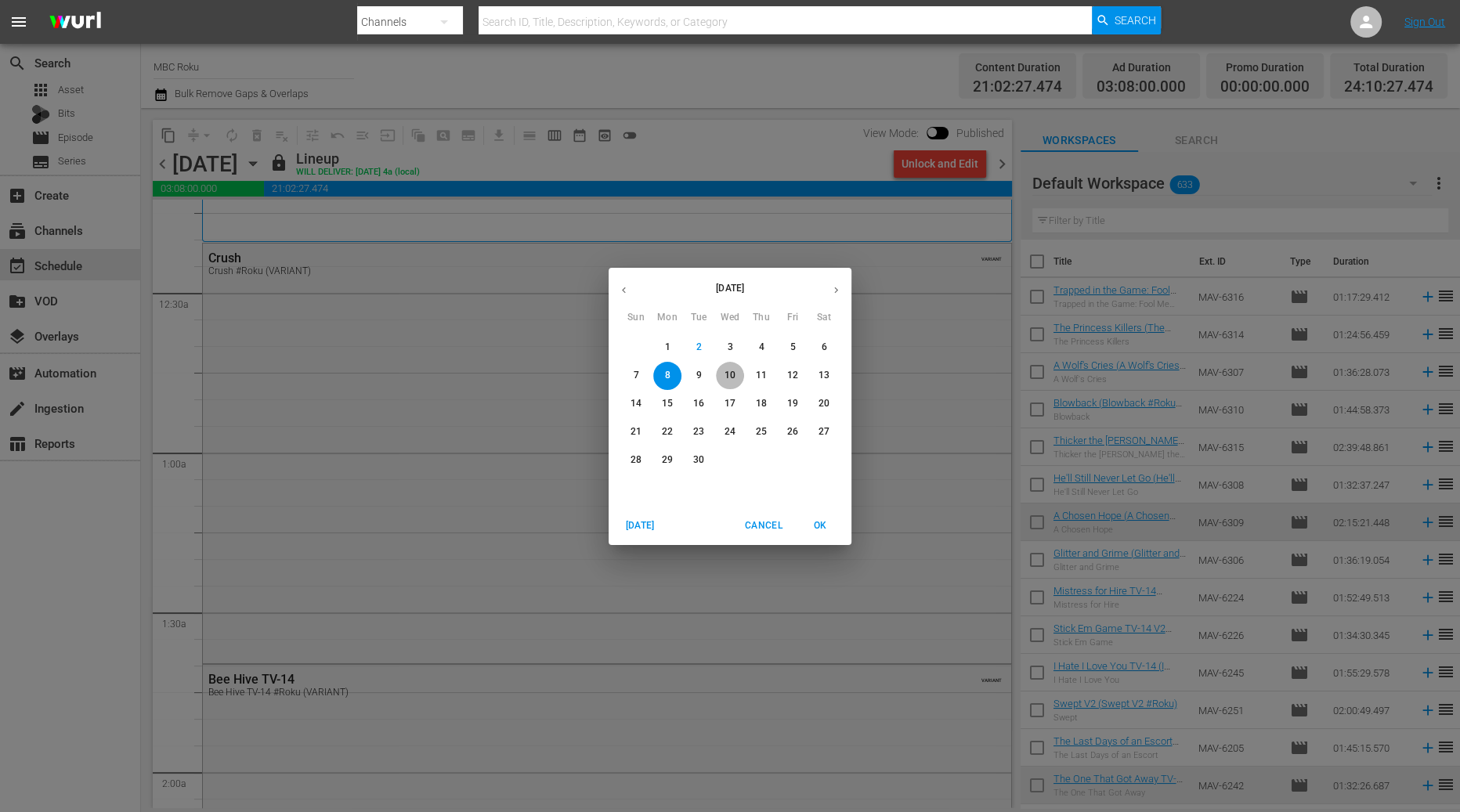
click at [726, 378] on p "10" at bounding box center [730, 375] width 11 height 13
